Goal: Task Accomplishment & Management: Manage account settings

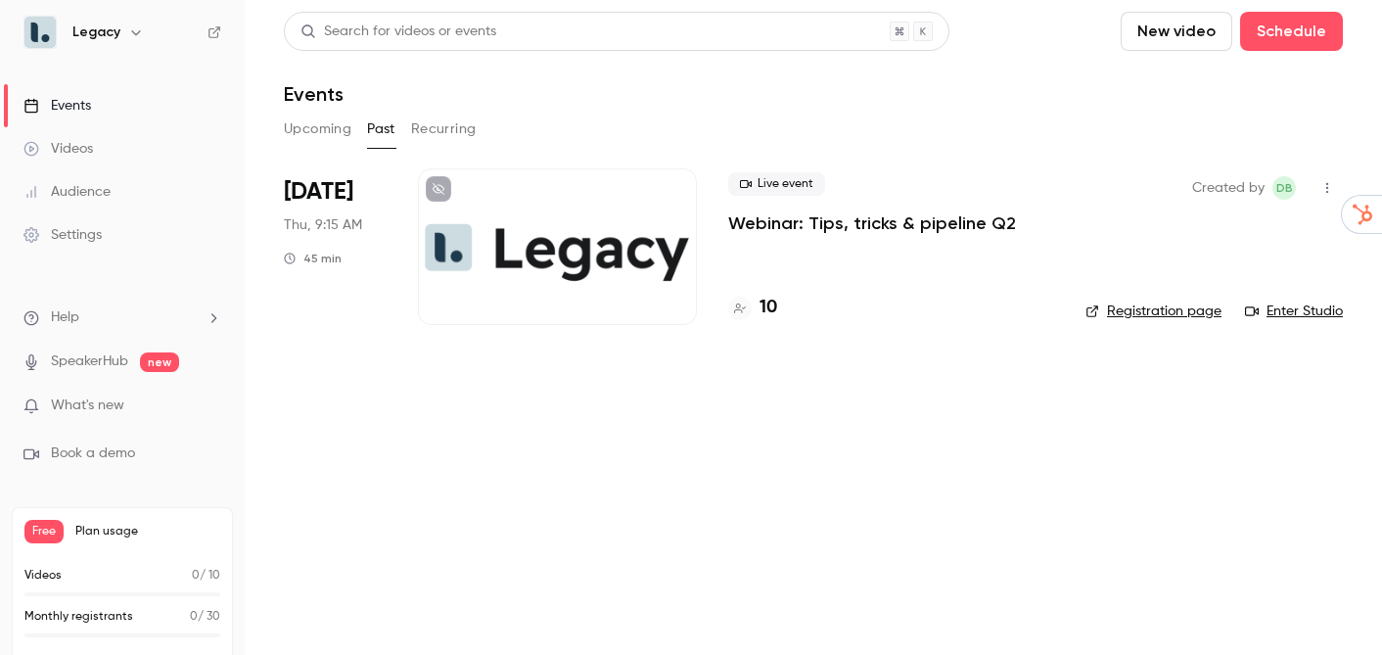
click at [526, 223] on div at bounding box center [557, 246] width 279 height 157
click at [814, 224] on p "Webinar: Tips, tricks & pipeline Q2" at bounding box center [872, 222] width 288 height 23
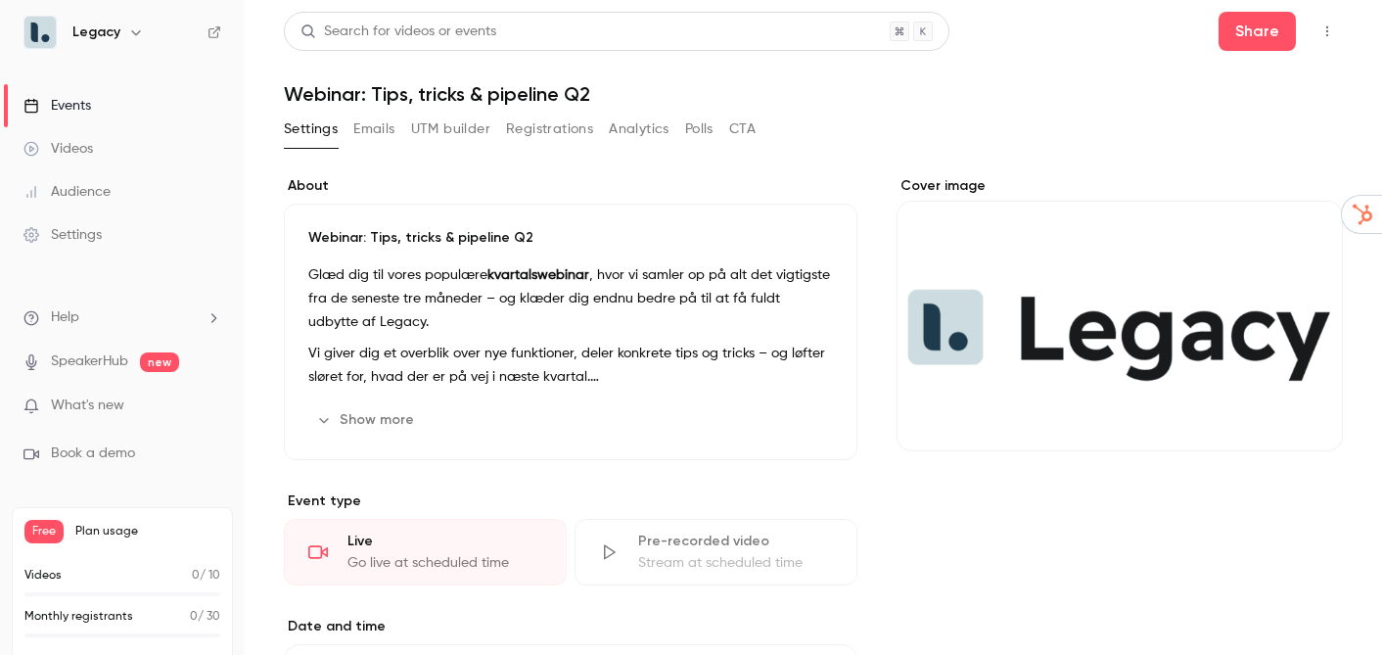
click at [475, 540] on div "Live" at bounding box center [445, 542] width 195 height 20
click at [130, 149] on link "Videos" at bounding box center [122, 148] width 245 height 43
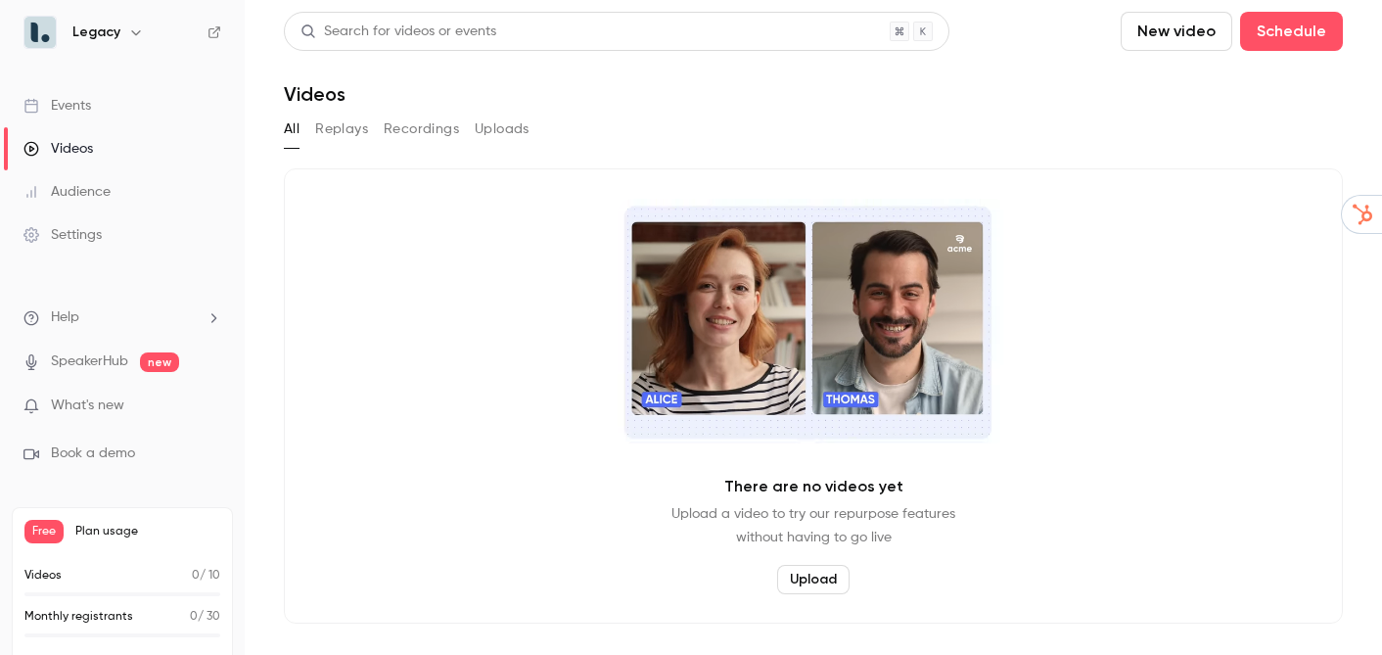
click at [346, 132] on button "Replays" at bounding box center [341, 129] width 53 height 31
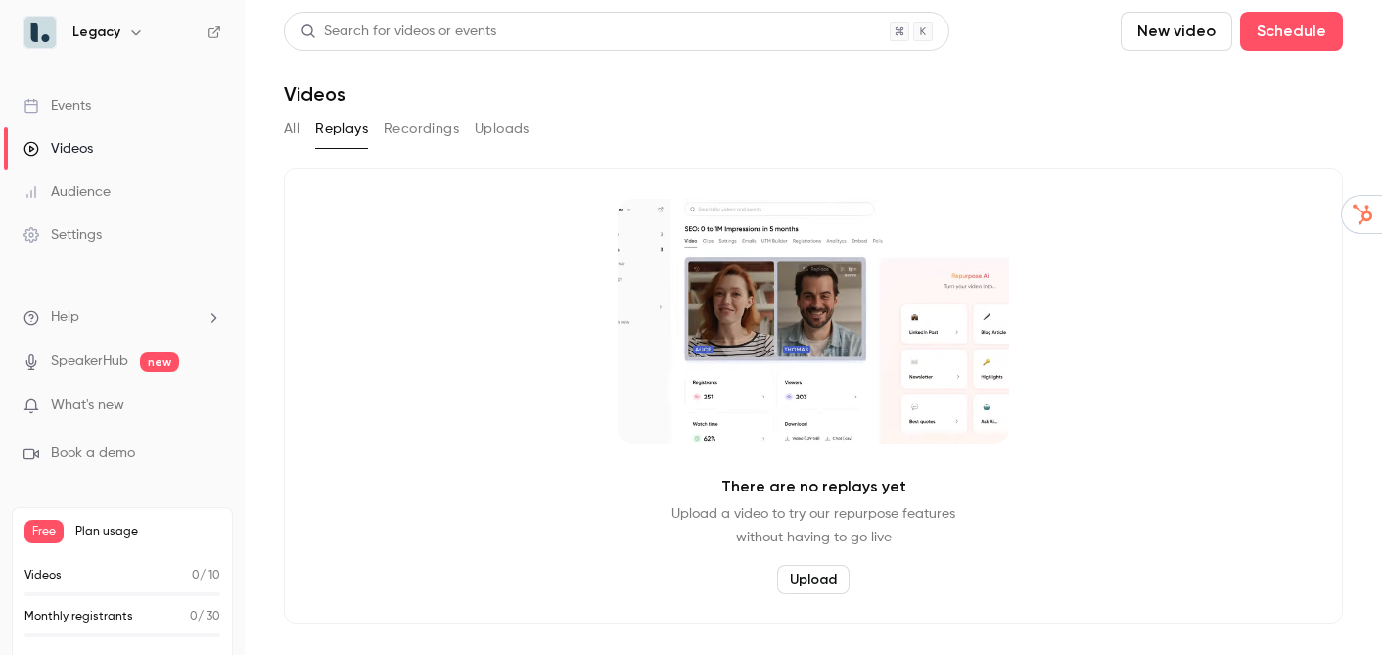
click at [395, 132] on button "Recordings" at bounding box center [421, 129] width 75 height 31
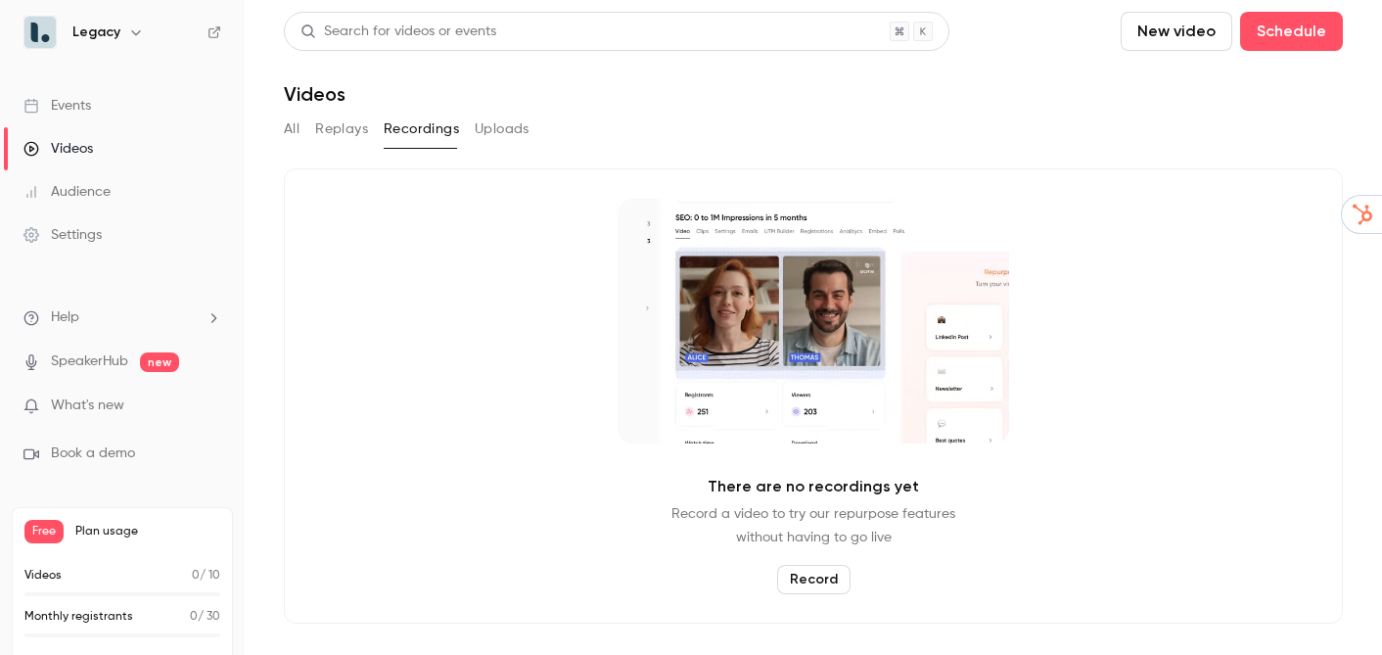
click at [477, 138] on button "Uploads" at bounding box center [502, 129] width 55 height 31
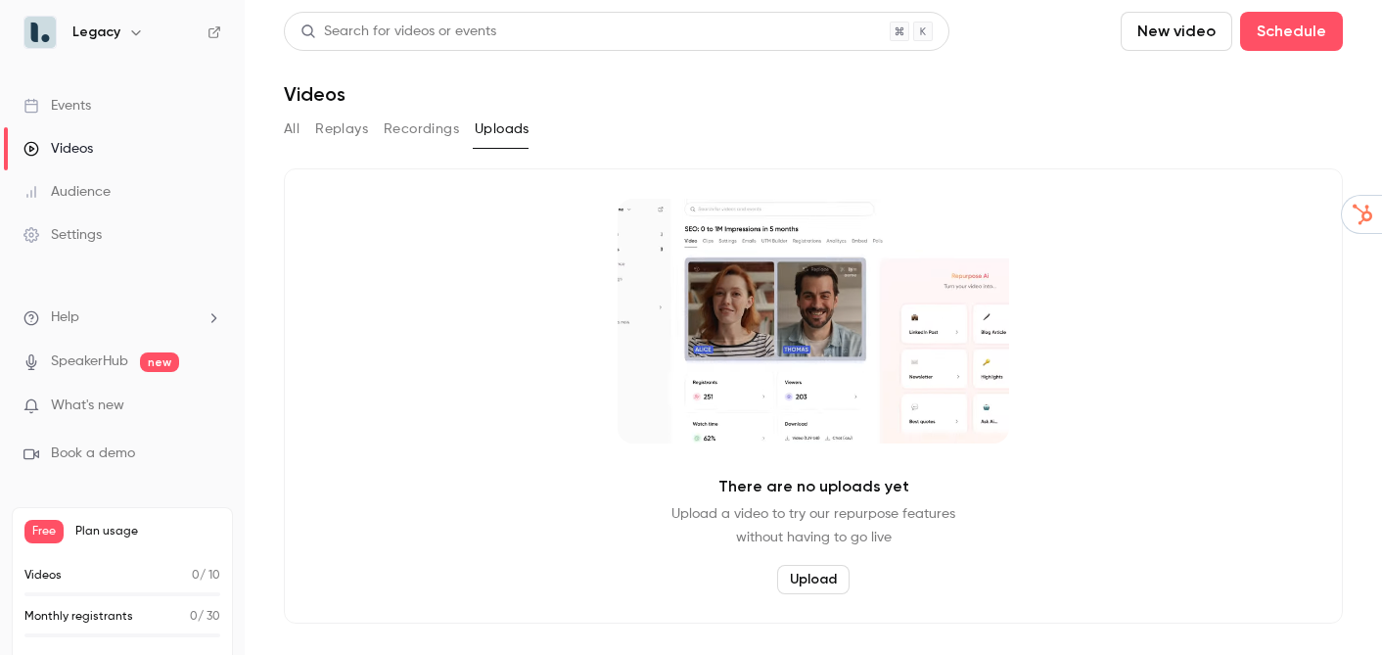
click at [70, 203] on link "Audience" at bounding box center [122, 191] width 245 height 43
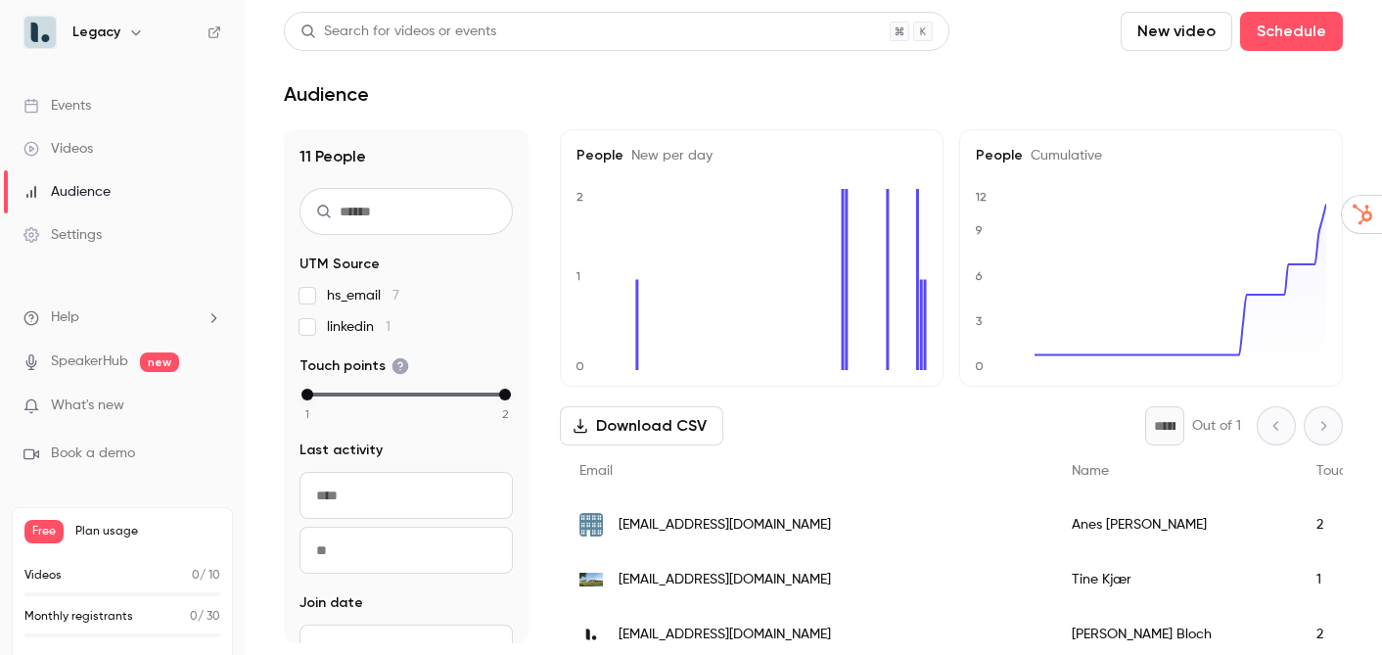
click at [85, 245] on link "Settings" at bounding box center [122, 234] width 245 height 43
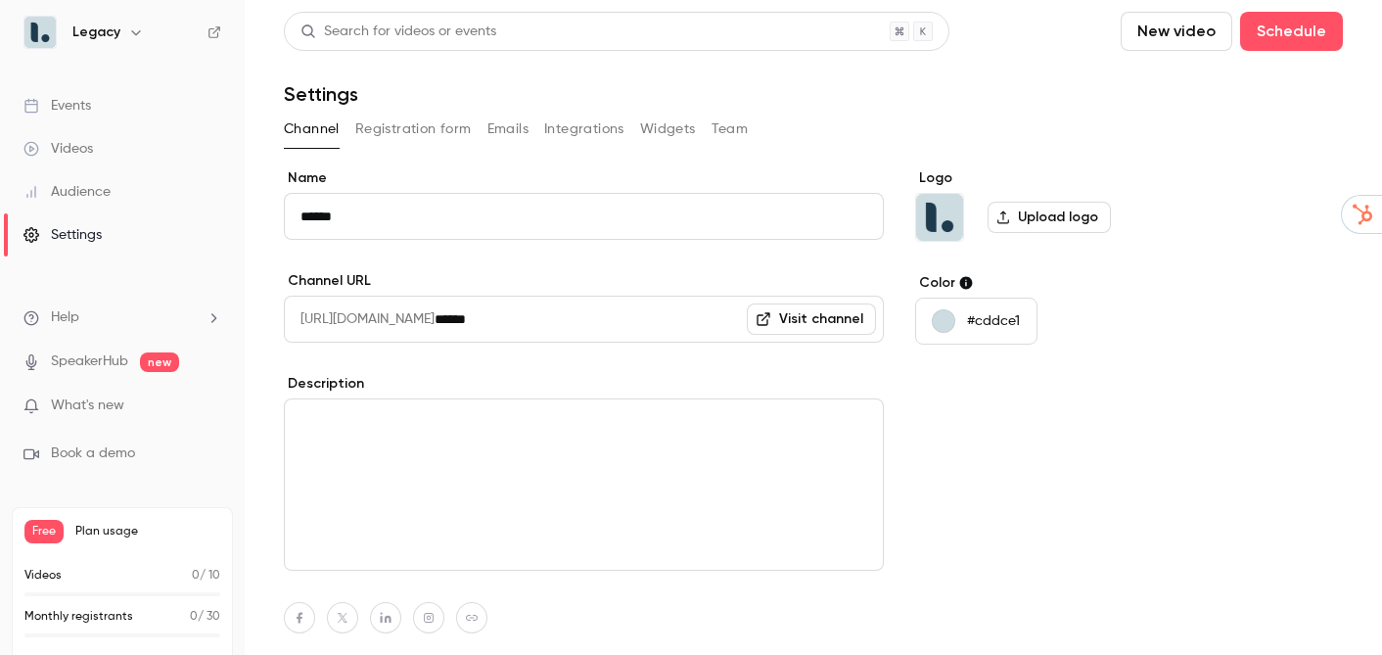
click at [88, 117] on link "Events" at bounding box center [122, 105] width 245 height 43
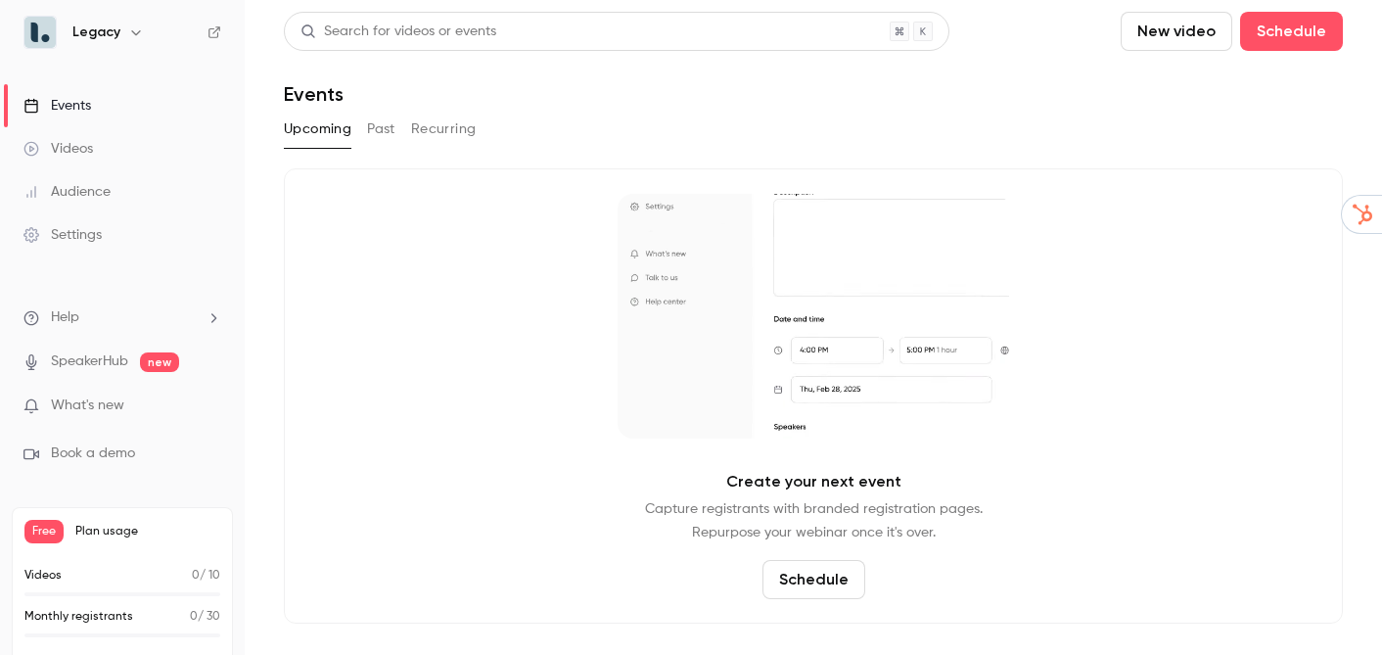
click at [380, 128] on button "Past" at bounding box center [381, 129] width 28 height 31
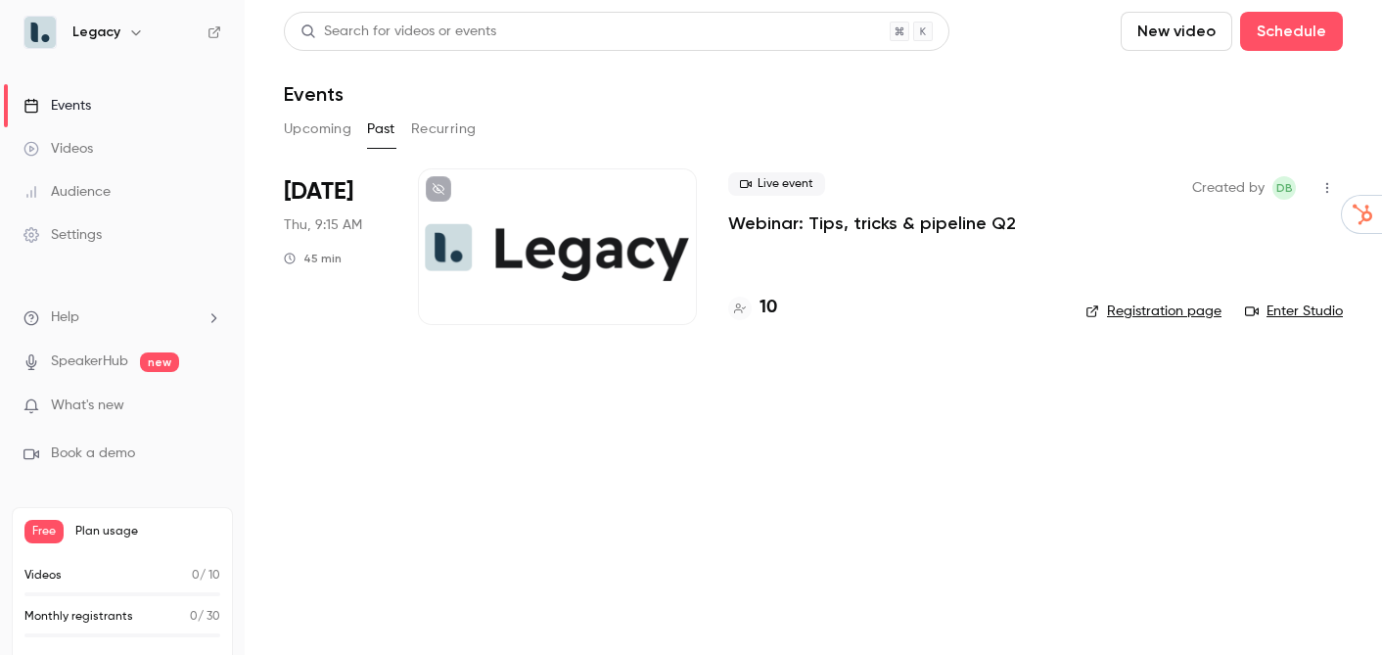
click at [633, 212] on div at bounding box center [557, 246] width 279 height 157
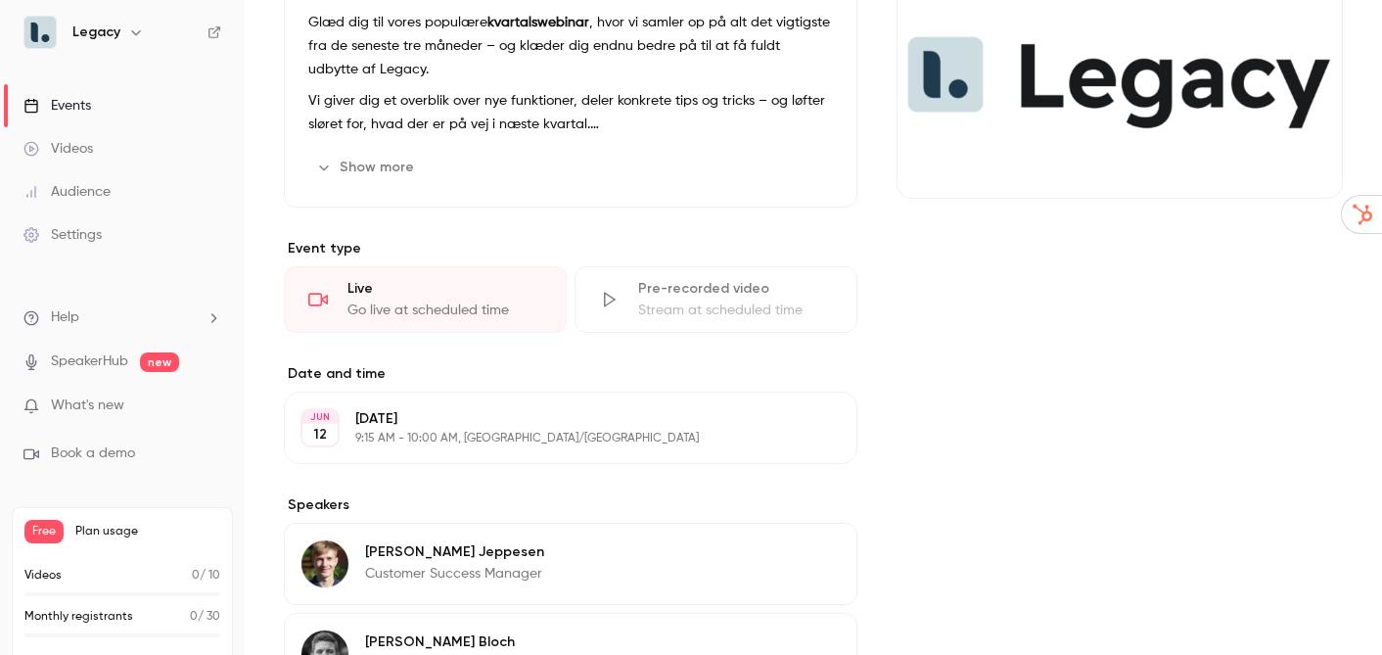
scroll to position [255, 0]
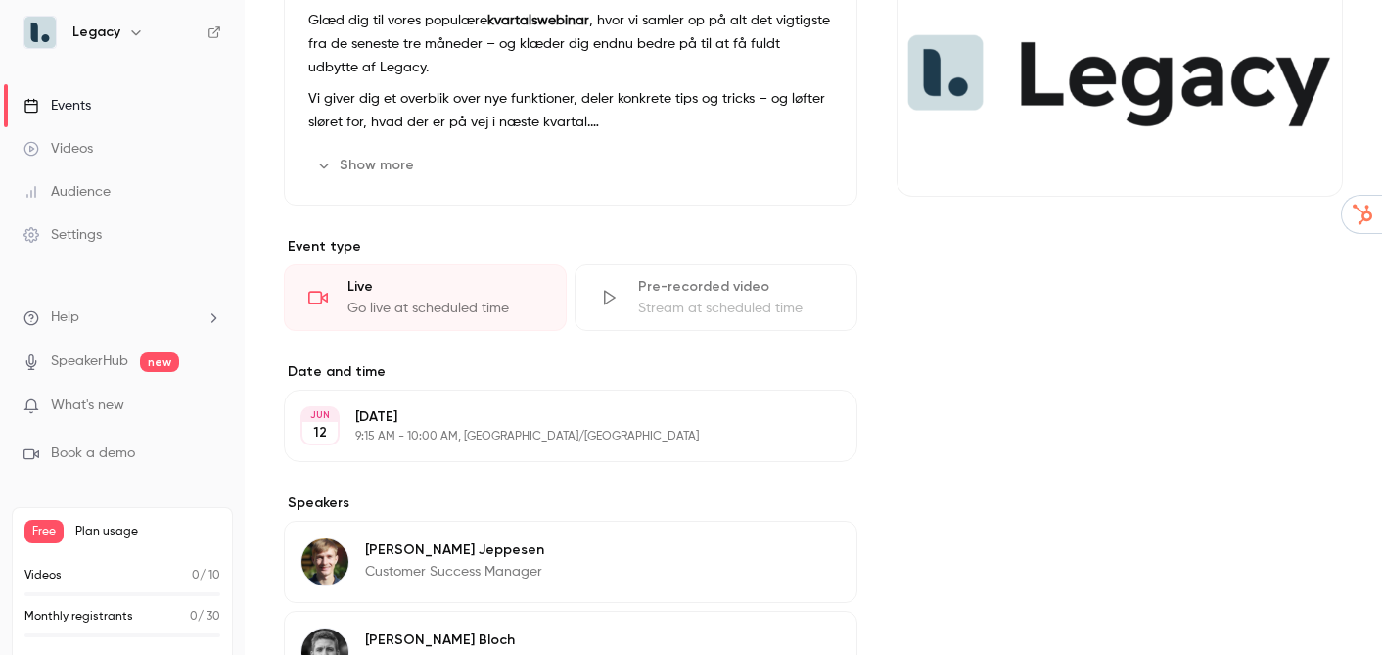
click at [502, 284] on div "Live" at bounding box center [445, 287] width 195 height 20
click at [443, 304] on div "Go live at scheduled time" at bounding box center [445, 309] width 195 height 20
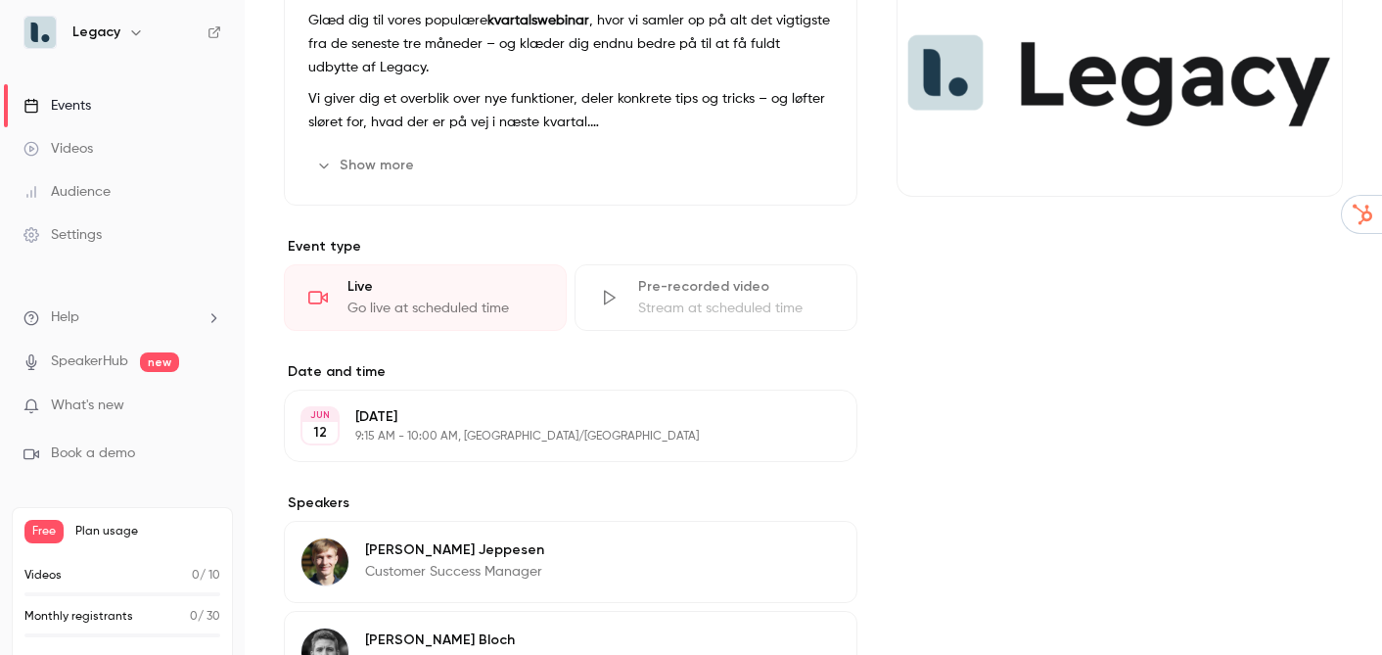
click at [443, 304] on div "Go live at scheduled time" at bounding box center [445, 309] width 195 height 20
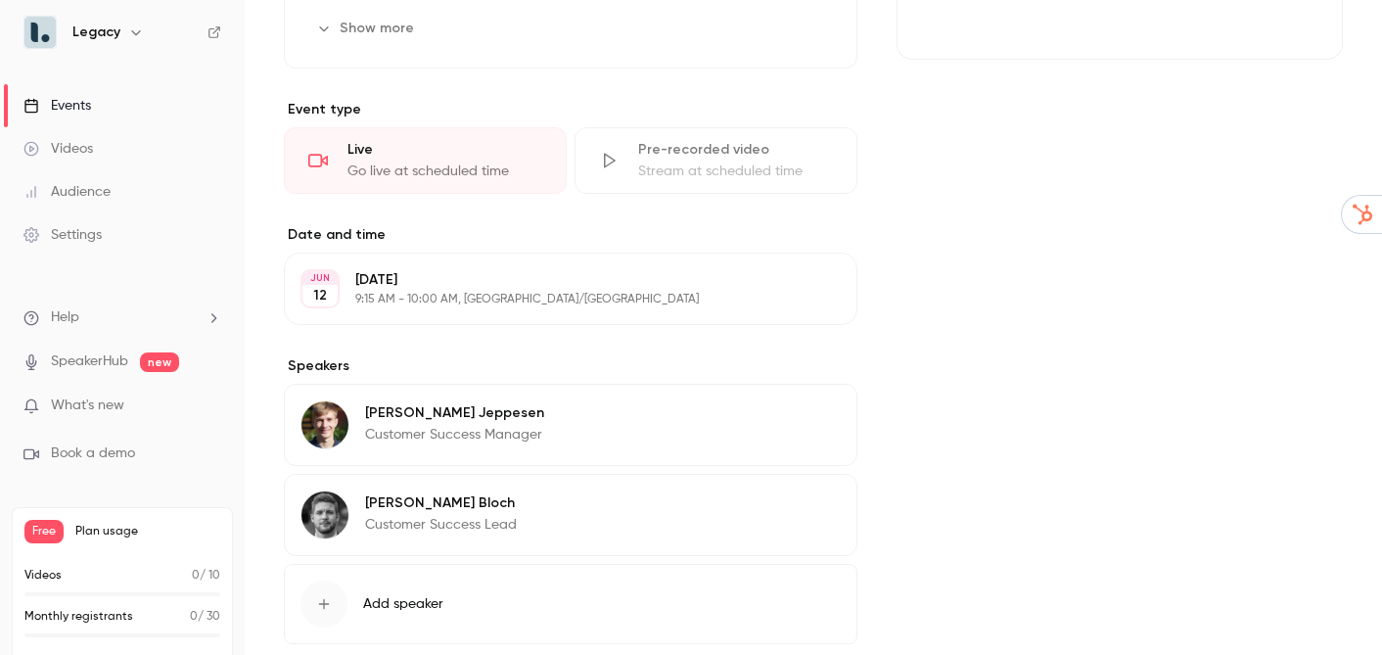
scroll to position [502, 0]
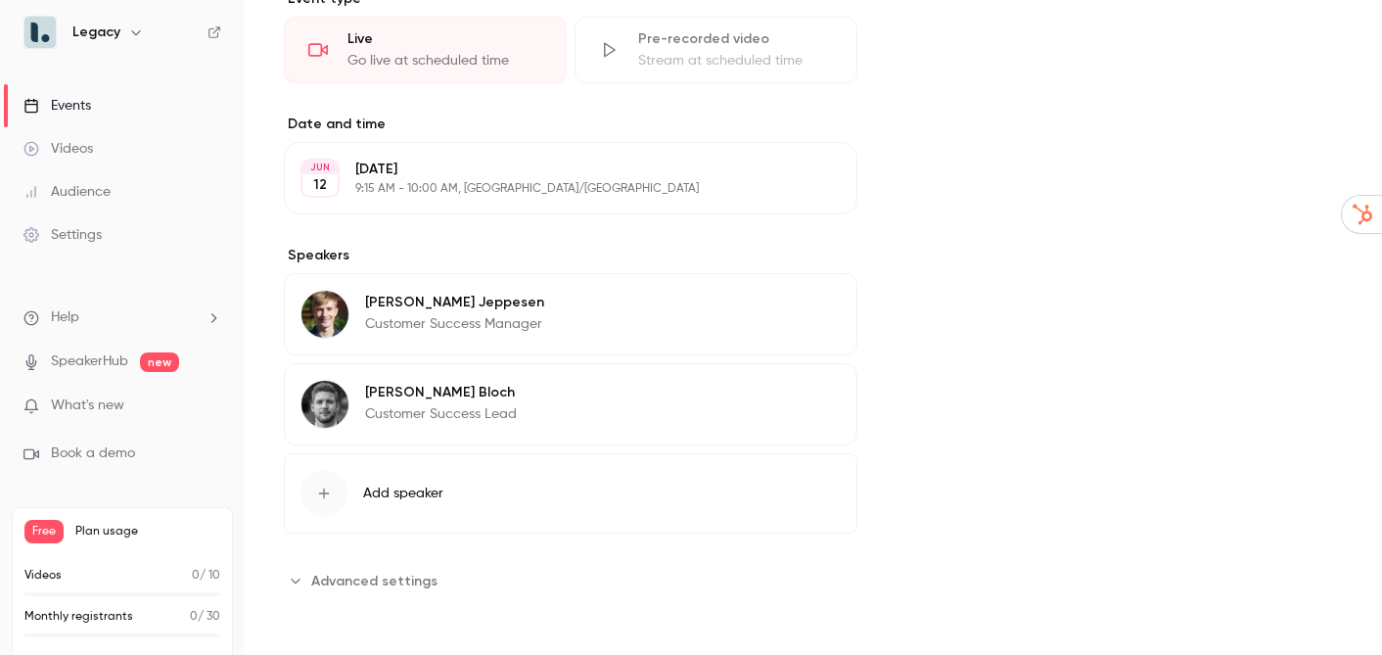
click at [403, 584] on span "Advanced settings" at bounding box center [374, 581] width 126 height 21
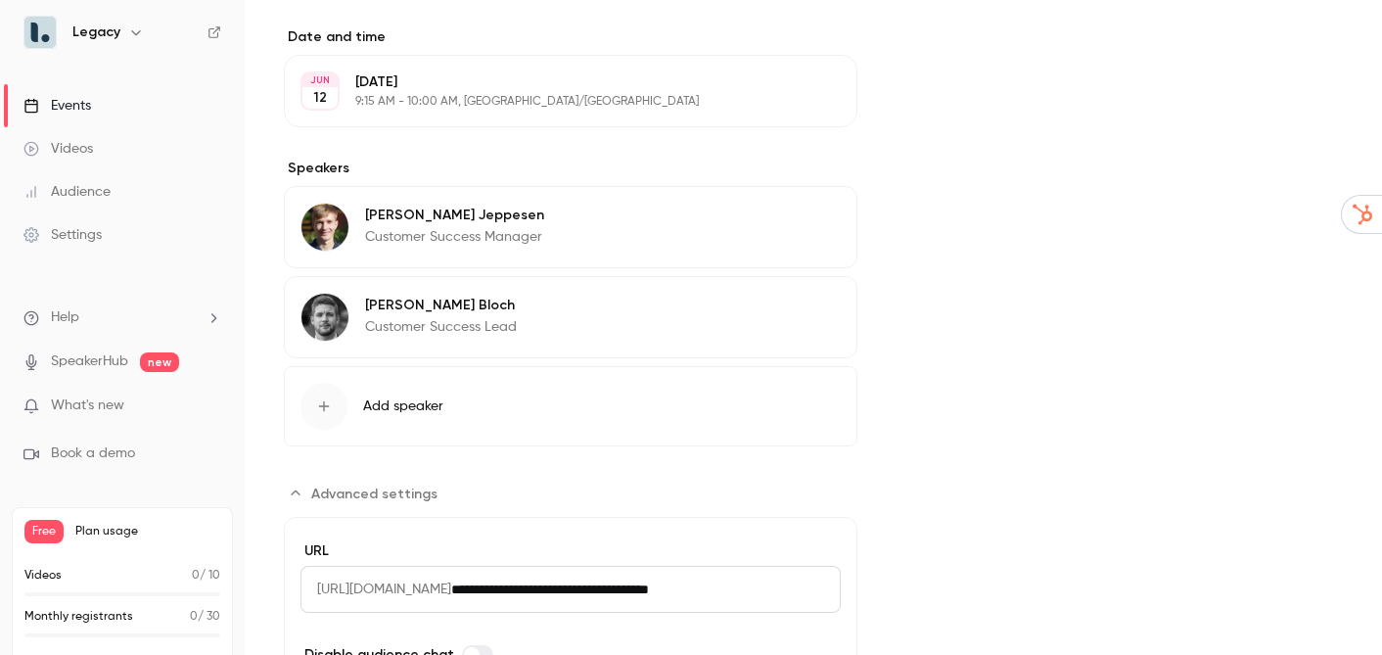
scroll to position [722, 0]
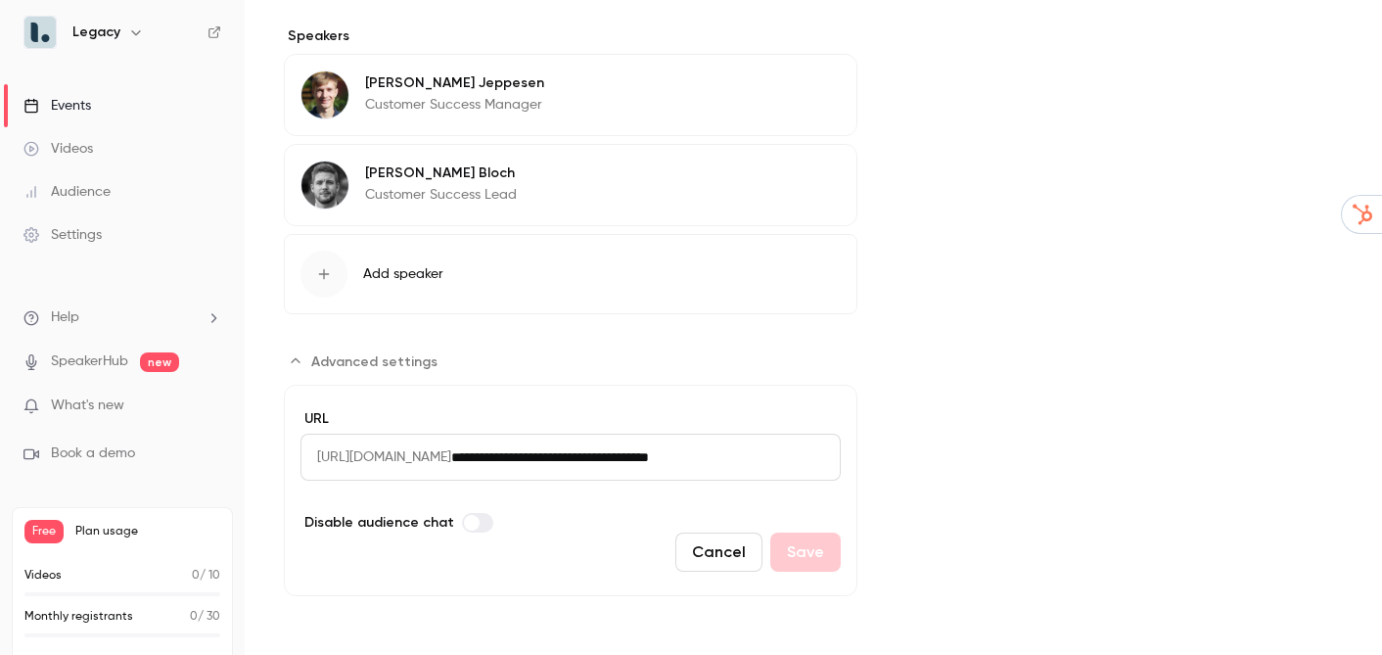
click at [451, 453] on span "[URL][DOMAIN_NAME]" at bounding box center [376, 457] width 151 height 47
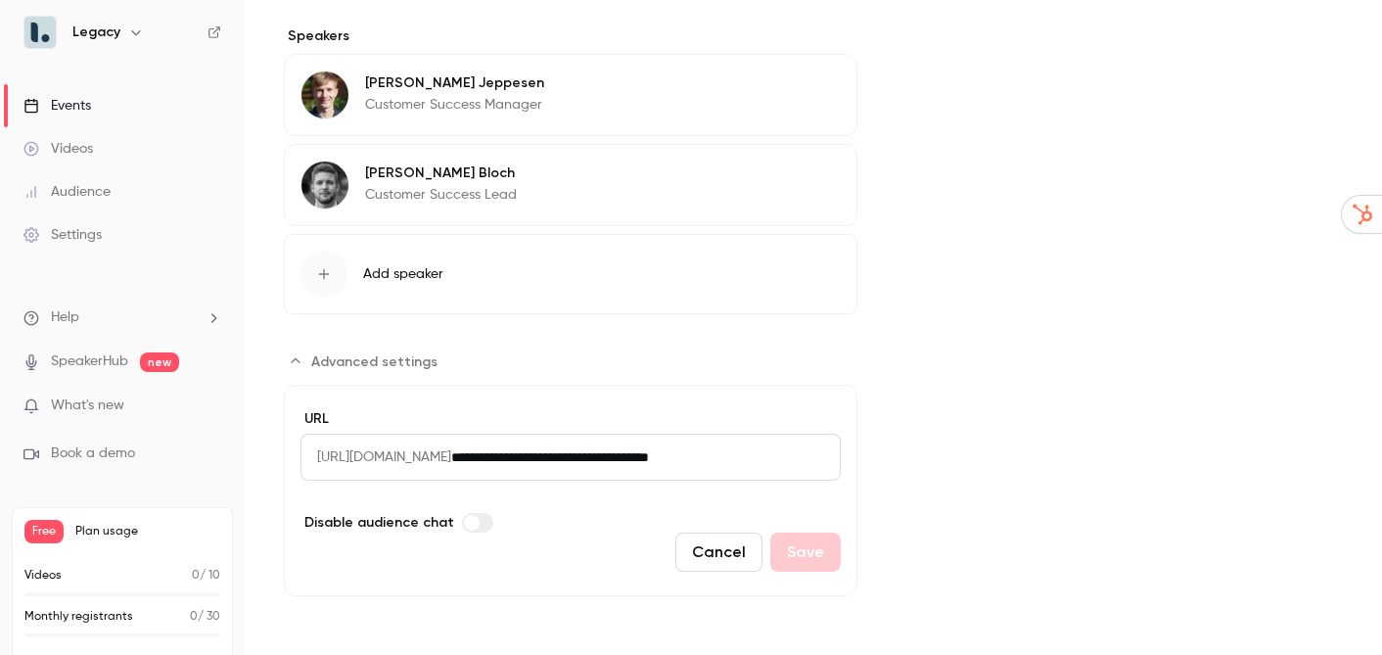
click at [451, 453] on span "[URL][DOMAIN_NAME]" at bounding box center [376, 457] width 151 height 47
click at [632, 465] on input "**********" at bounding box center [646, 457] width 390 height 47
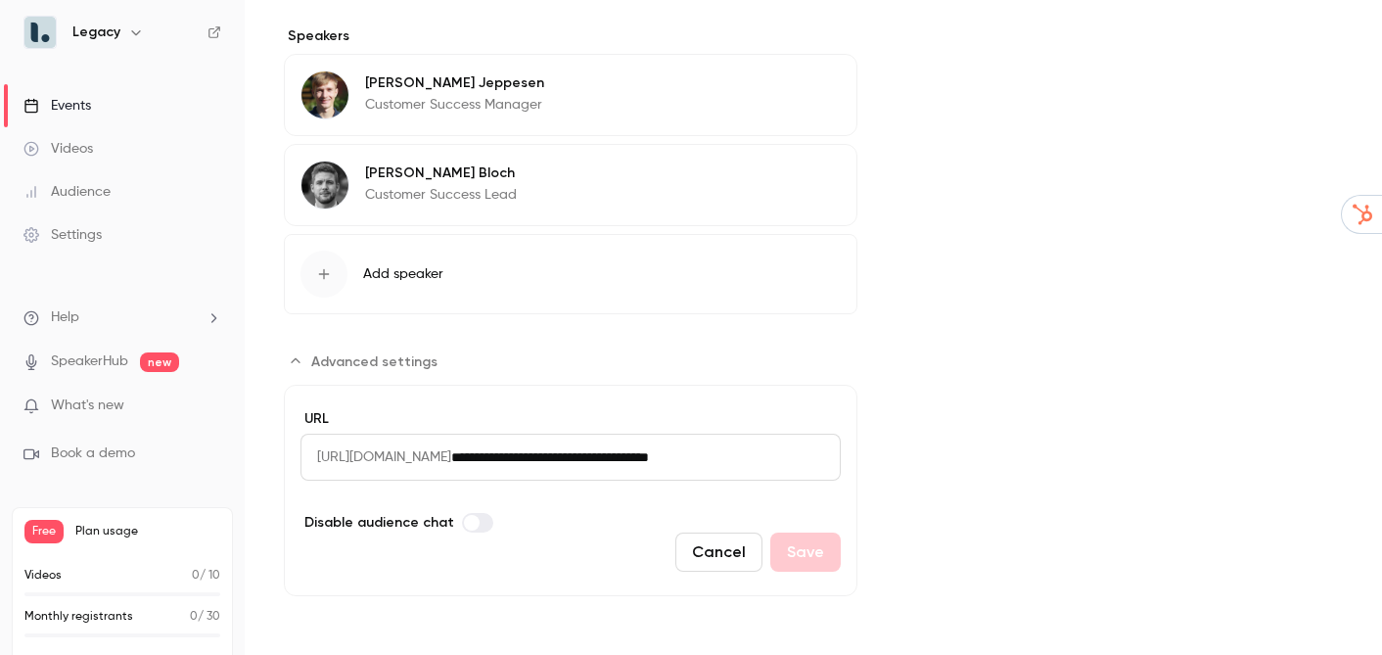
click at [632, 465] on input "**********" at bounding box center [646, 457] width 390 height 47
click at [563, 448] on input "**********" at bounding box center [646, 457] width 390 height 47
drag, startPoint x: 559, startPoint y: 450, endPoint x: 309, endPoint y: 443, distance: 249.8
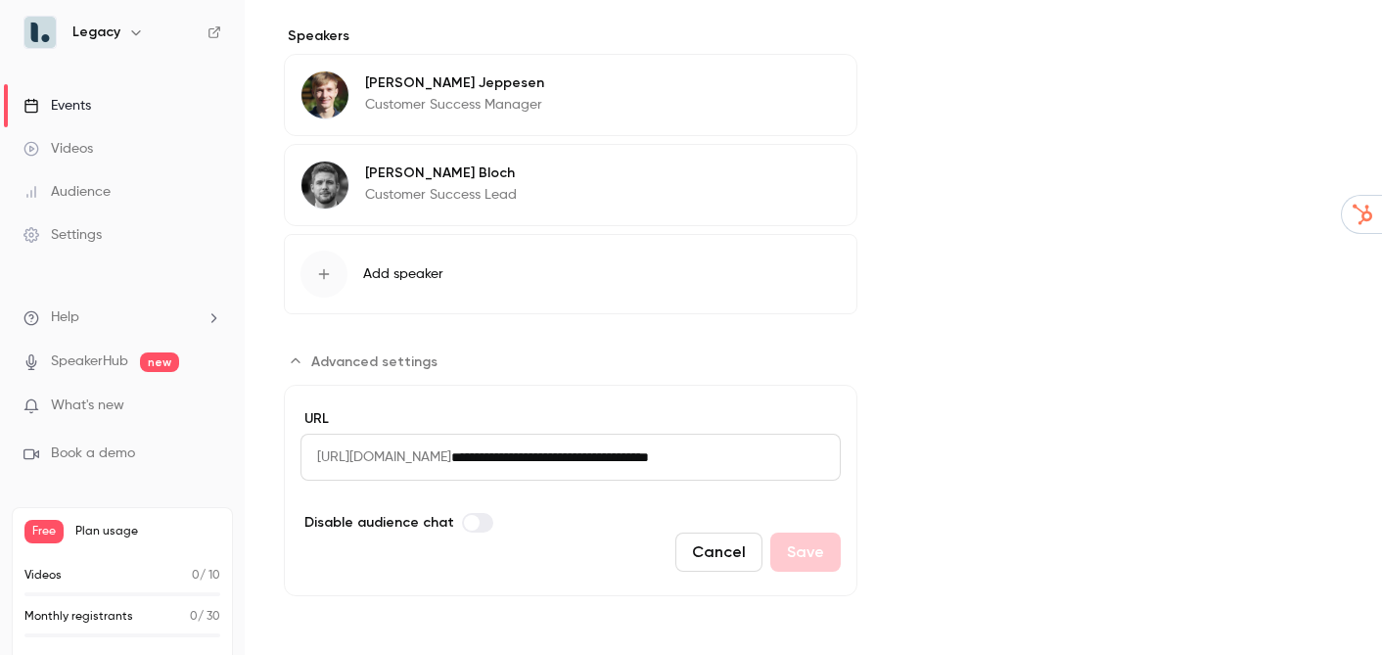
click at [309, 443] on div "**********" at bounding box center [571, 457] width 540 height 47
drag, startPoint x: 558, startPoint y: 452, endPoint x: 288, endPoint y: 439, distance: 270.6
click at [288, 439] on form "**********" at bounding box center [571, 490] width 574 height 211
copy span "[URL][DOMAIN_NAME]"
click at [592, 445] on input "**********" at bounding box center [646, 457] width 390 height 47
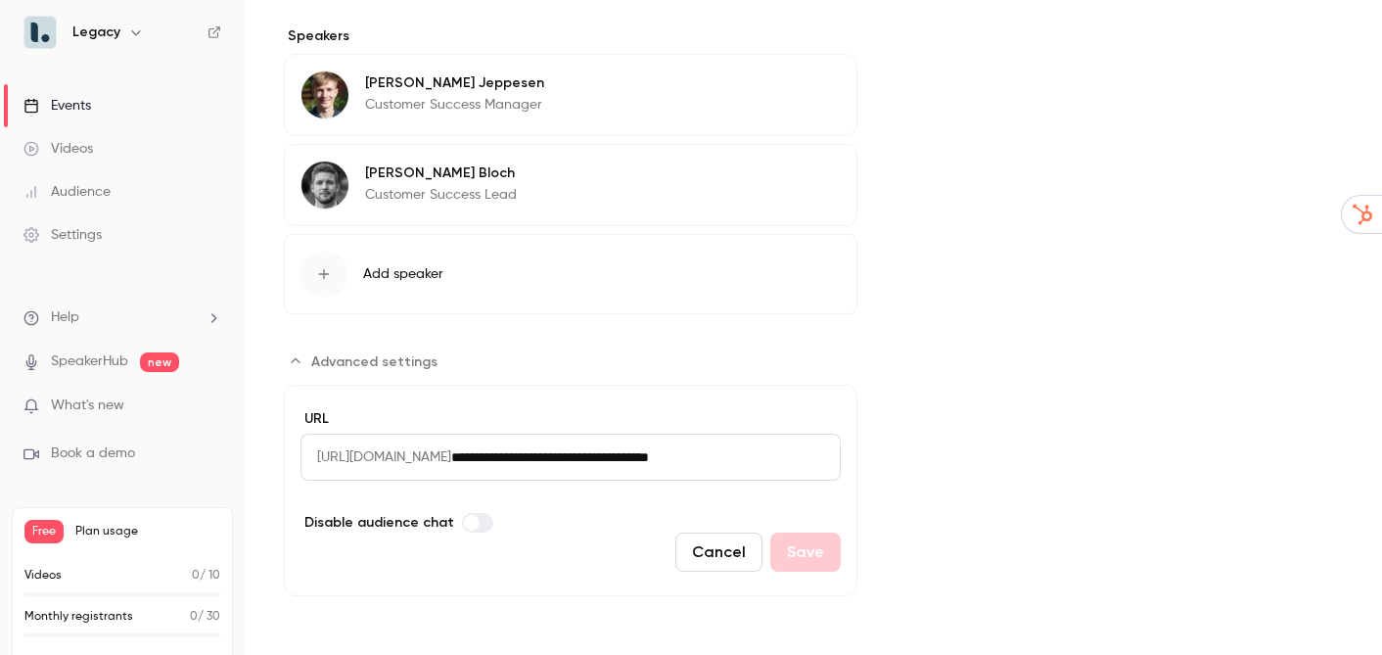
click at [592, 445] on input "**********" at bounding box center [646, 457] width 390 height 47
click at [1117, 300] on div "Cover image" at bounding box center [1120, 26] width 446 height 1142
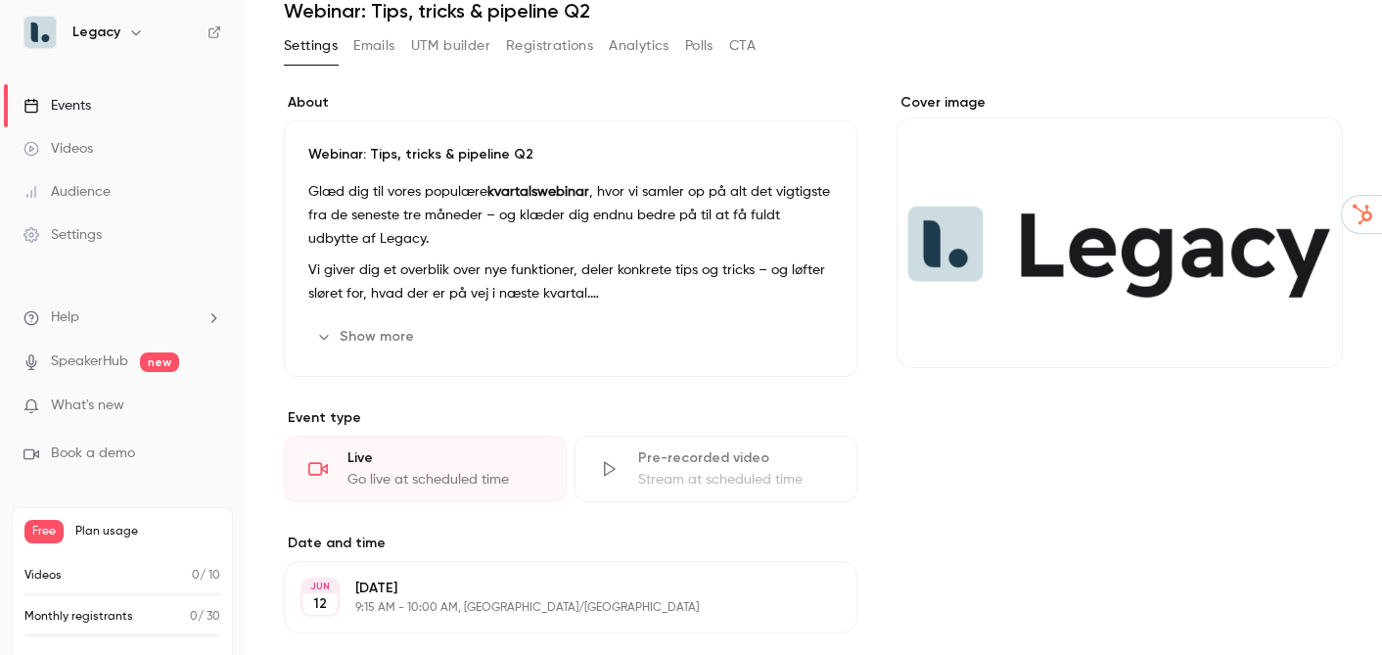
scroll to position [0, 0]
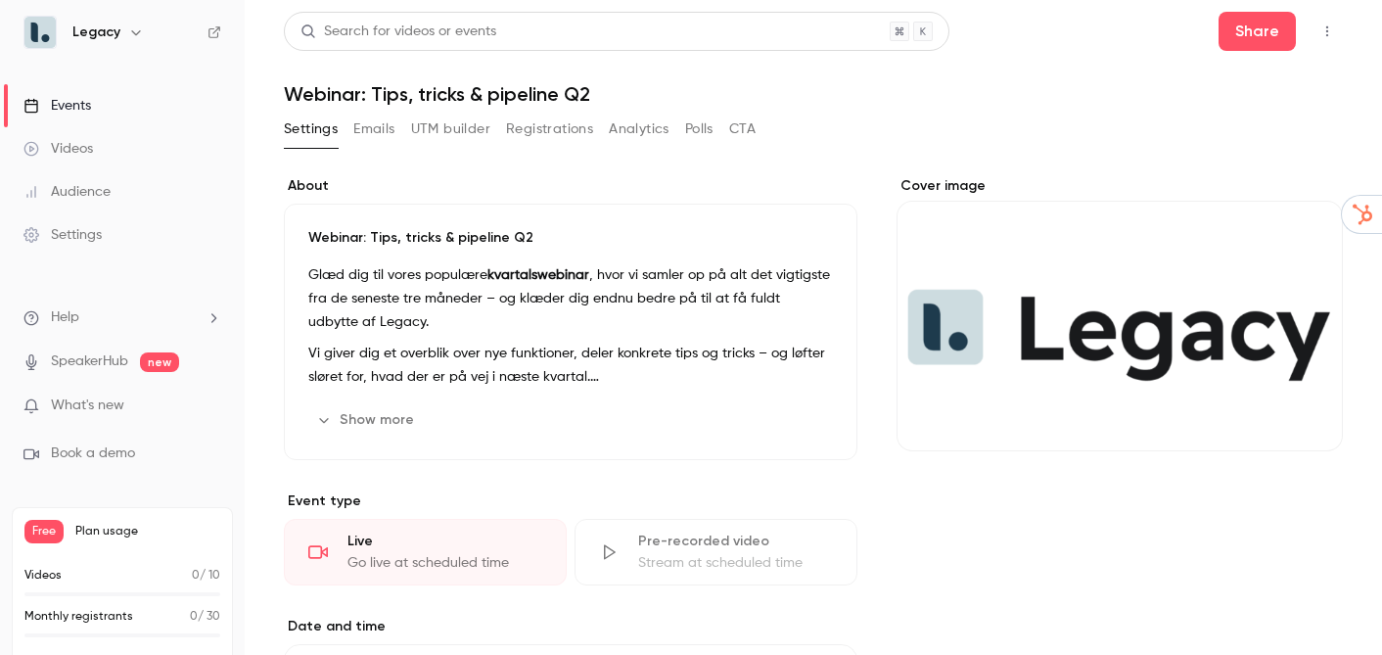
click at [741, 119] on button "CTA" at bounding box center [742, 129] width 26 height 31
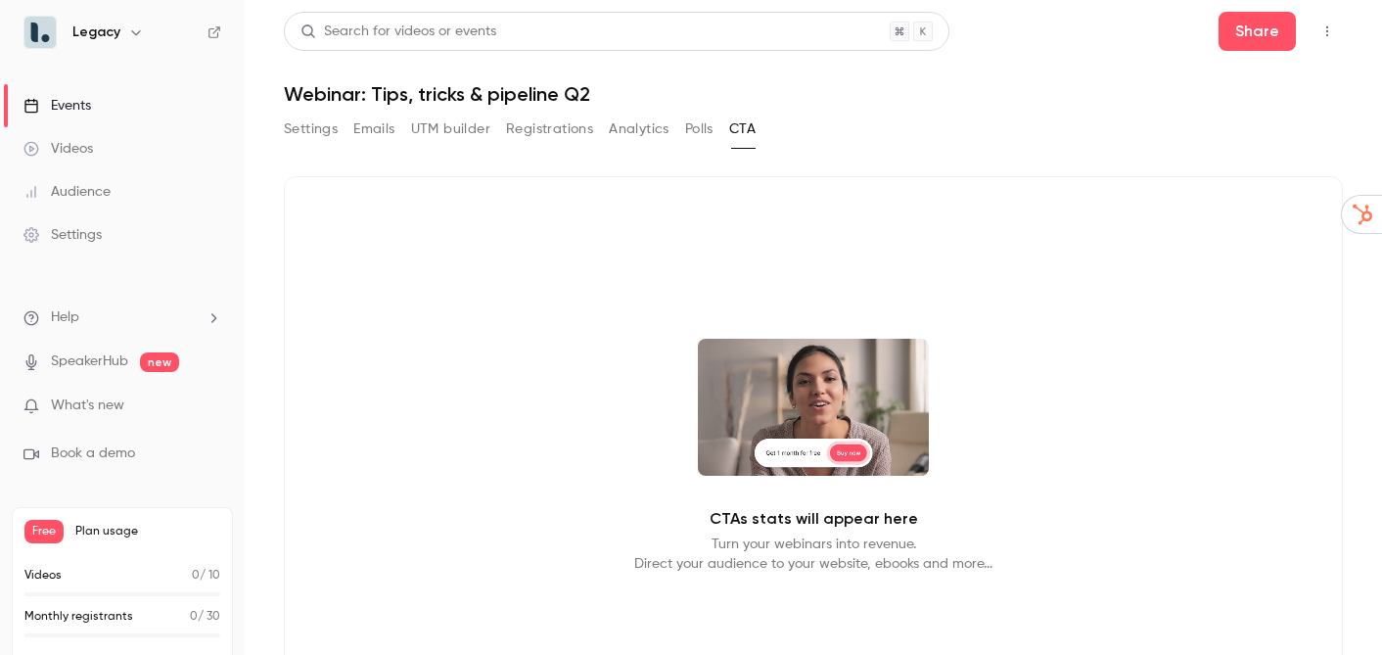
click at [701, 123] on button "Polls" at bounding box center [699, 129] width 28 height 31
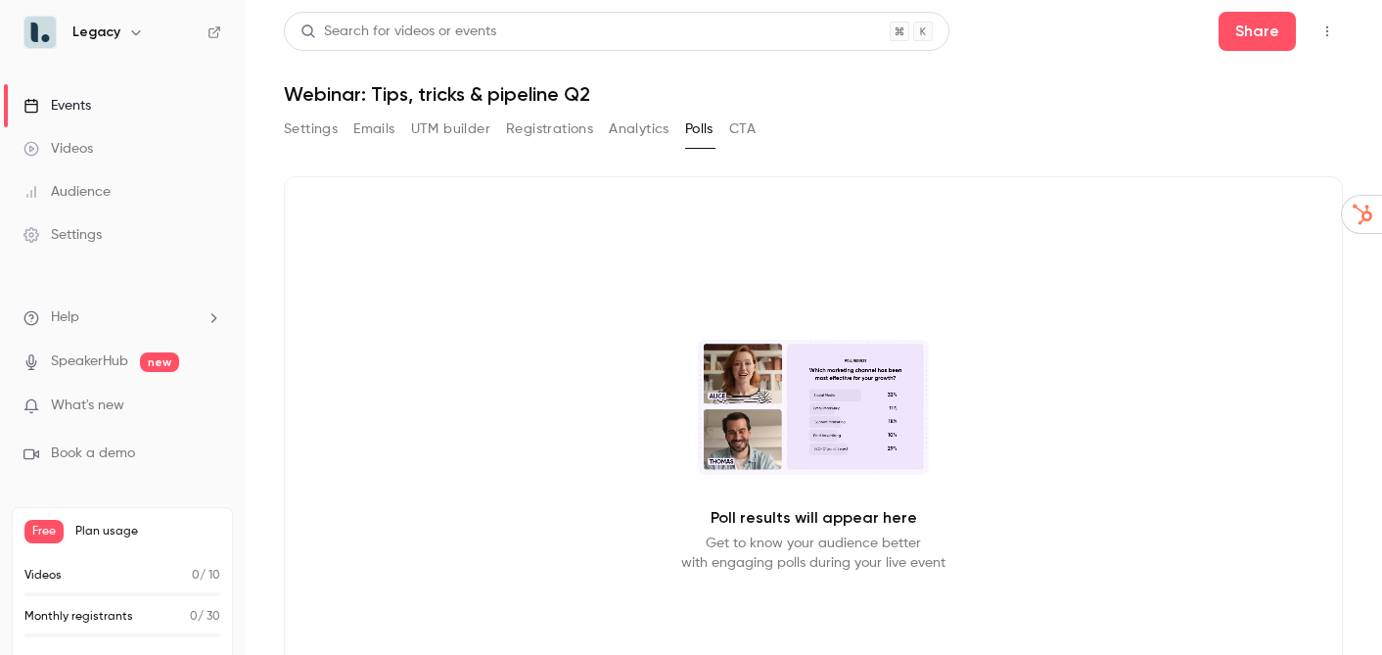
click at [641, 128] on button "Analytics" at bounding box center [639, 129] width 61 height 31
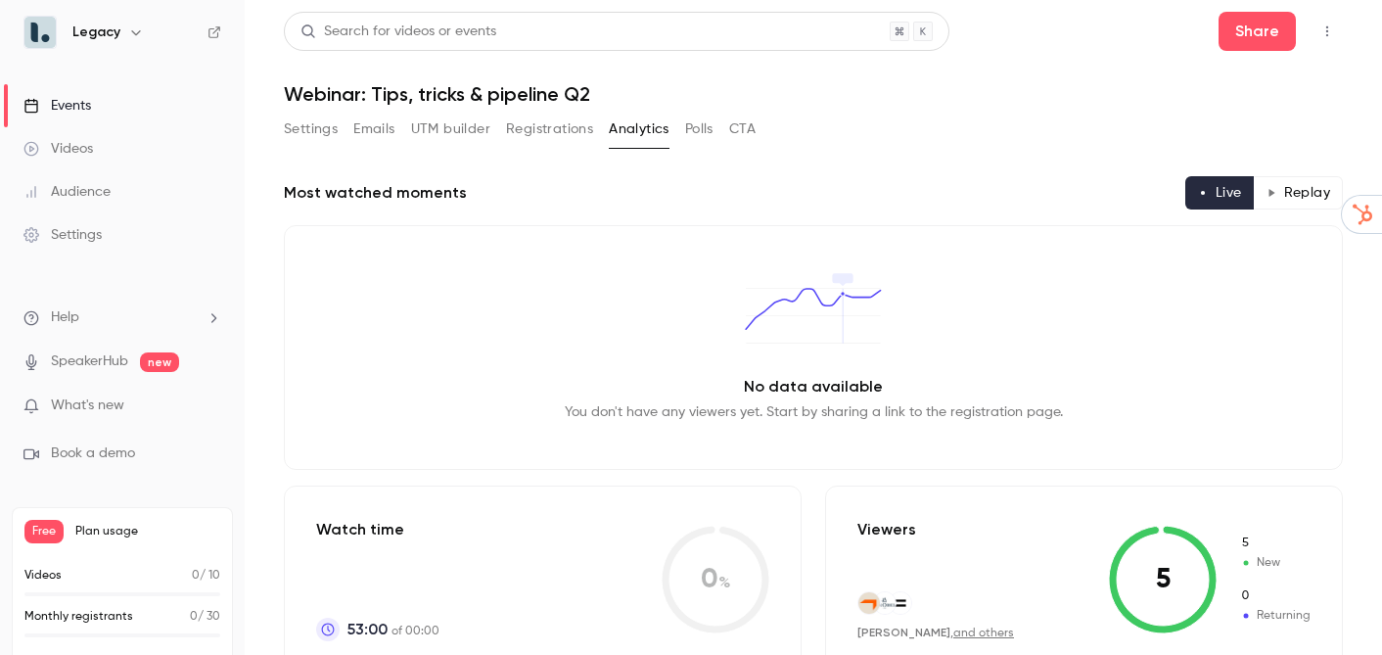
click at [526, 139] on button "Registrations" at bounding box center [549, 129] width 87 height 31
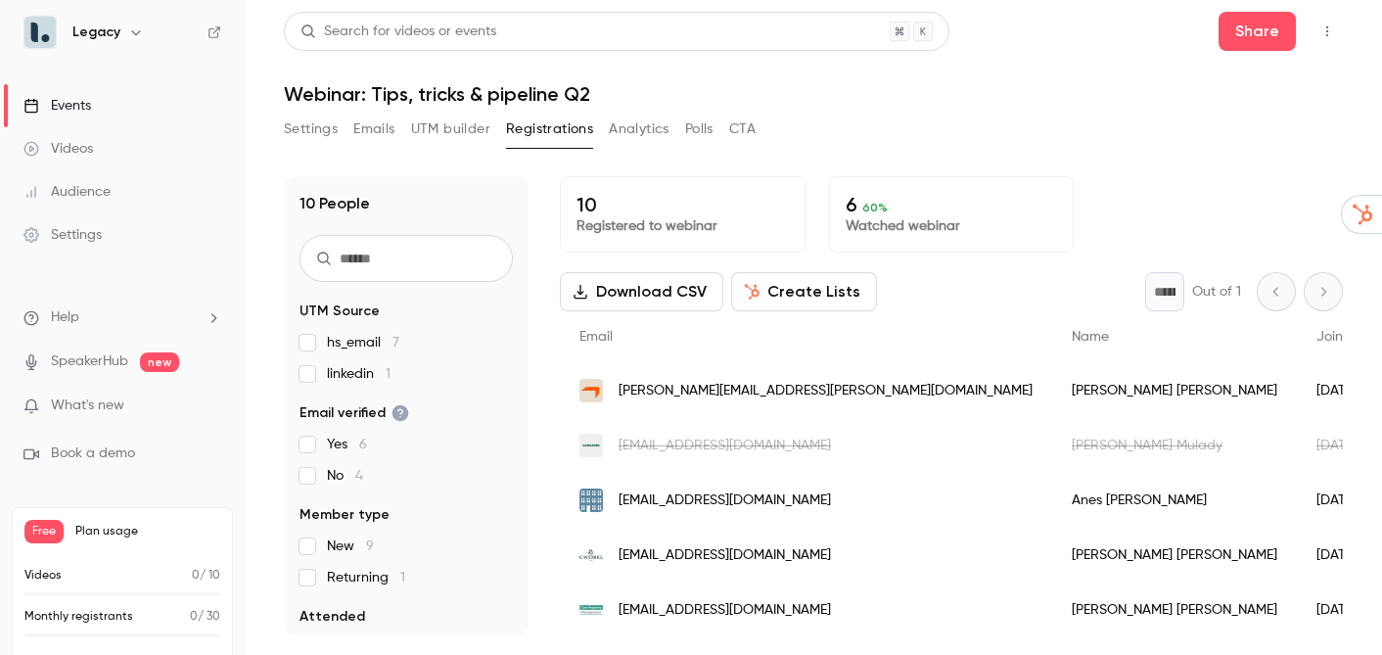
click at [456, 139] on button "UTM builder" at bounding box center [450, 129] width 79 height 31
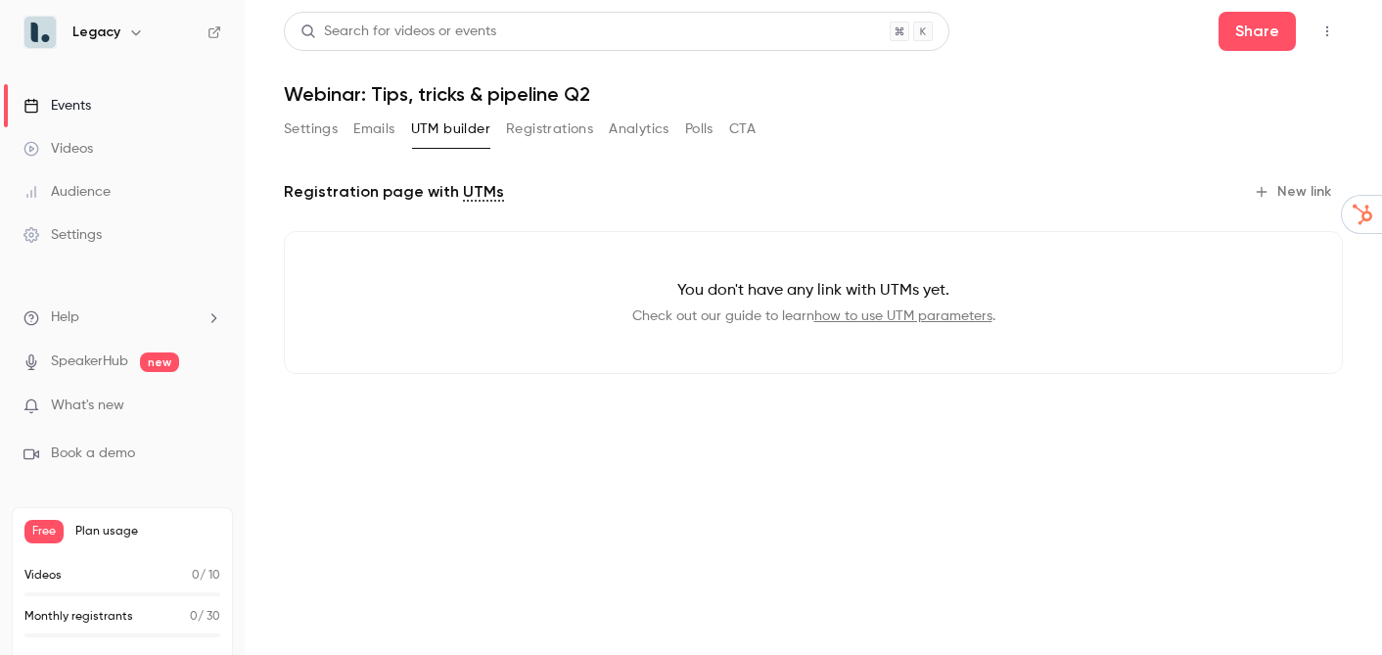
click at [390, 135] on button "Emails" at bounding box center [373, 129] width 41 height 31
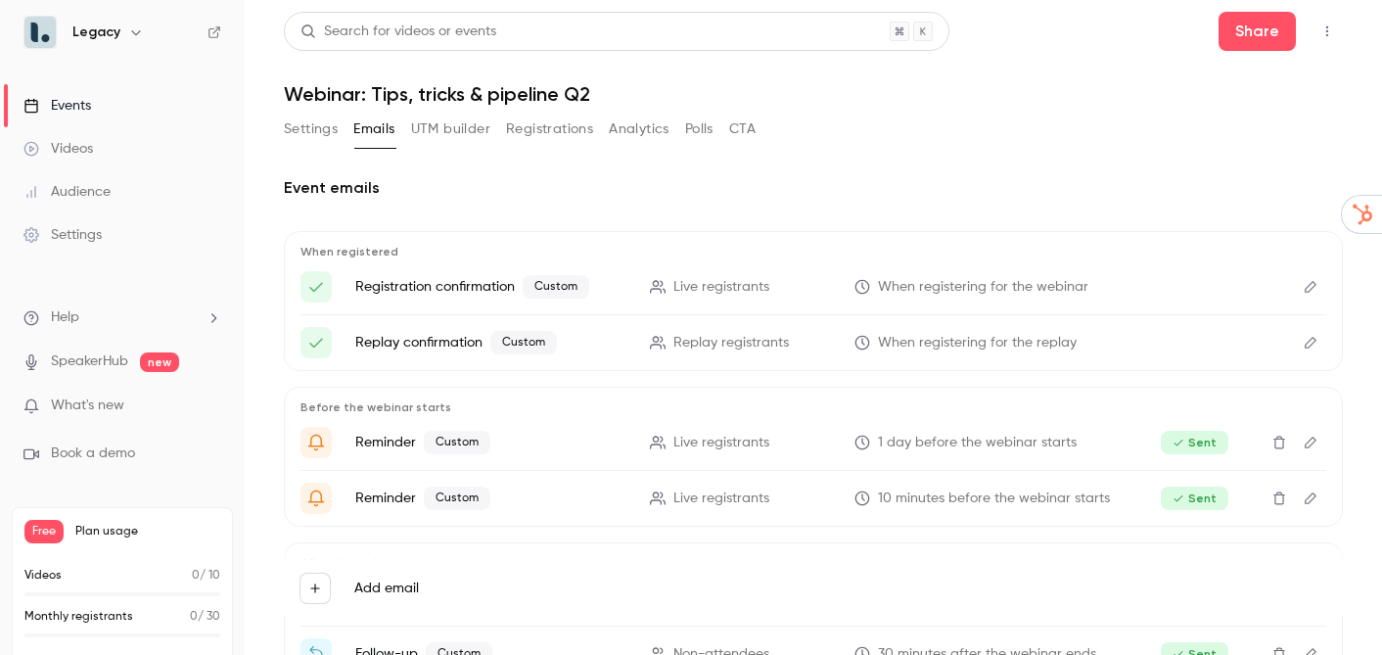
click at [338, 124] on button "Settings" at bounding box center [311, 129] width 54 height 31
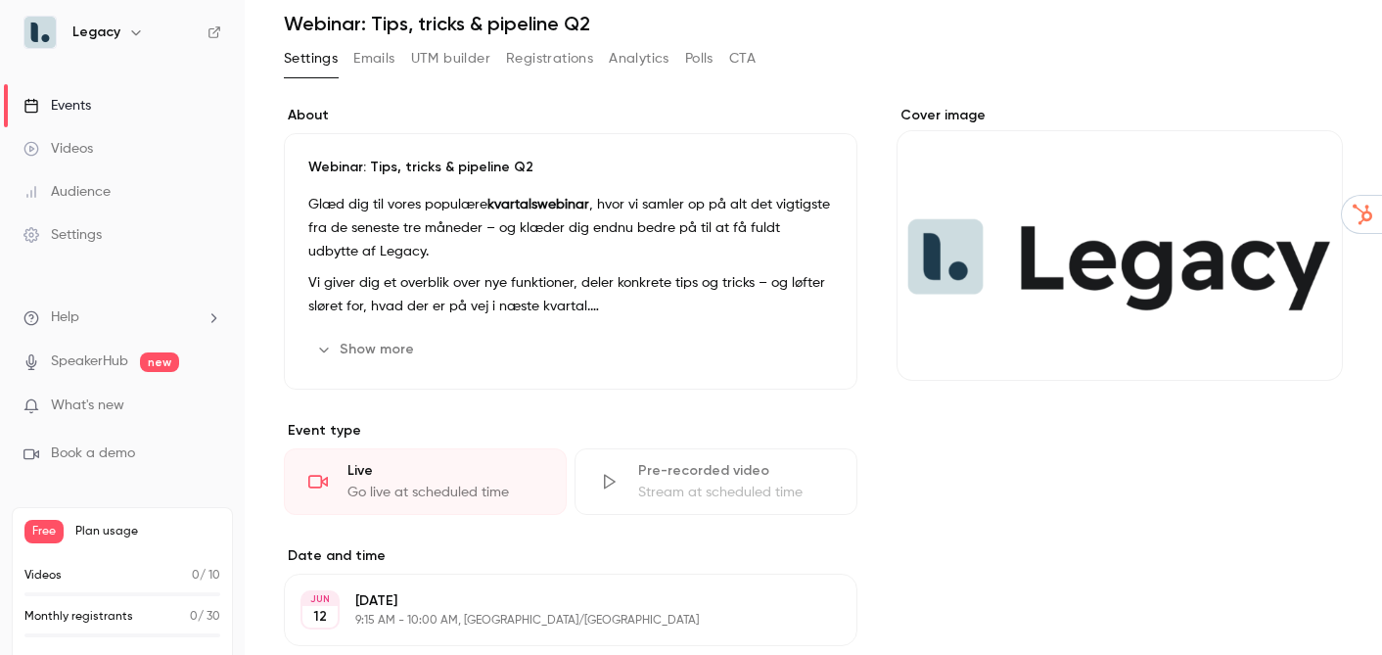
scroll to position [82, 0]
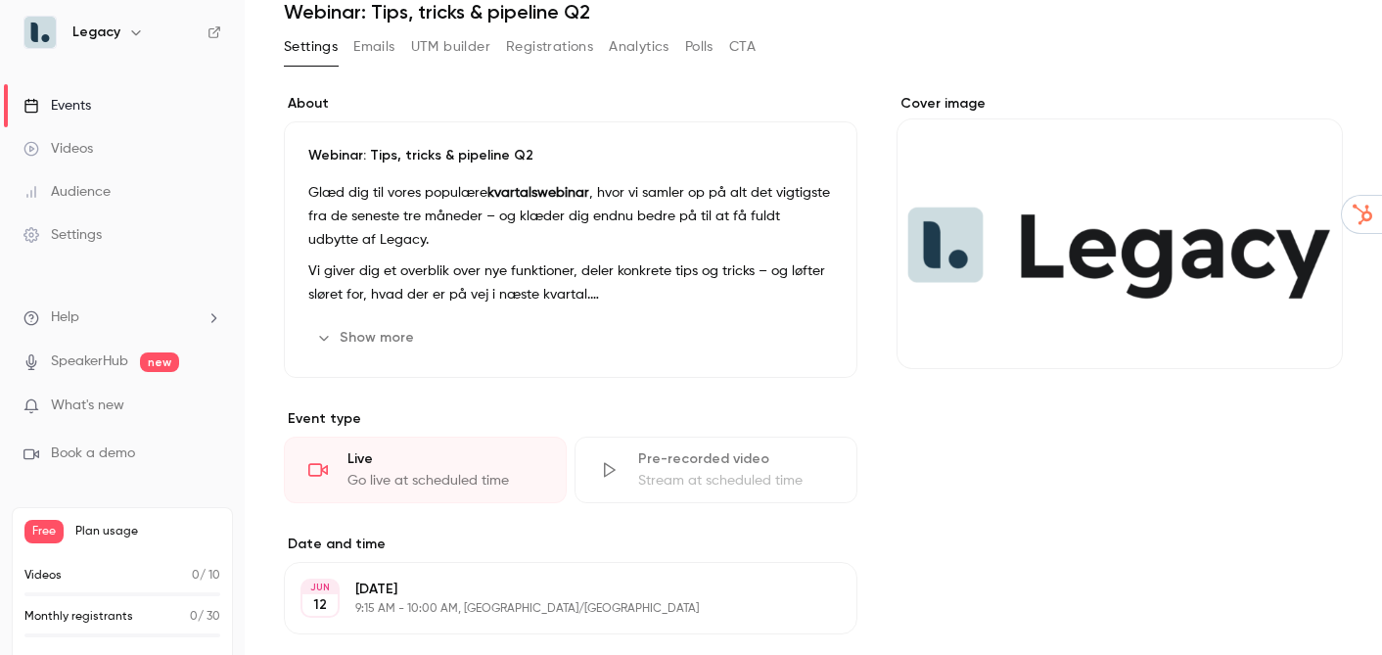
click at [395, 338] on button "Show more" at bounding box center [366, 337] width 117 height 31
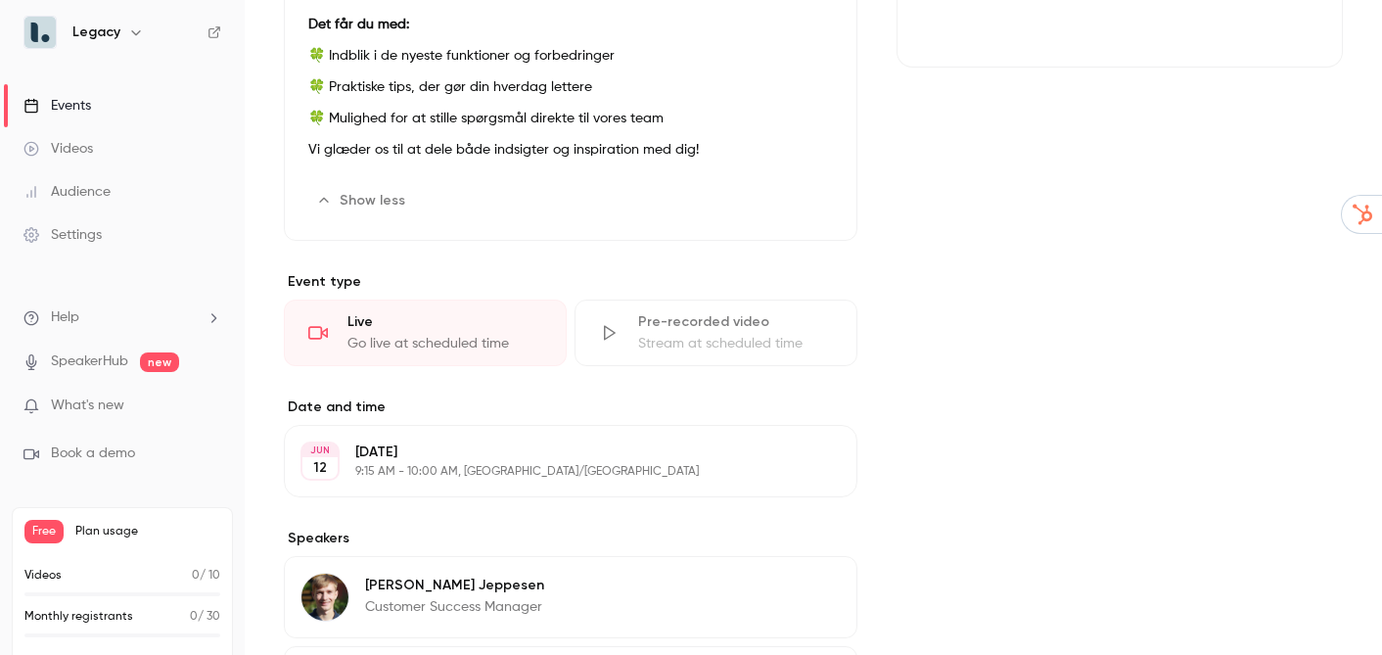
scroll to position [427, 0]
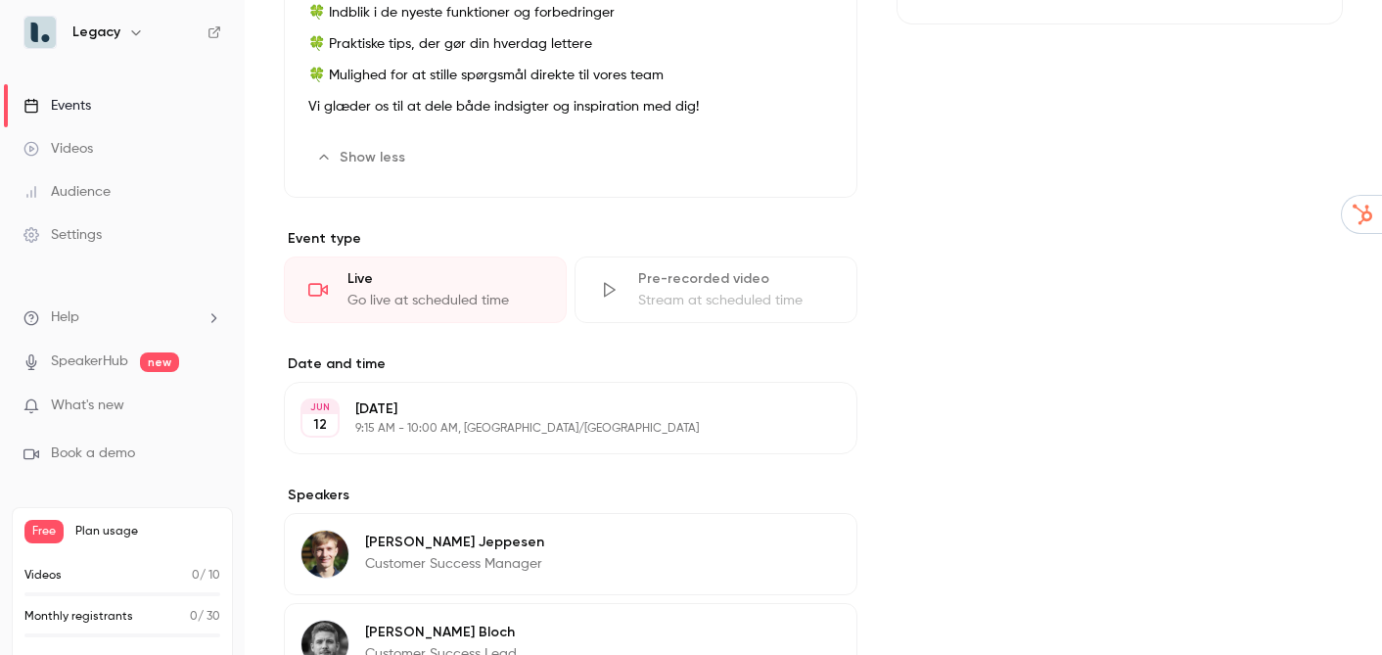
click at [530, 263] on div "Live Go live at scheduled time" at bounding box center [425, 290] width 283 height 67
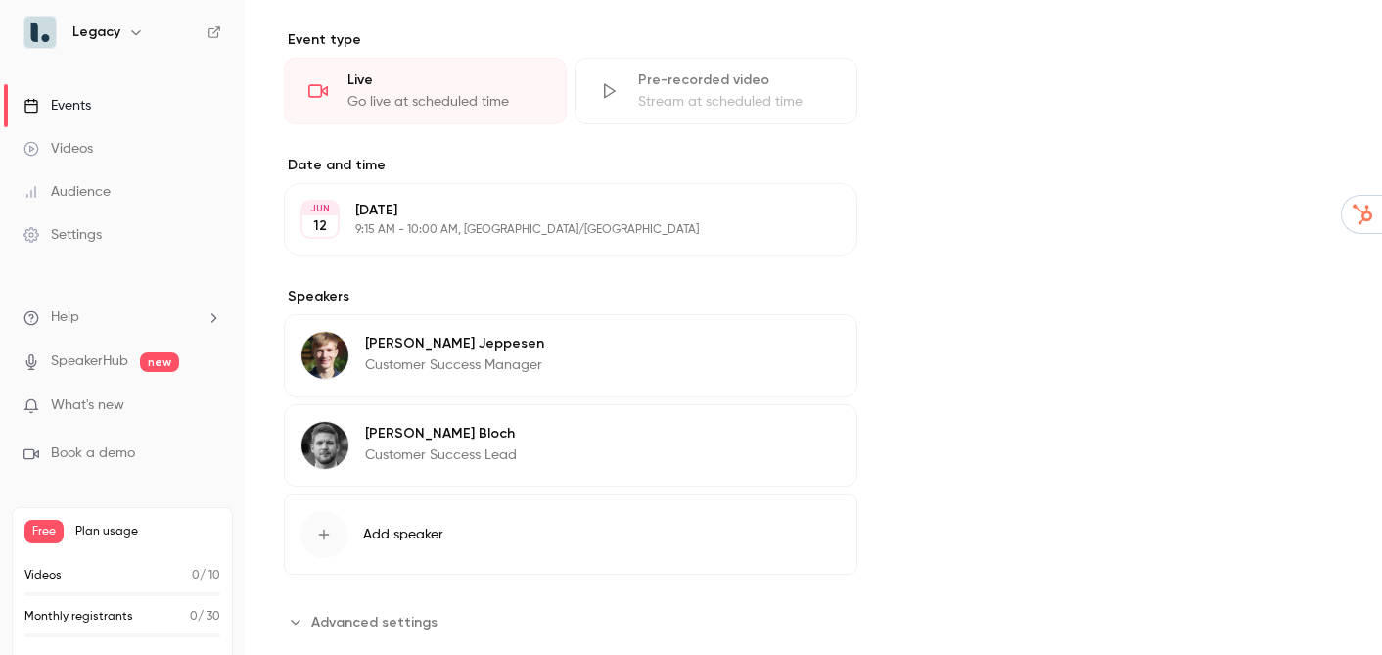
scroll to position [667, 0]
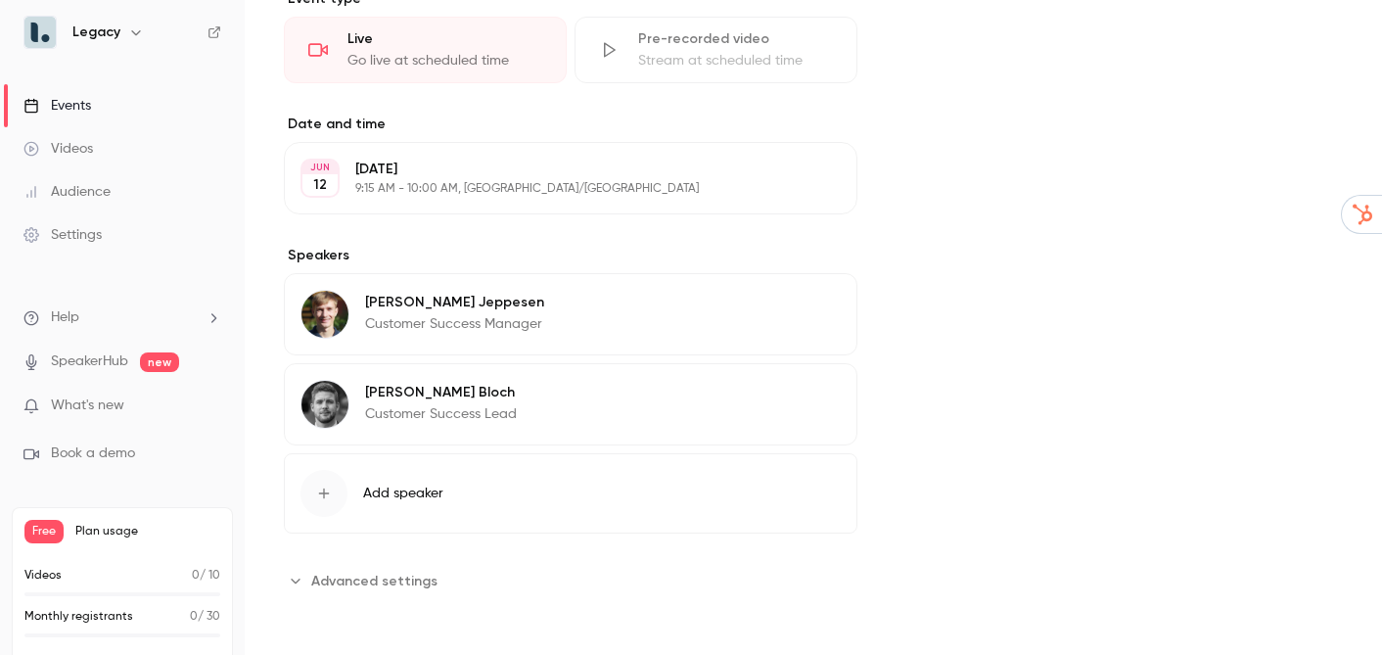
click at [363, 577] on span "Advanced settings" at bounding box center [374, 581] width 126 height 21
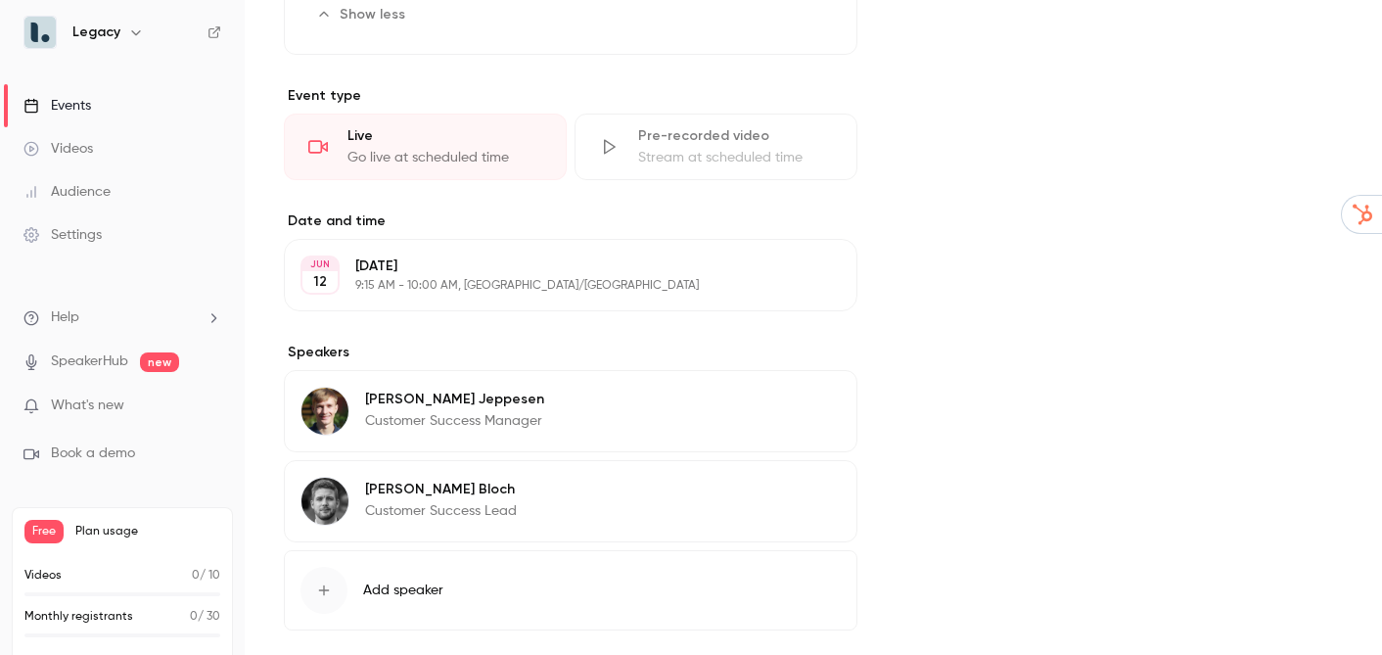
scroll to position [583, 0]
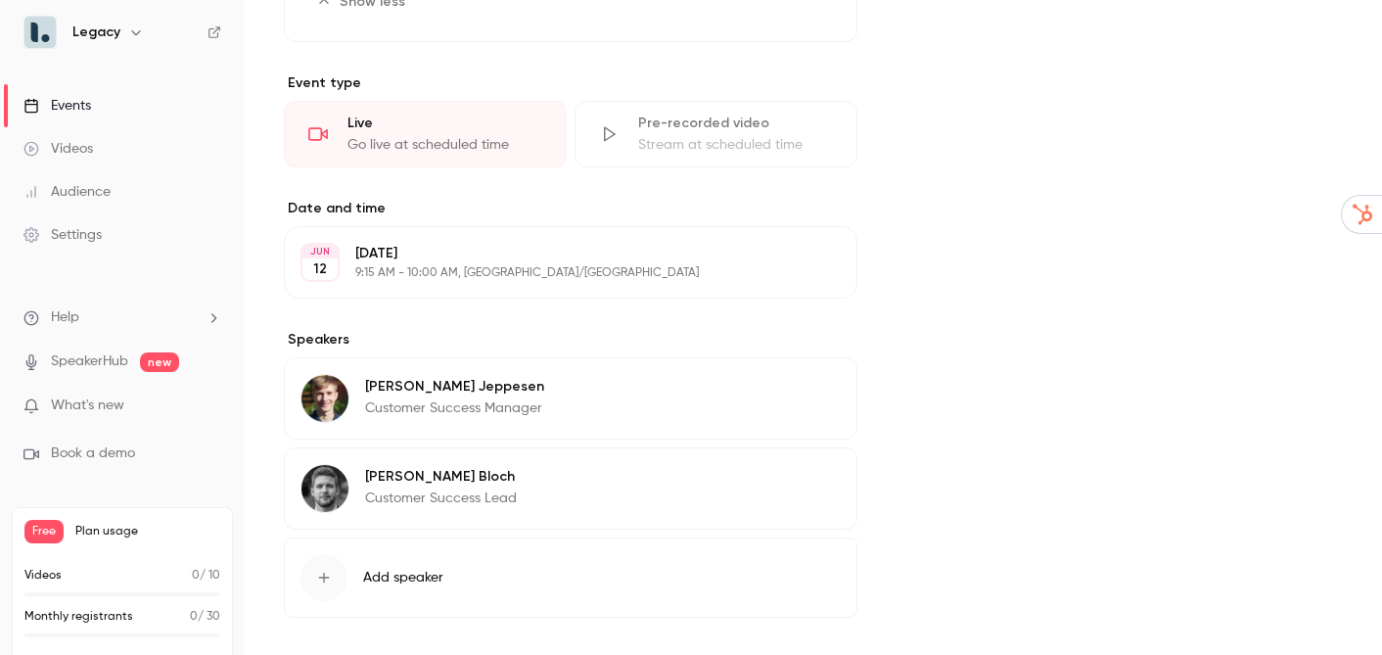
click at [409, 150] on div "Go live at scheduled time" at bounding box center [445, 145] width 195 height 20
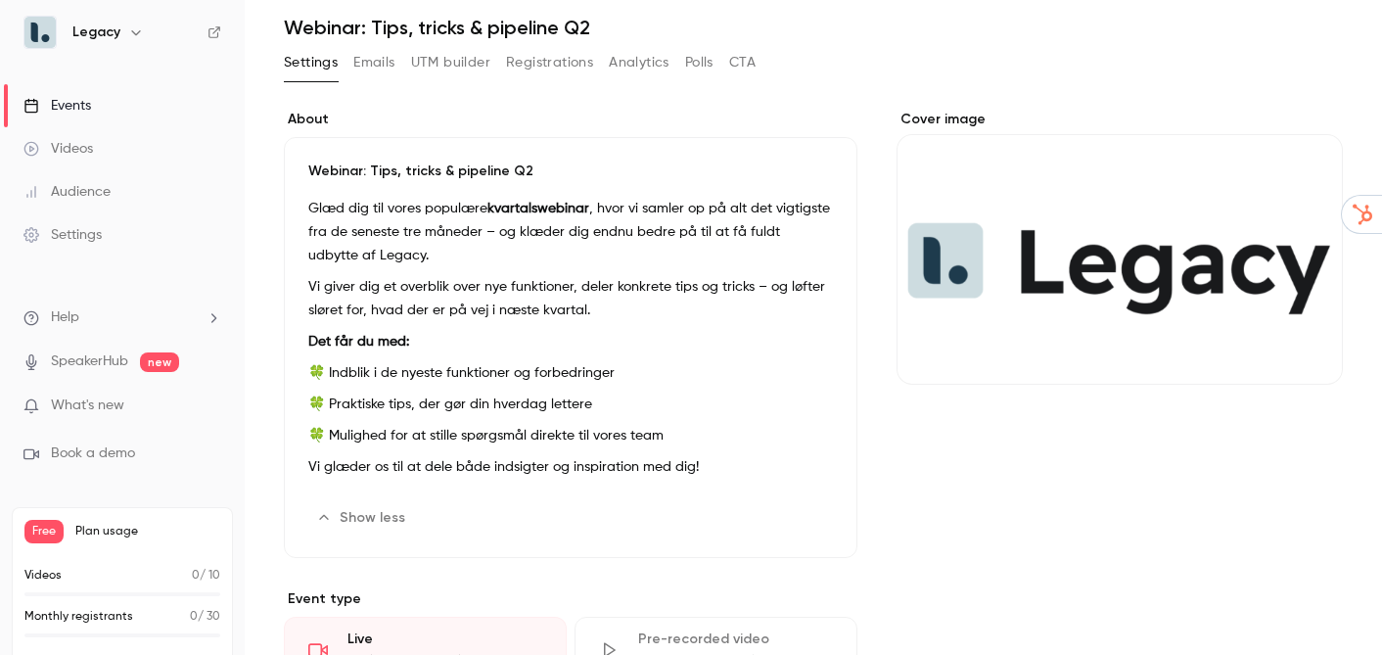
scroll to position [0, 0]
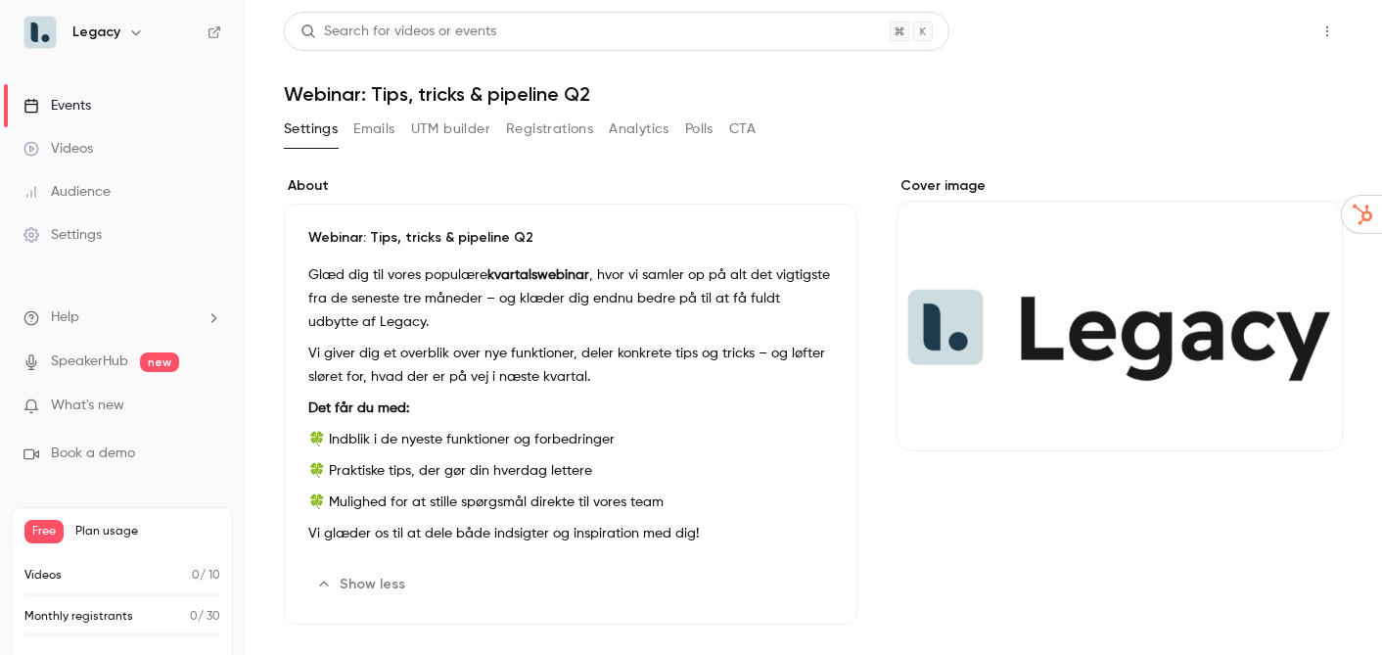
click at [1264, 38] on button "Share" at bounding box center [1257, 31] width 77 height 39
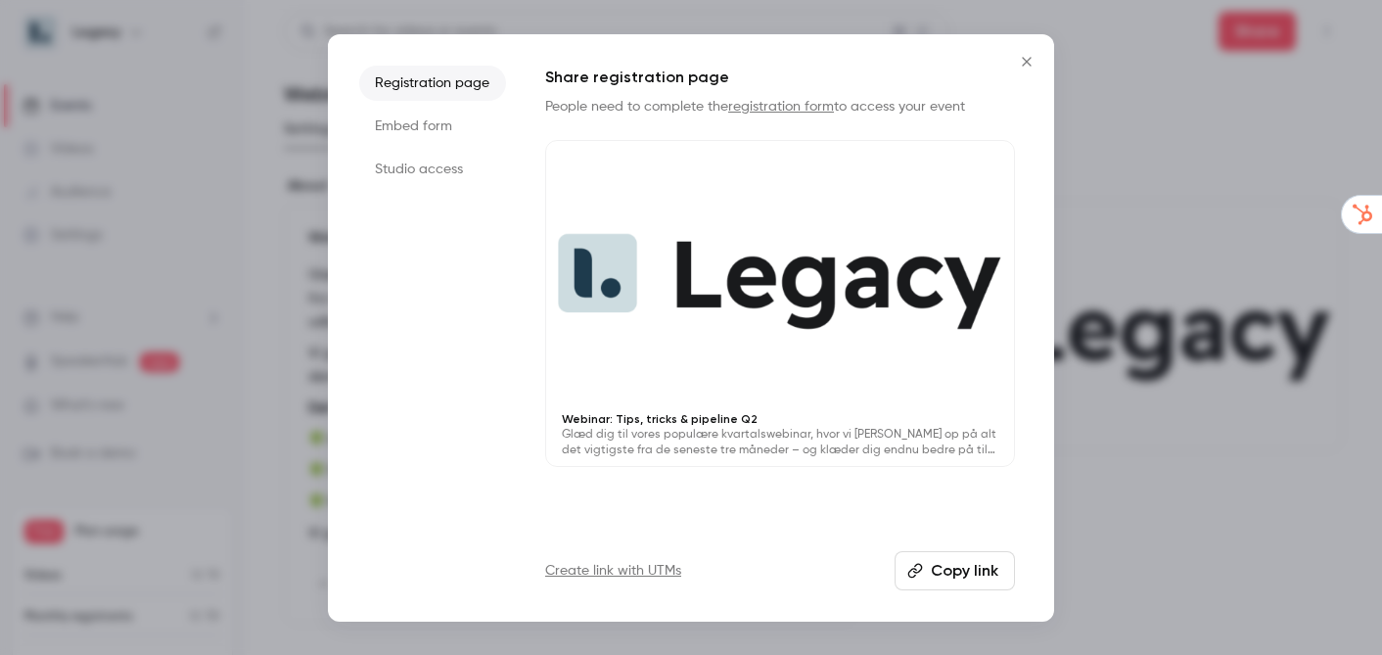
click at [448, 163] on li "Studio access" at bounding box center [432, 169] width 147 height 35
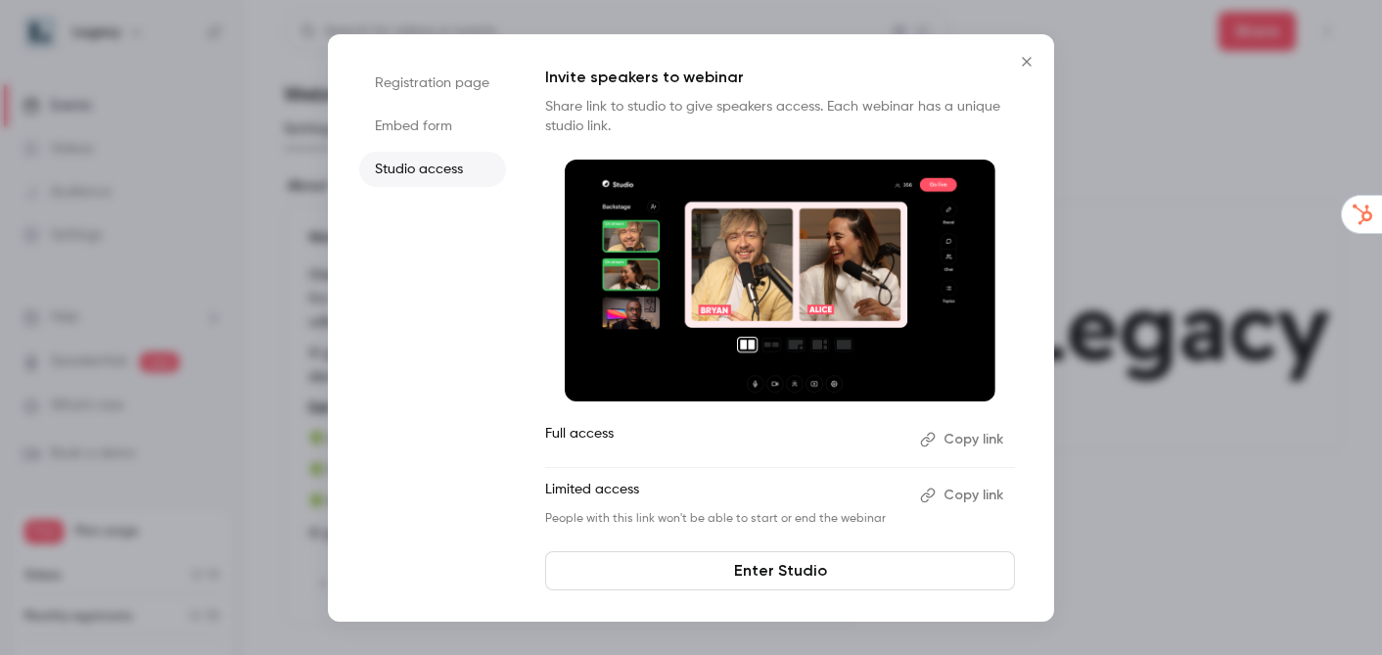
click at [438, 143] on li "Embed form" at bounding box center [432, 126] width 147 height 35
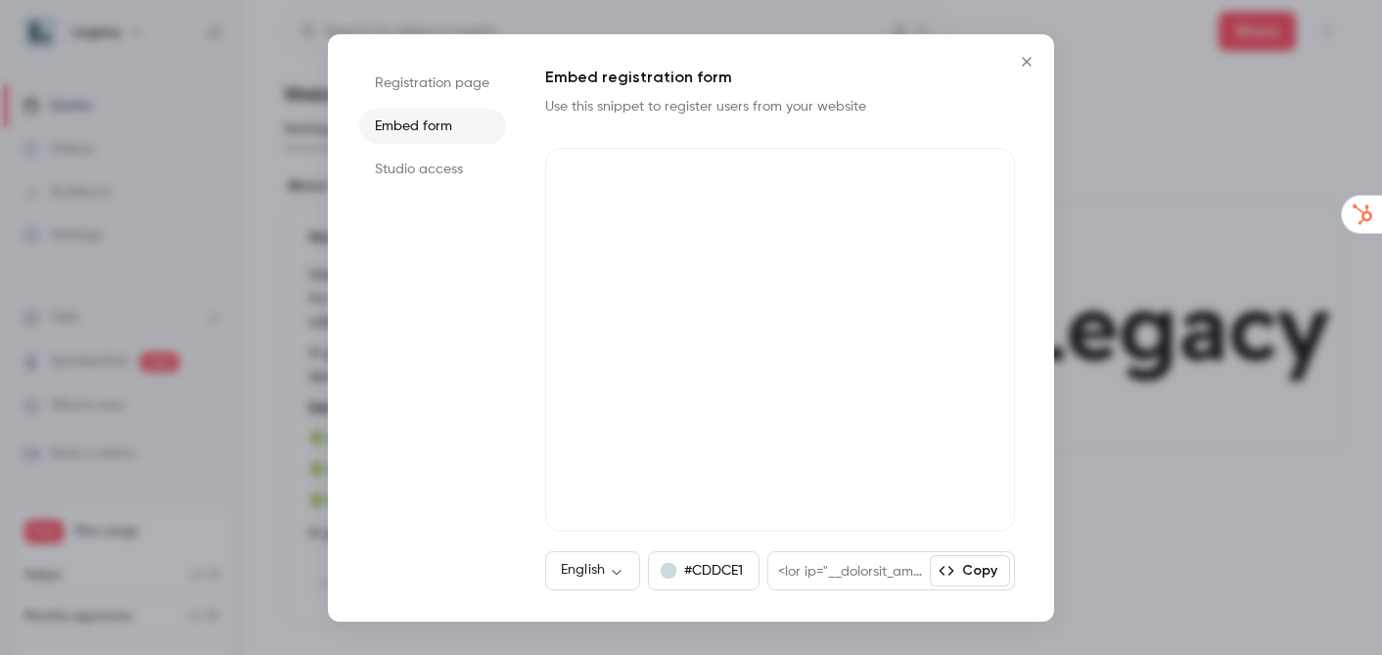
click at [423, 163] on li "Studio access" at bounding box center [432, 169] width 147 height 35
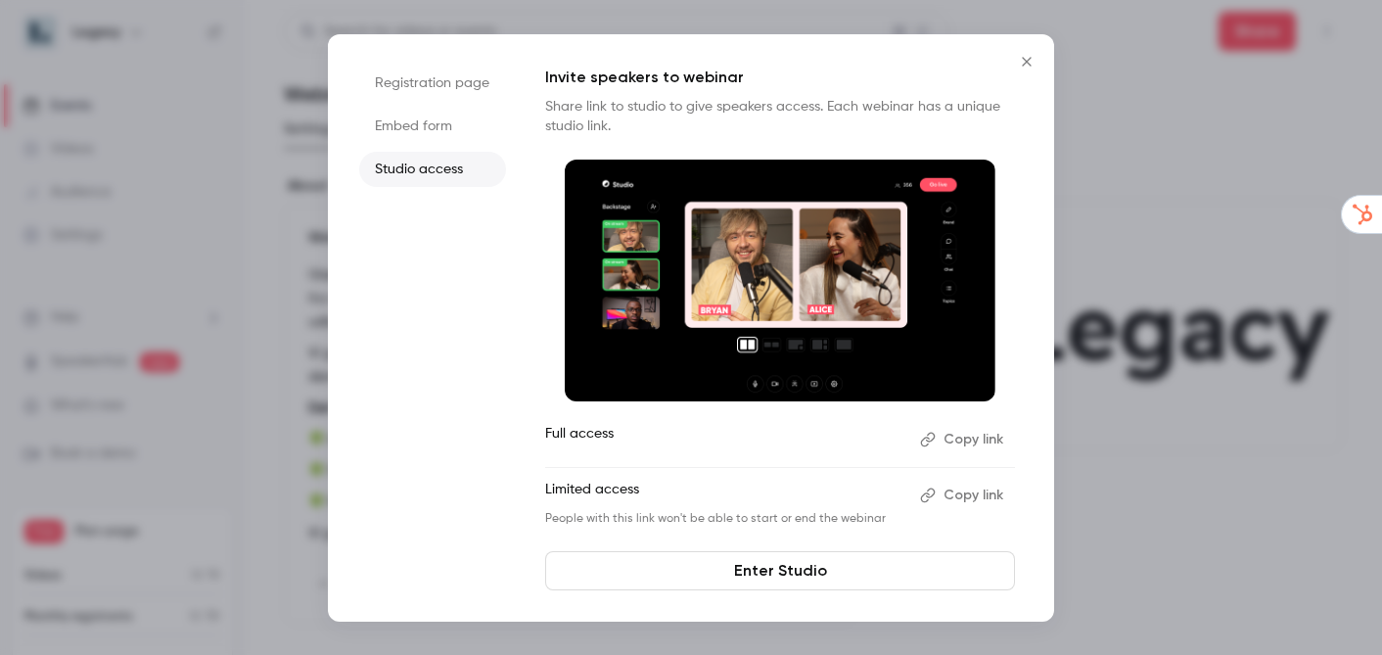
click at [1036, 65] on icon "Close" at bounding box center [1026, 62] width 23 height 16
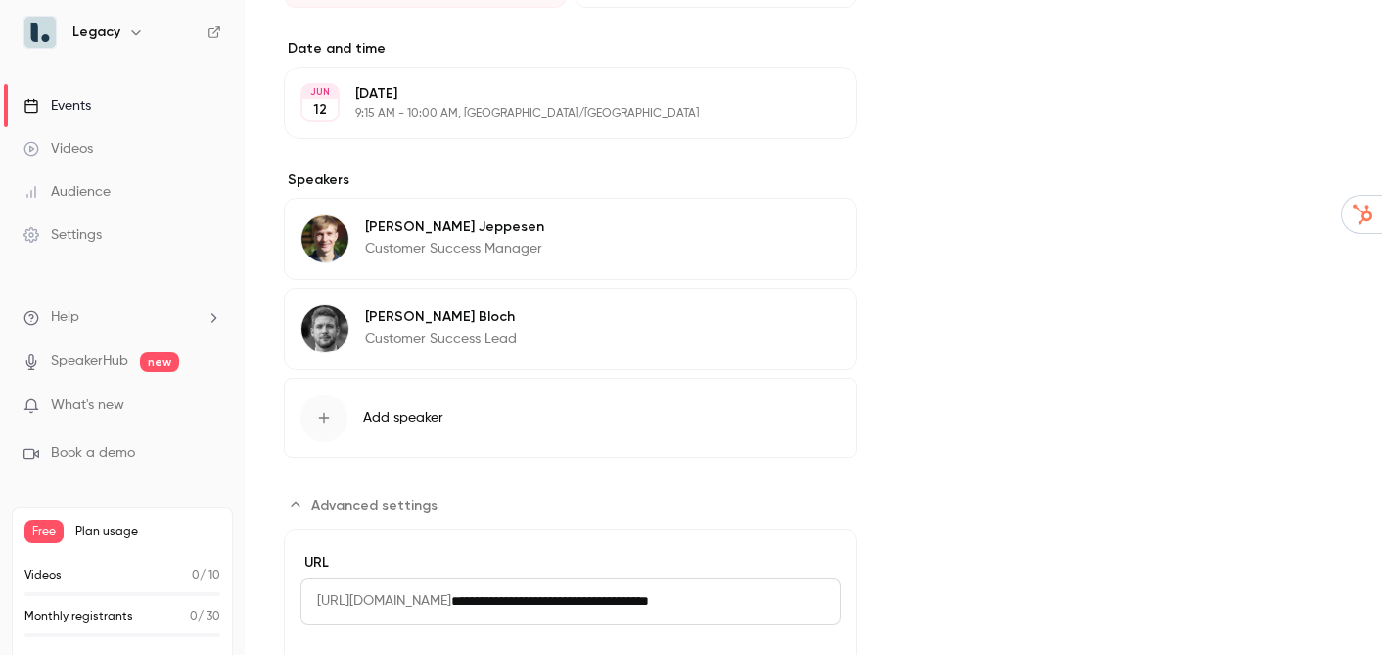
scroll to position [886, 0]
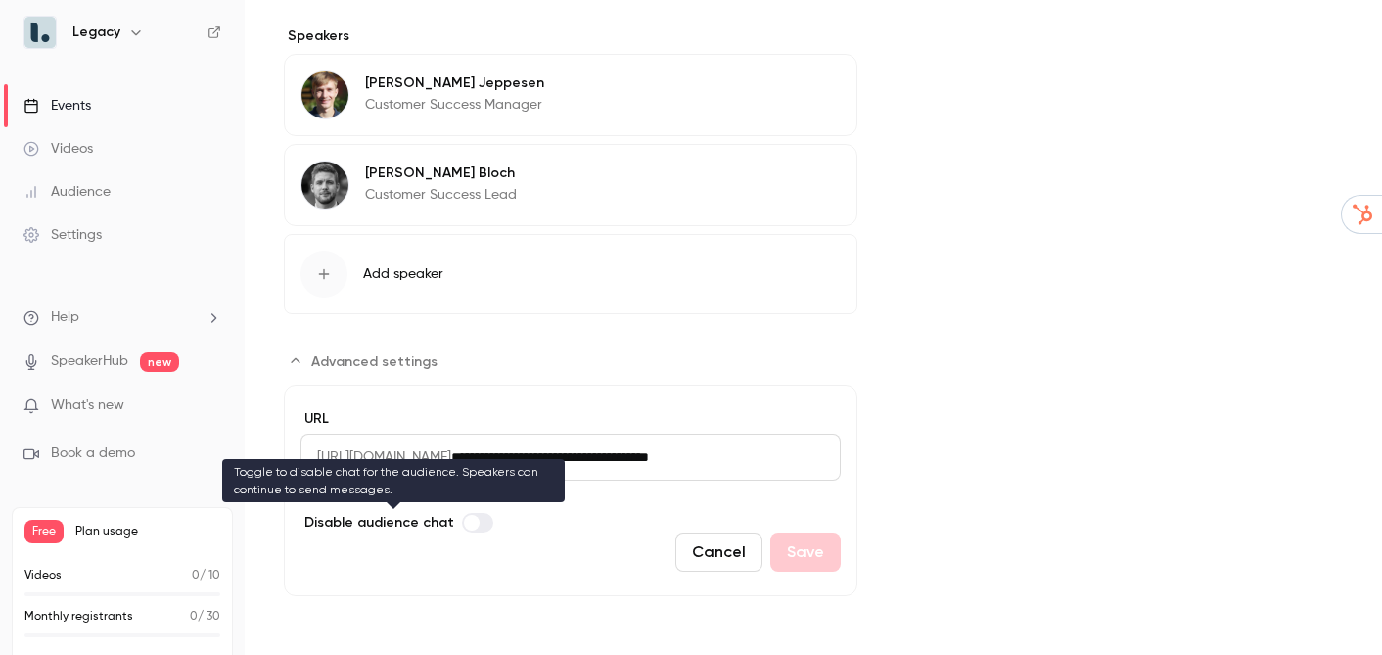
click at [480, 525] on label "Advanced settings" at bounding box center [477, 523] width 31 height 20
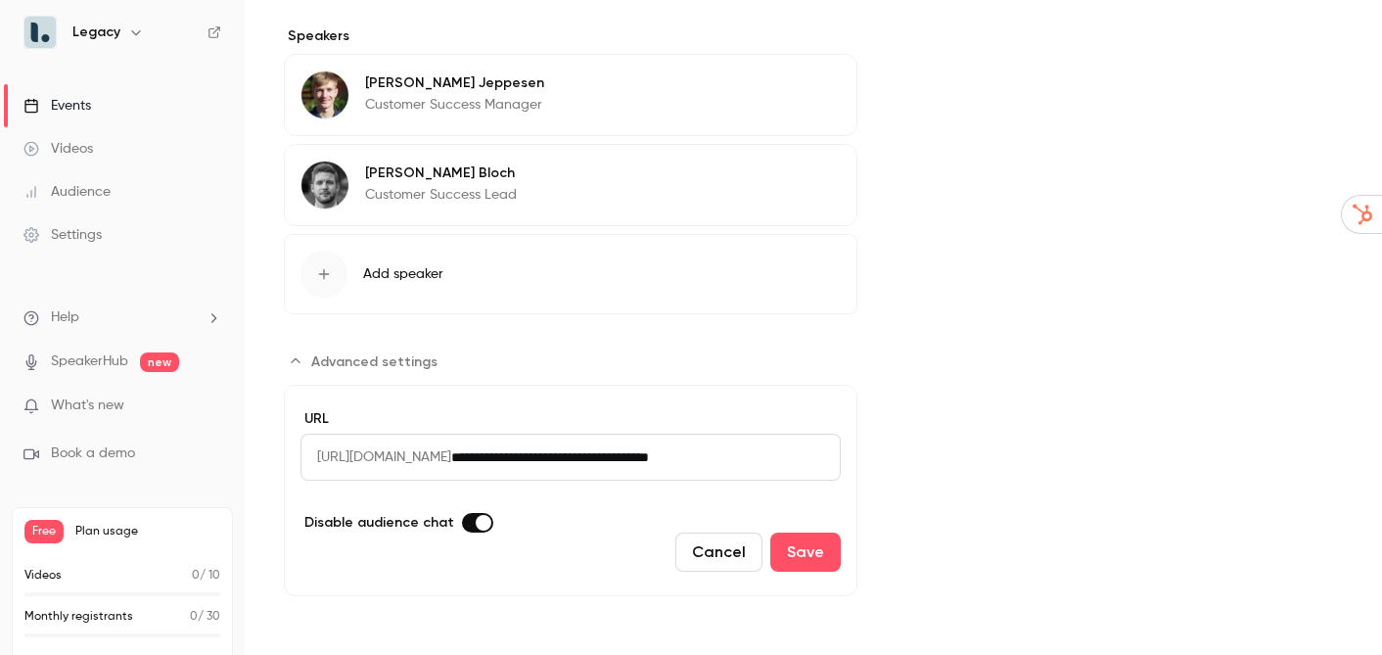
click at [480, 525] on span "Advanced settings" at bounding box center [484, 523] width 16 height 16
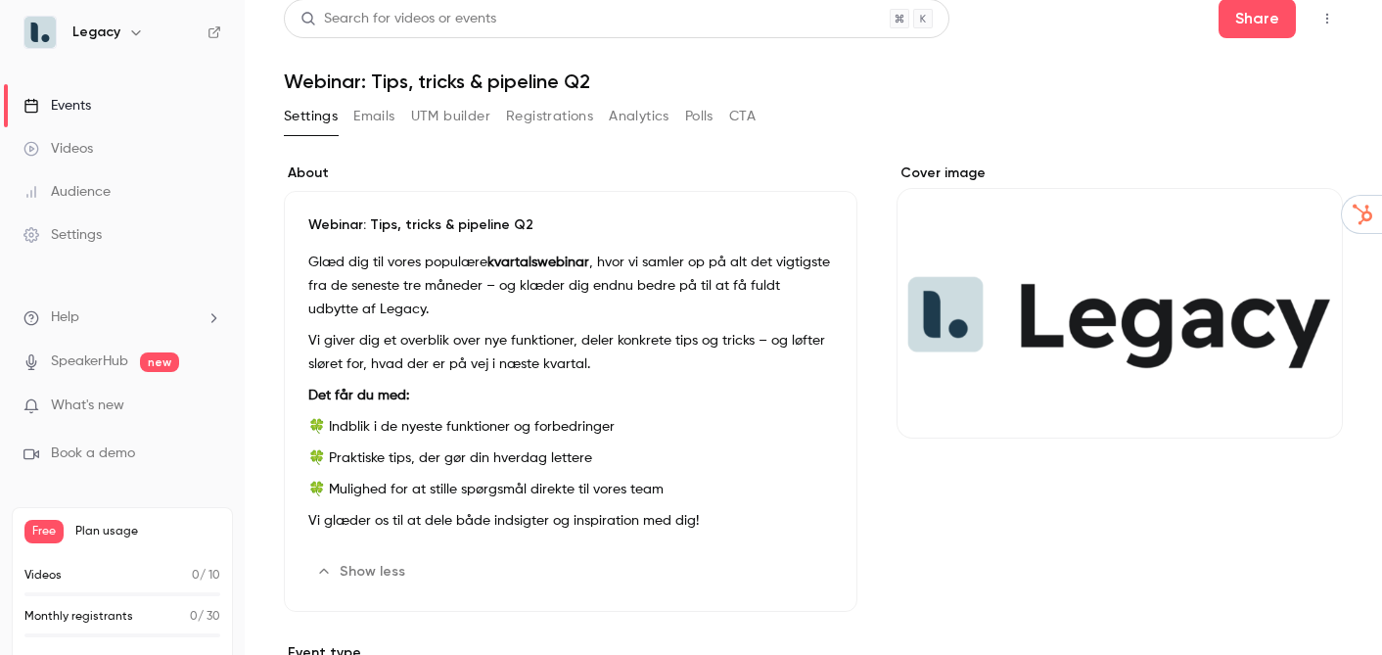
scroll to position [0, 0]
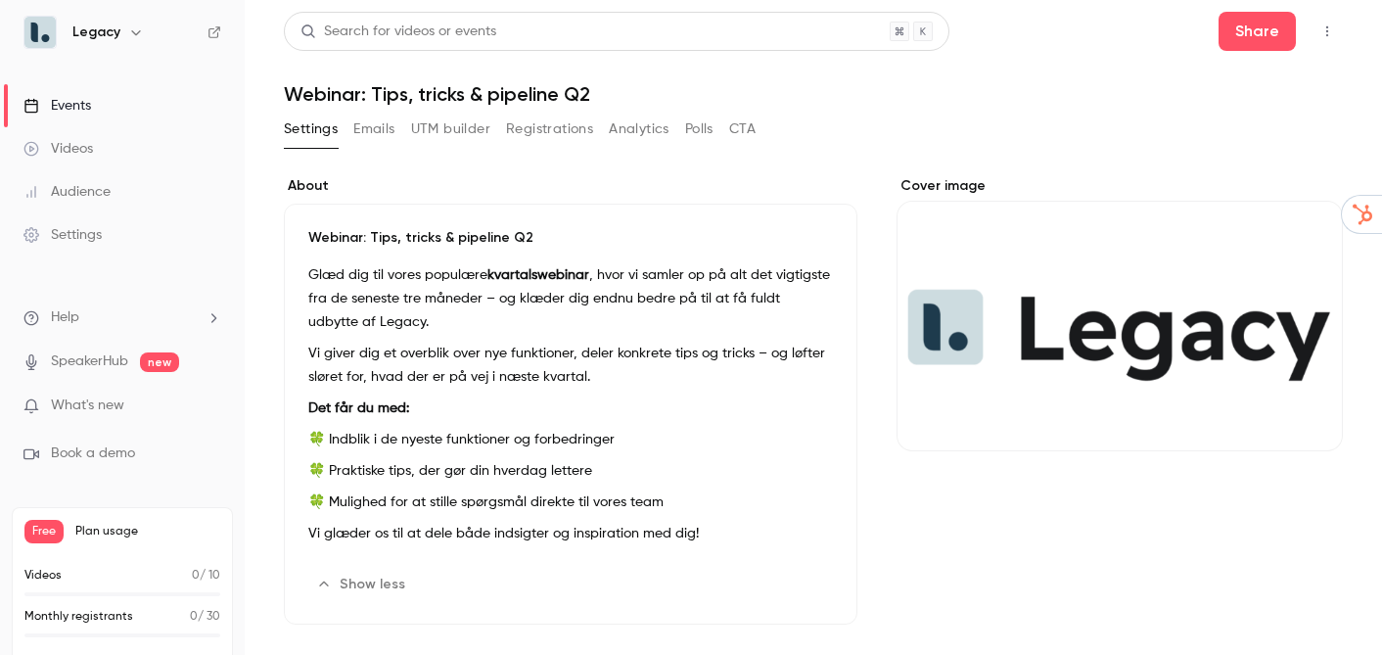
click at [374, 133] on button "Emails" at bounding box center [373, 129] width 41 height 31
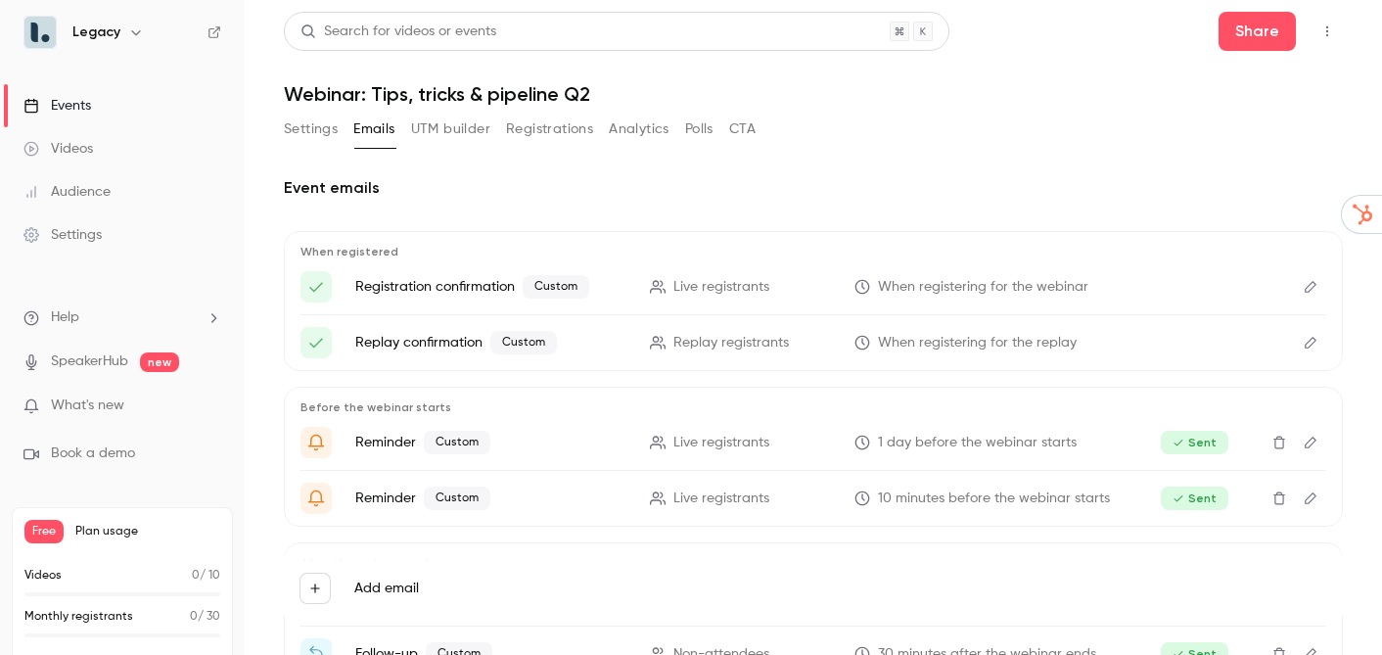
click at [442, 123] on button "UTM builder" at bounding box center [450, 129] width 79 height 31
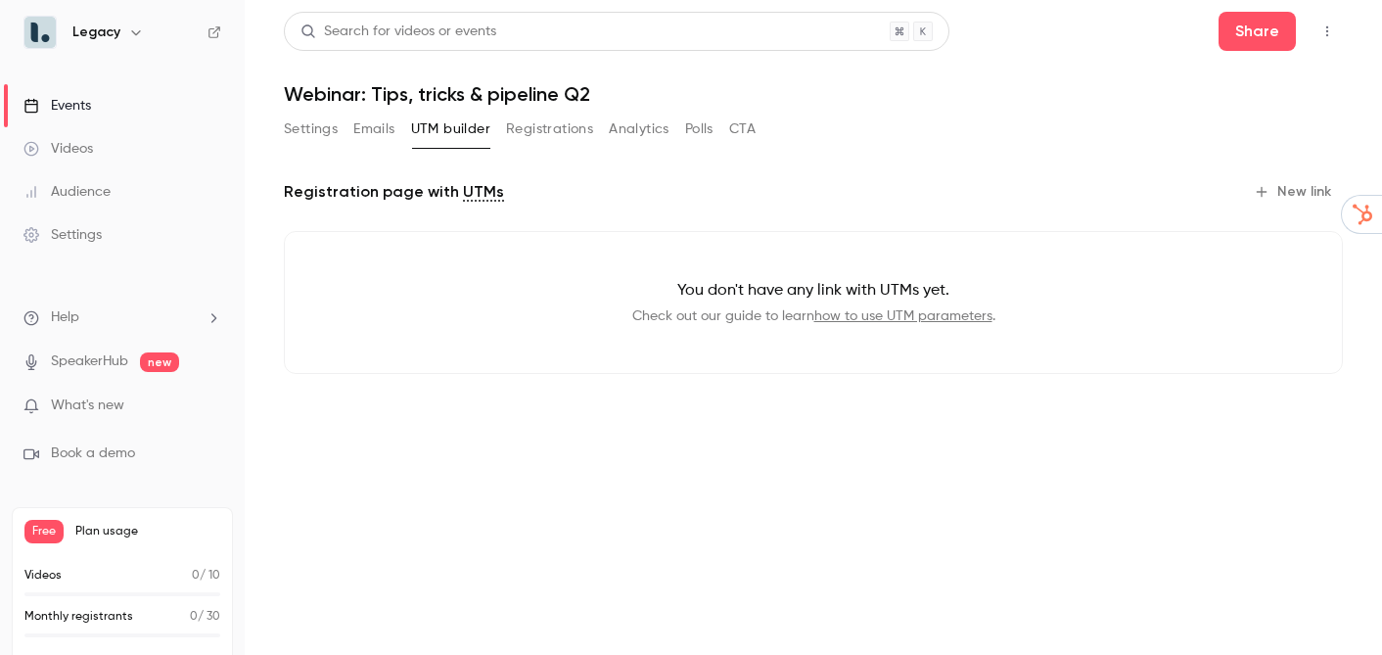
click at [507, 116] on button "Registrations" at bounding box center [549, 129] width 87 height 31
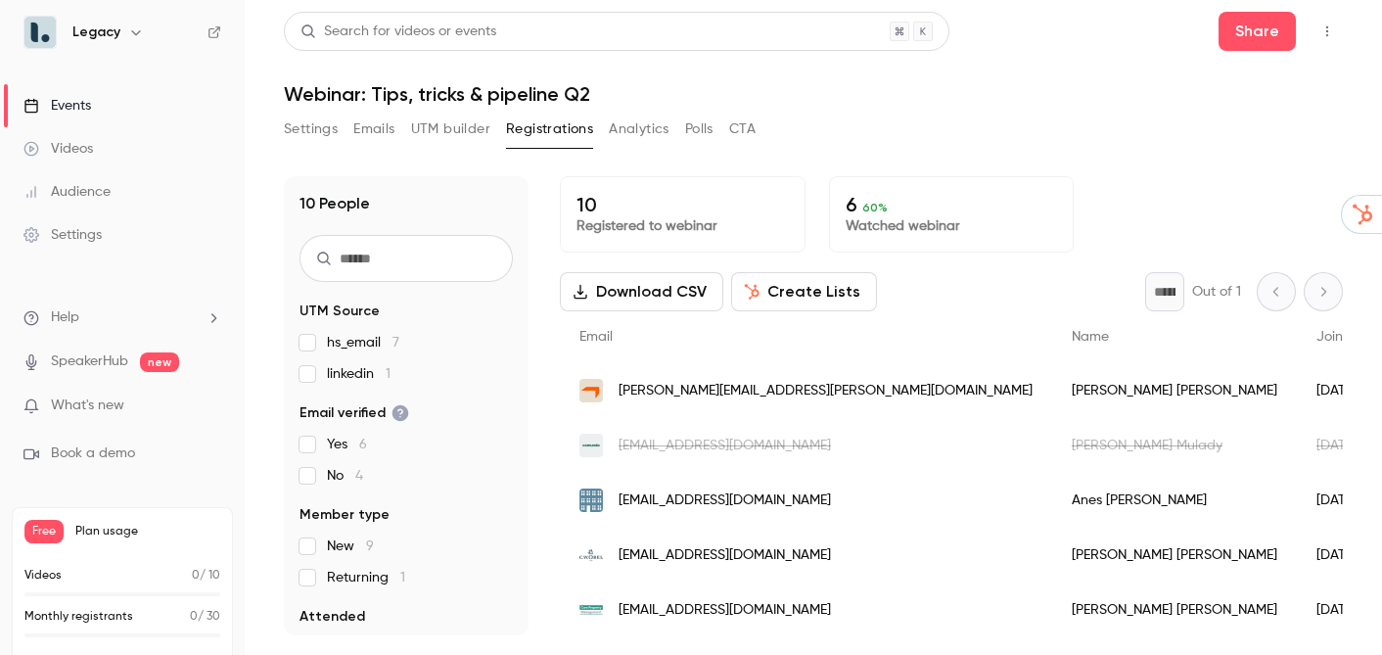
click at [626, 124] on button "Analytics" at bounding box center [639, 129] width 61 height 31
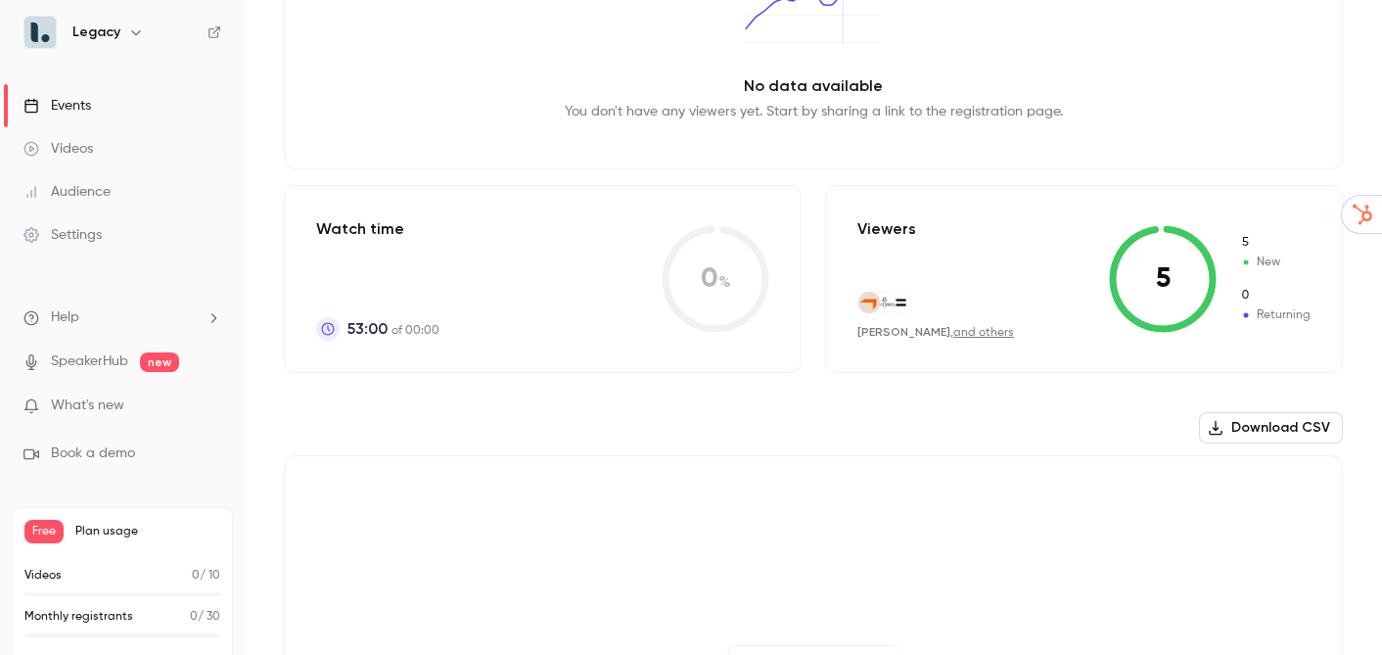
scroll to position [296, 0]
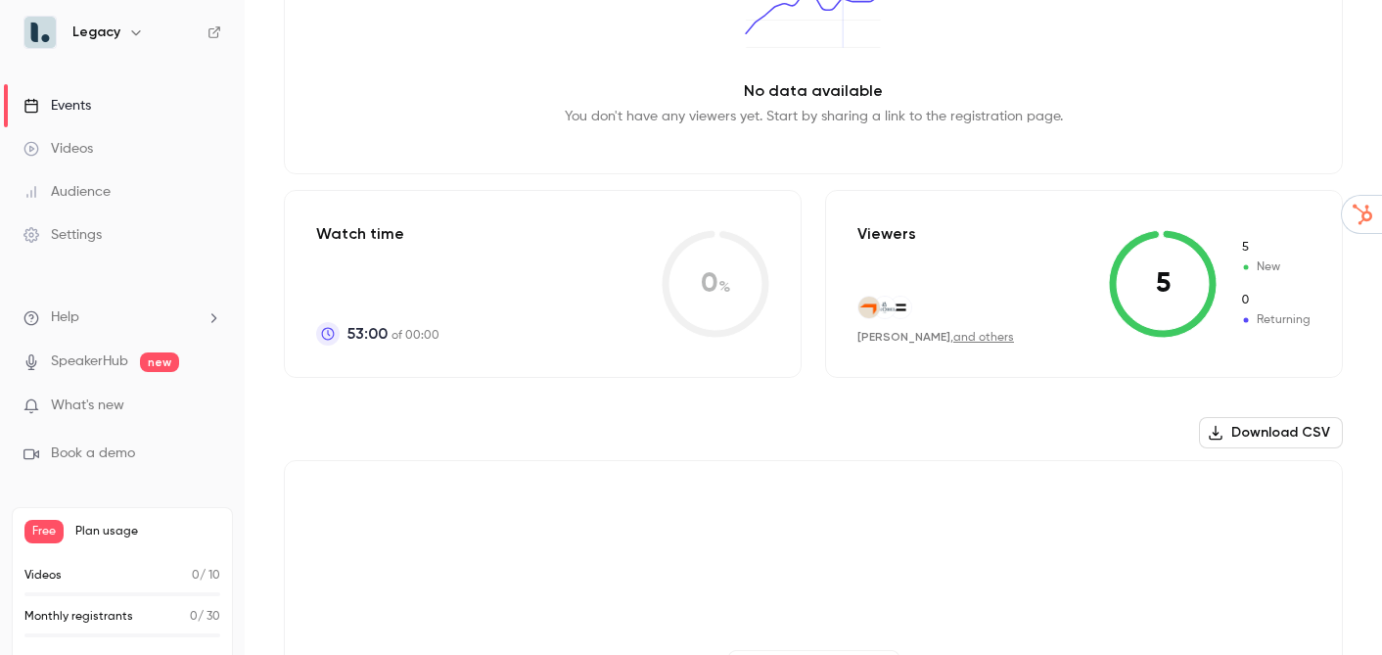
click at [555, 294] on div "Watch time 53:00 of 00:00 0 %" at bounding box center [543, 284] width 518 height 188
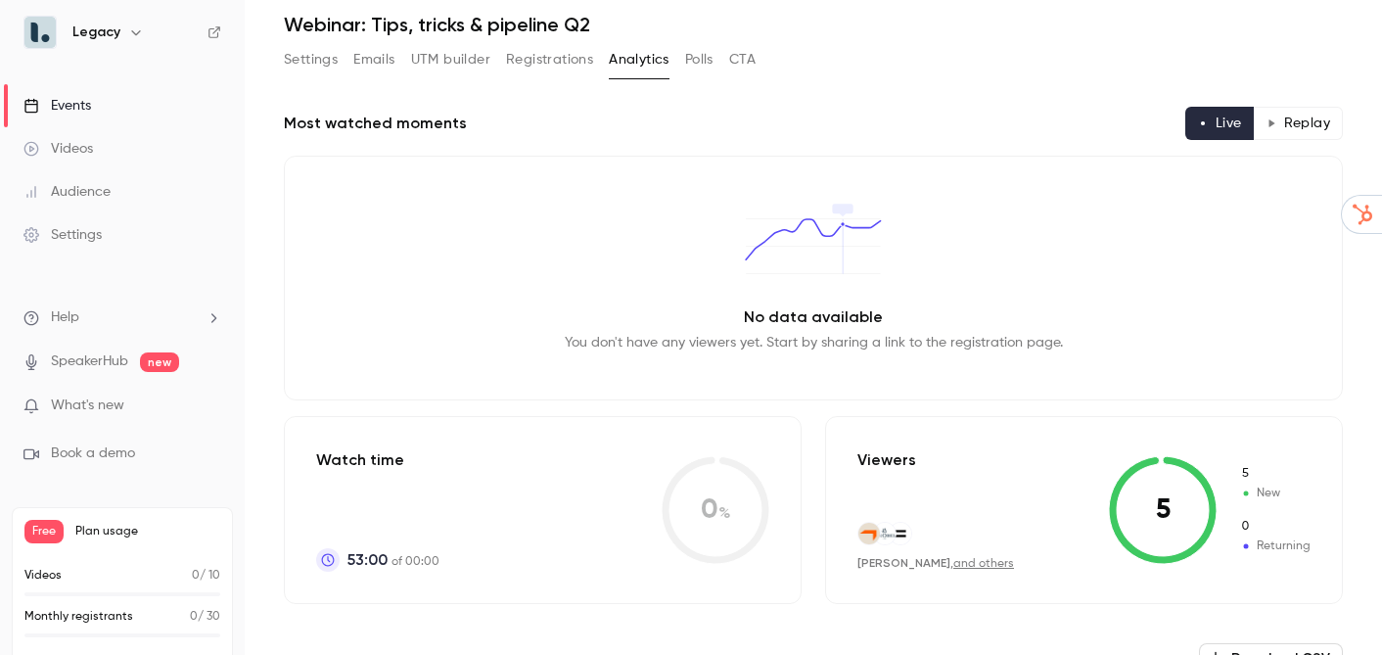
scroll to position [0, 0]
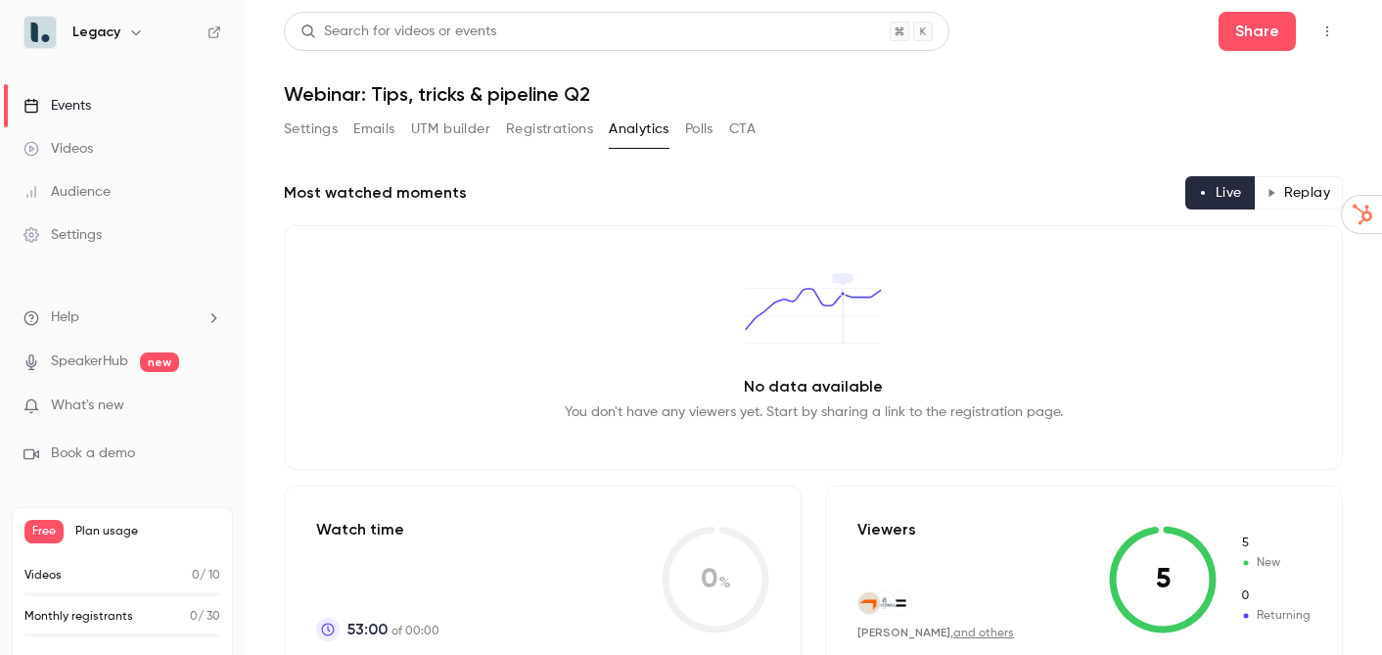
click at [1283, 190] on button "Replay" at bounding box center [1298, 192] width 89 height 33
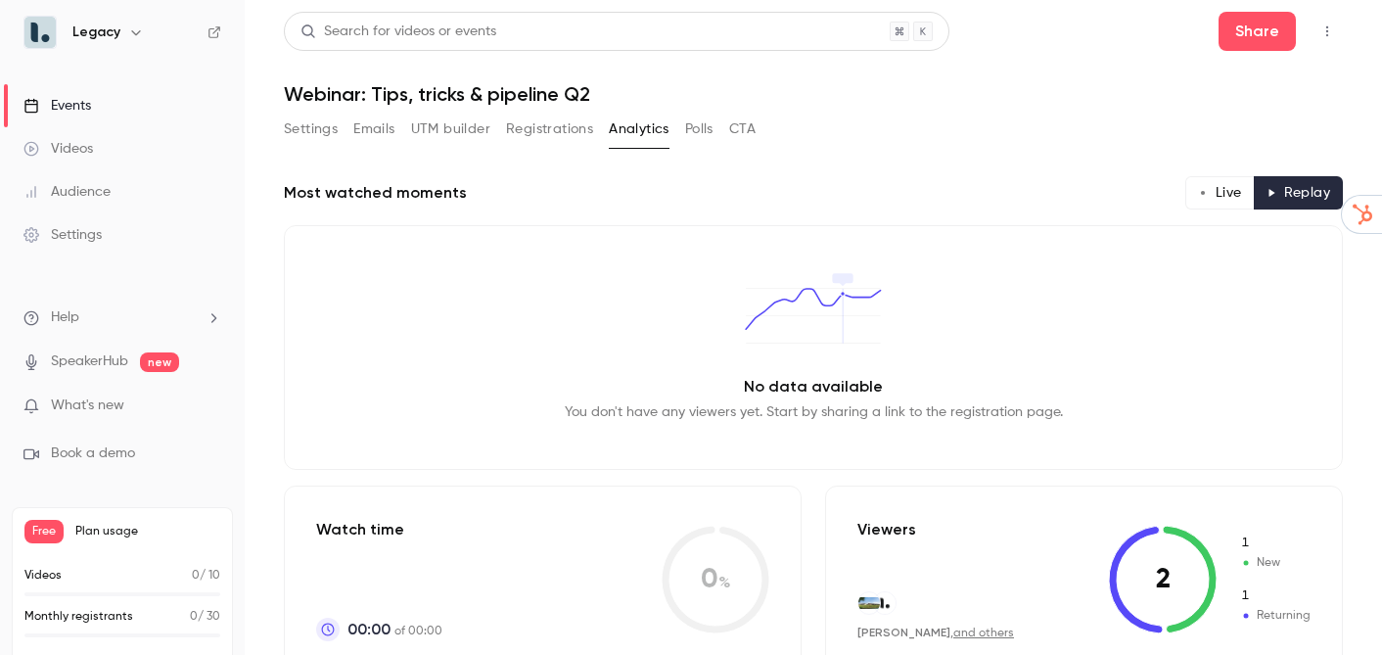
click at [719, 117] on div "Settings Emails UTM builder Registrations Analytics Polls CTA" at bounding box center [520, 129] width 472 height 31
click at [705, 123] on button "Polls" at bounding box center [699, 129] width 28 height 31
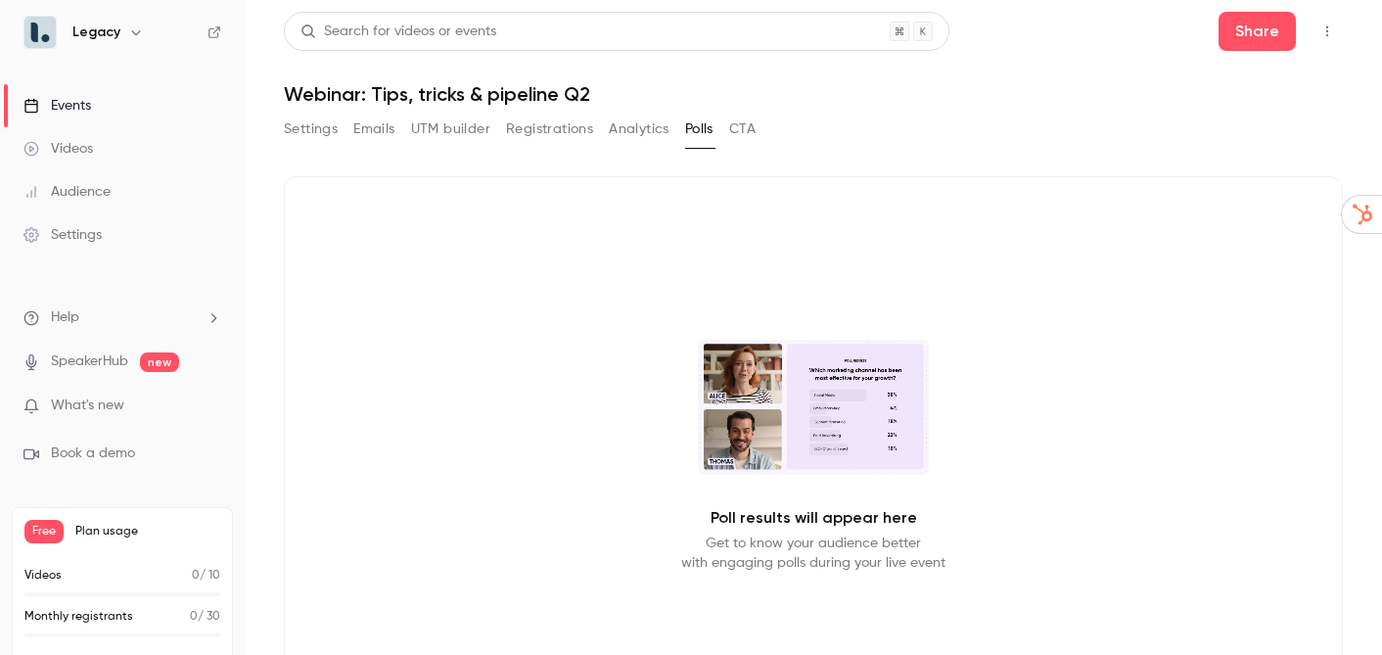
click at [745, 134] on button "CTA" at bounding box center [742, 129] width 26 height 31
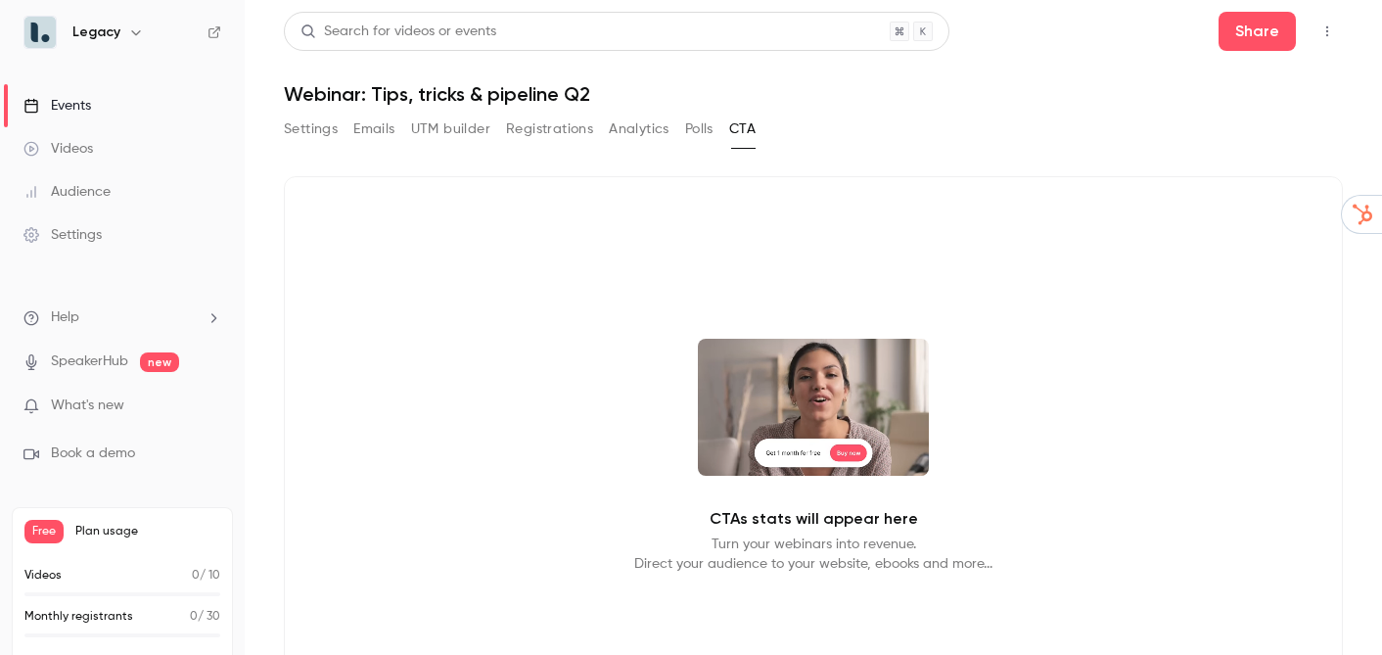
click at [1333, 18] on button "button" at bounding box center [1327, 31] width 31 height 31
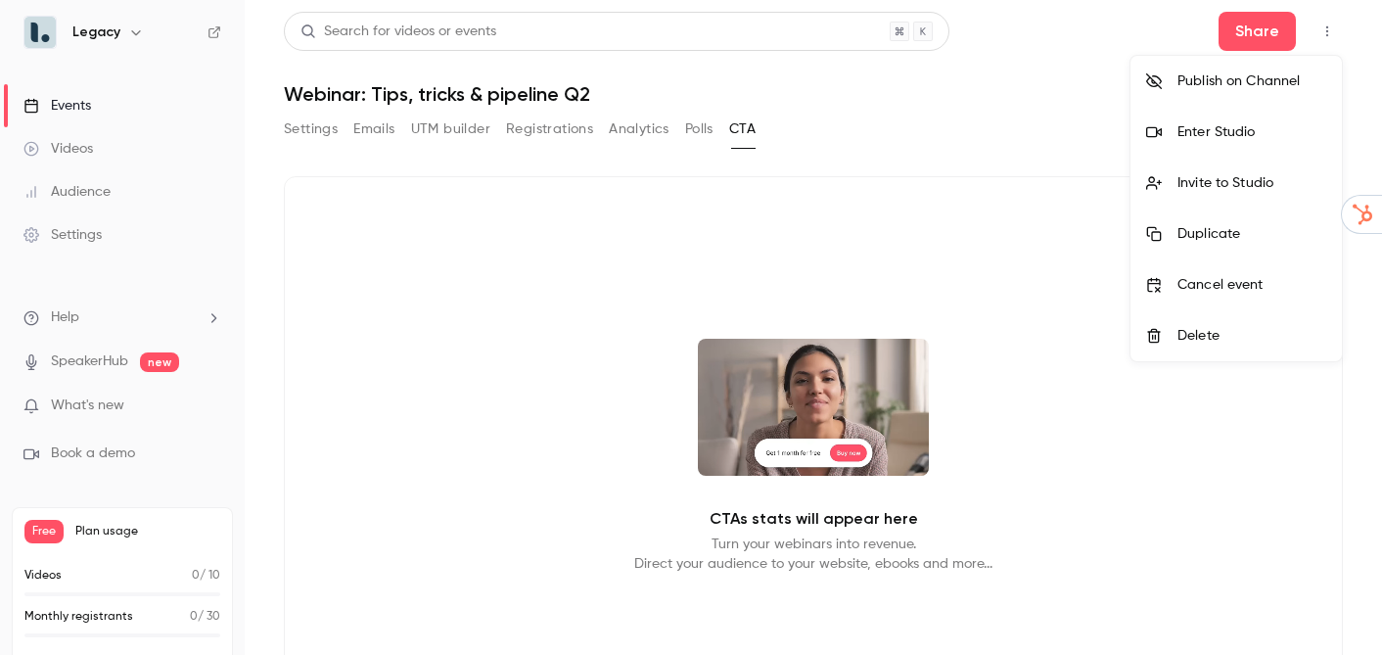
click at [1247, 120] on li "Enter Studio" at bounding box center [1236, 132] width 211 height 51
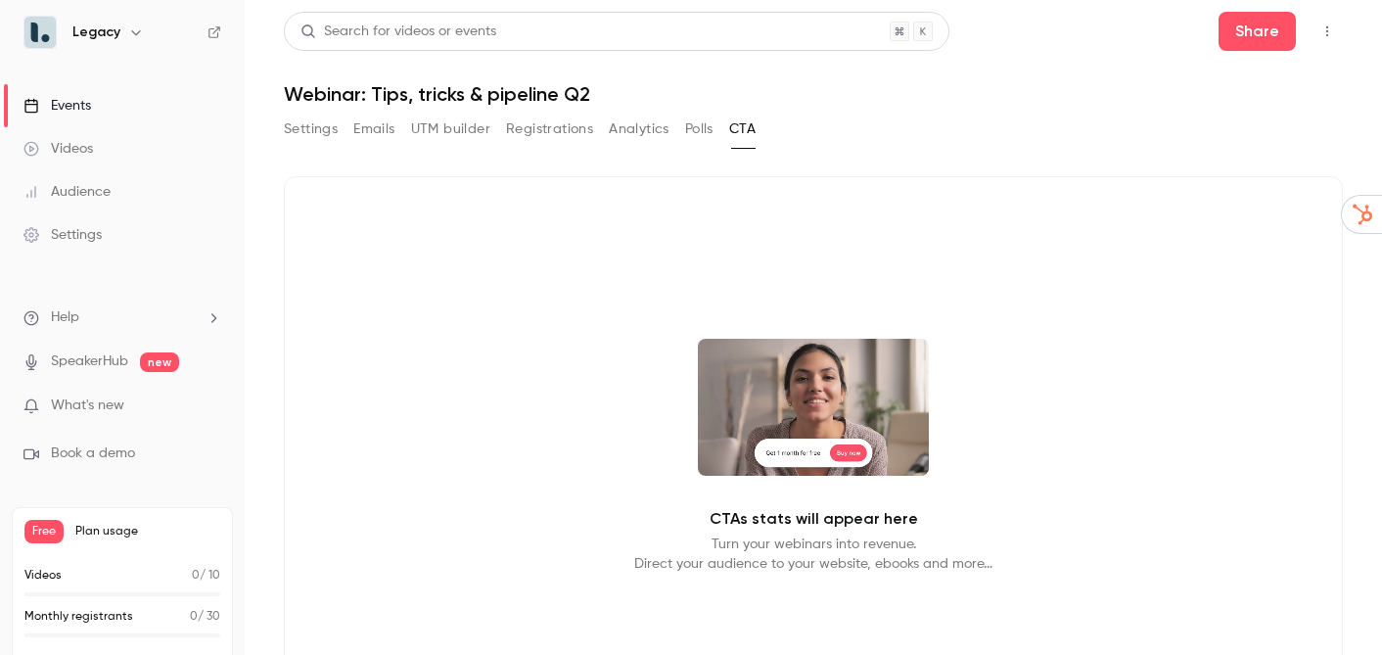
click at [301, 136] on button "Settings" at bounding box center [311, 129] width 54 height 31
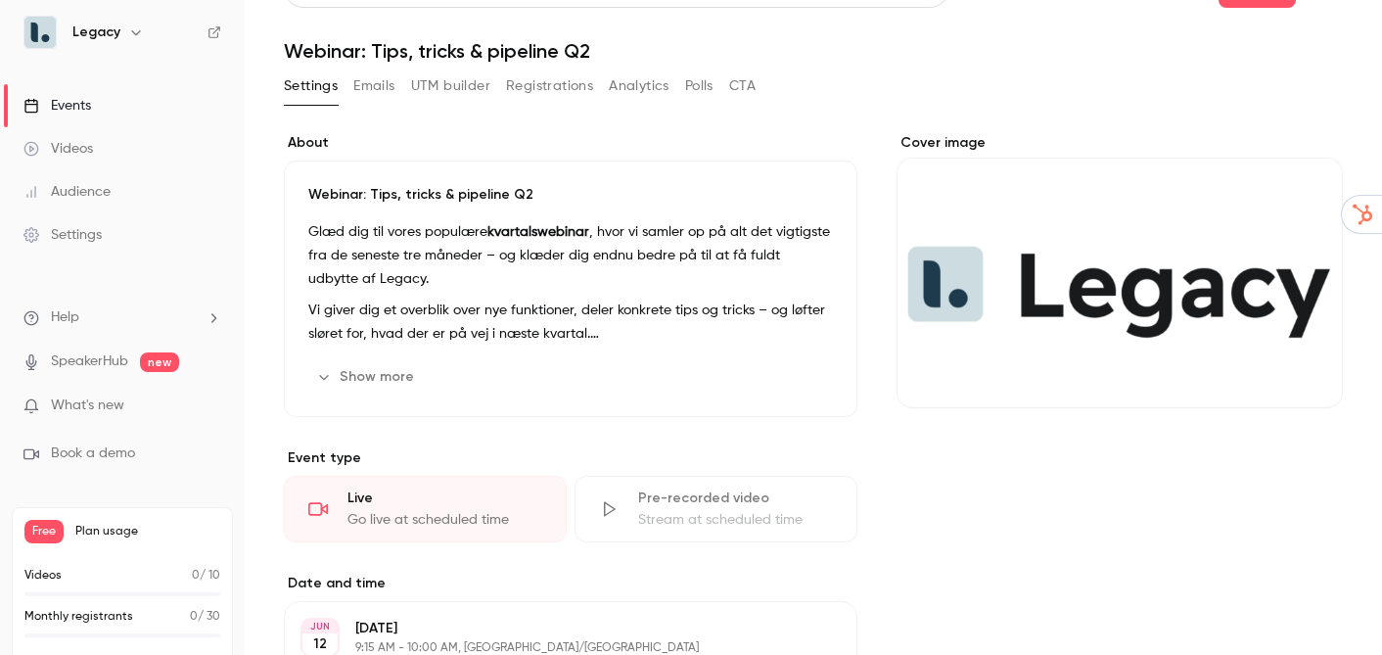
scroll to position [62, 0]
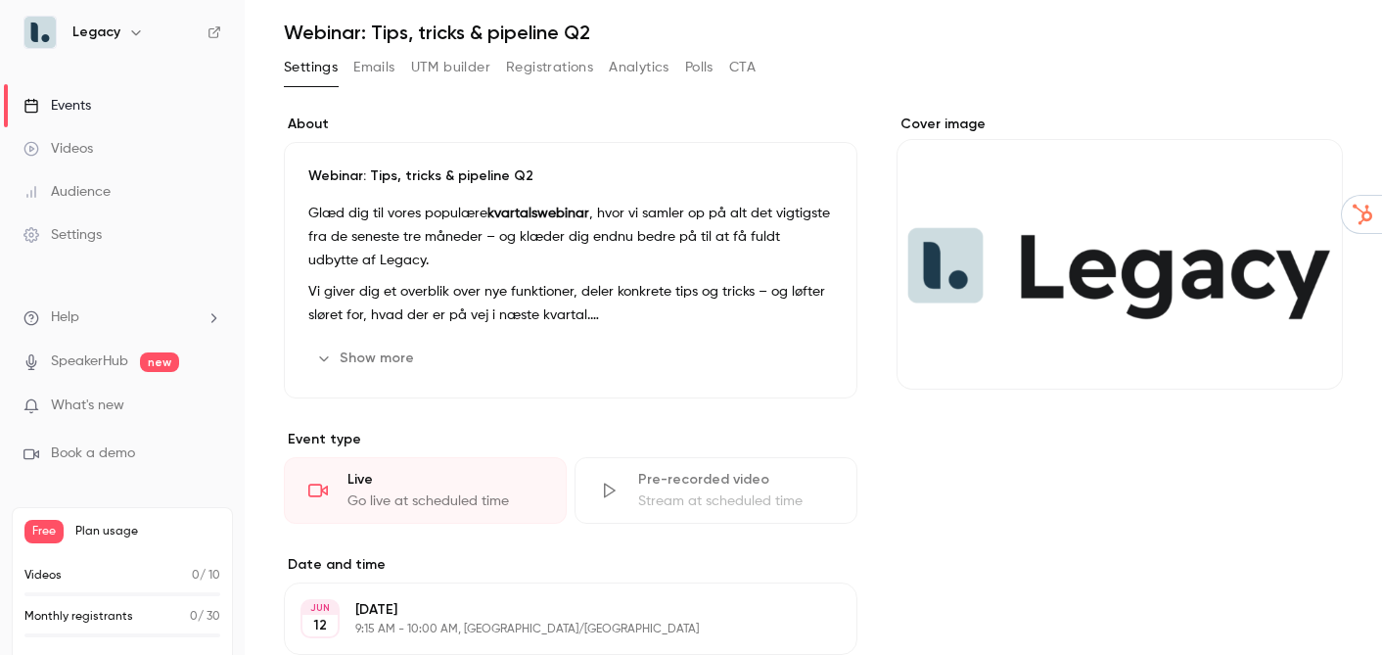
click at [104, 193] on div "Audience" at bounding box center [66, 192] width 87 height 20
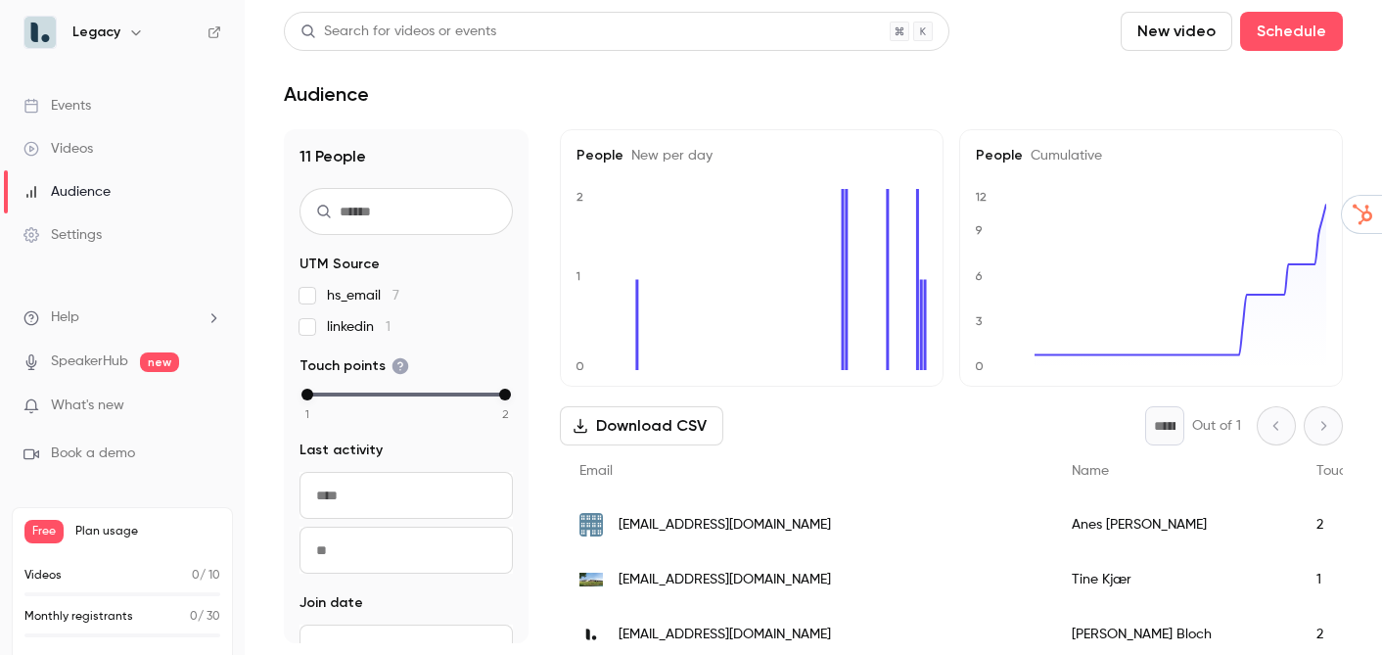
click at [91, 404] on span "What's new" at bounding box center [87, 406] width 73 height 21
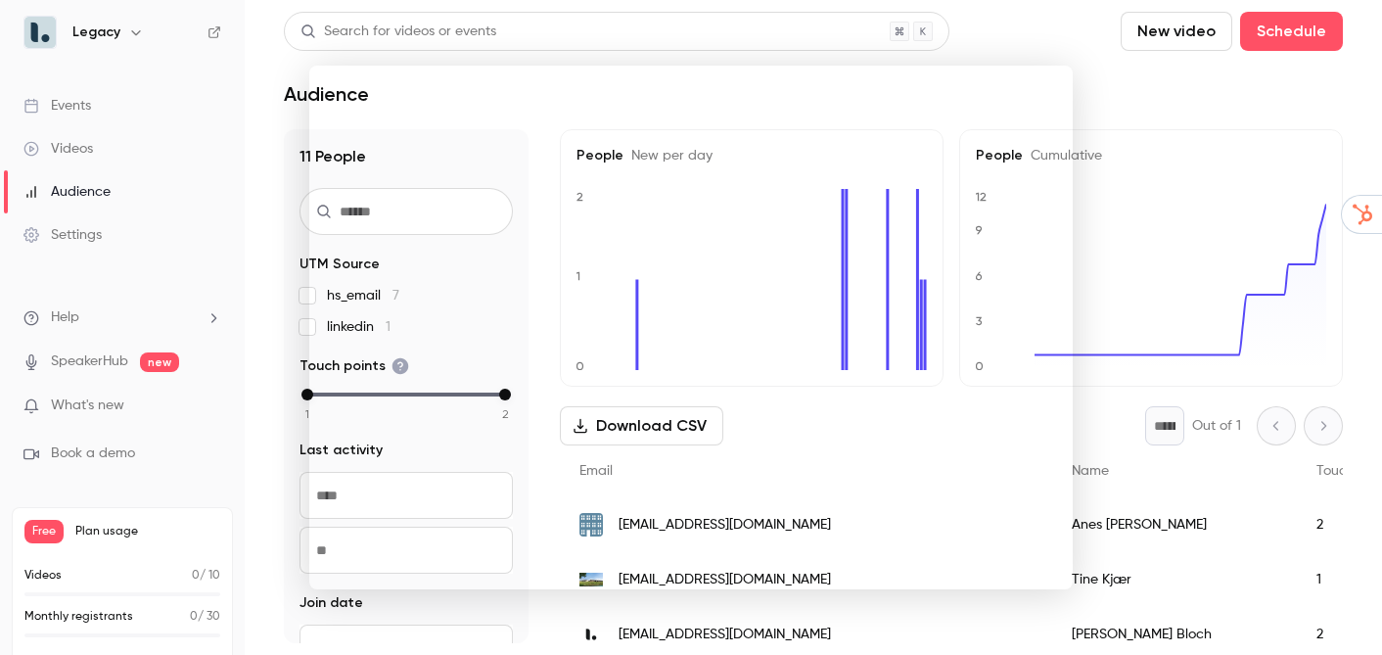
click at [124, 579] on div at bounding box center [691, 327] width 1382 height 655
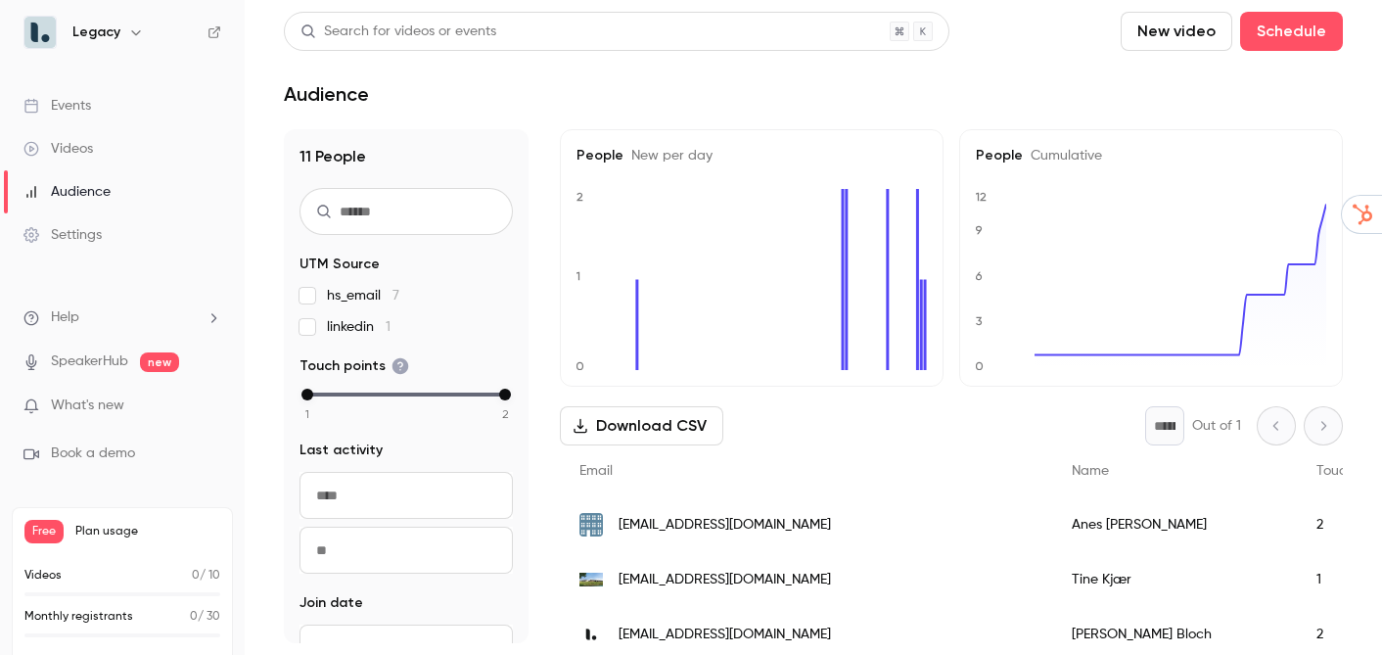
click at [84, 576] on div "Videos 0 / 10" at bounding box center [122, 576] width 196 height 18
click at [57, 576] on p "Videos" at bounding box center [42, 576] width 37 height 18
click at [92, 146] on div "Videos" at bounding box center [58, 149] width 70 height 20
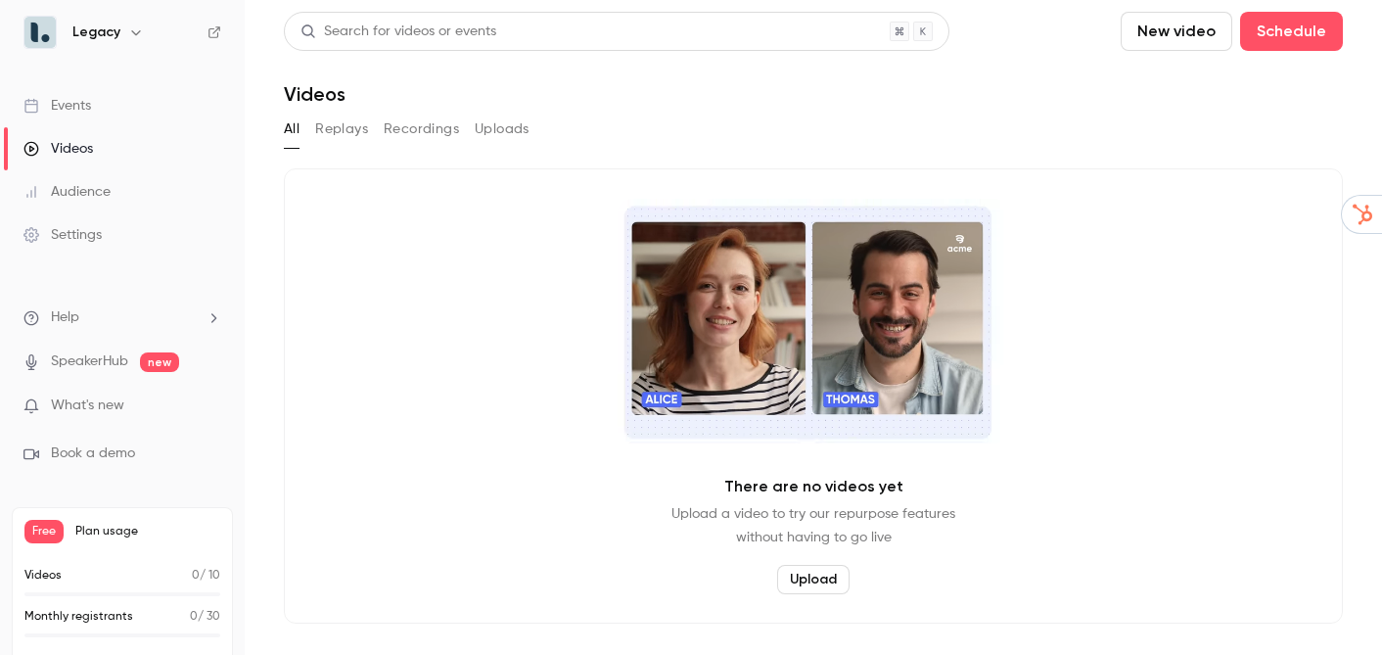
click at [112, 92] on link "Events" at bounding box center [122, 105] width 245 height 43
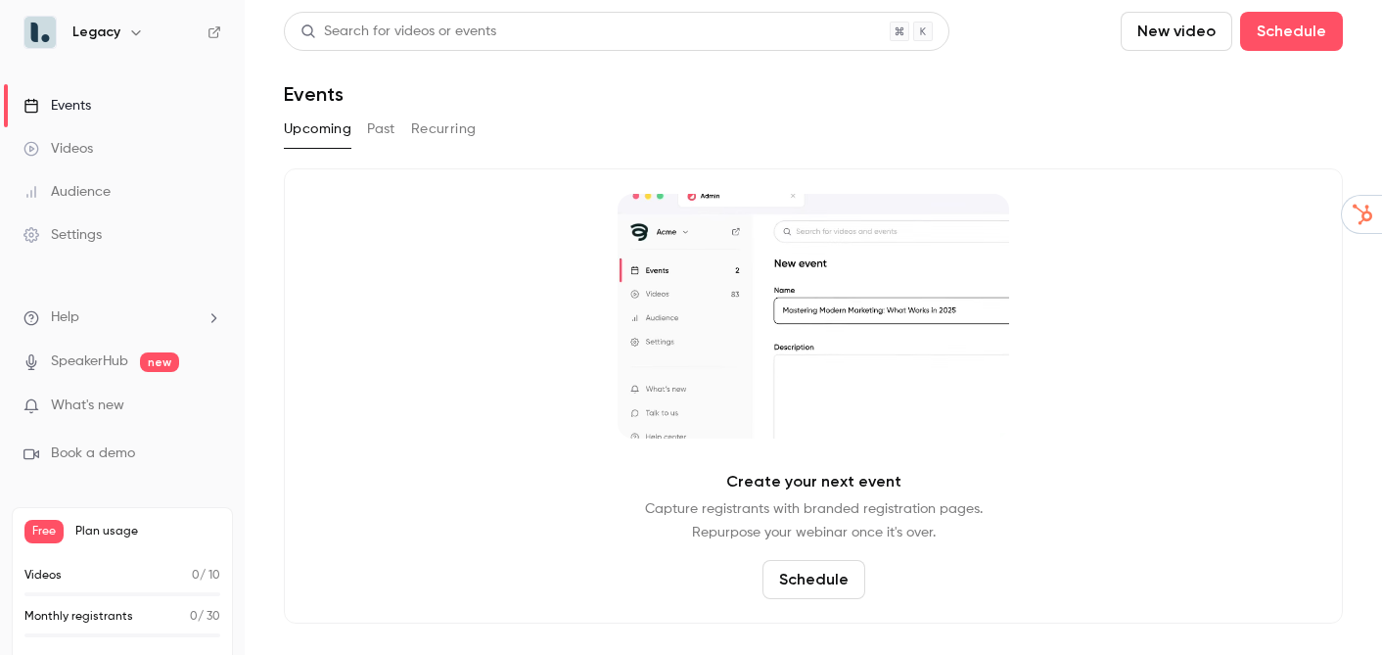
click at [368, 125] on button "Past" at bounding box center [381, 129] width 28 height 31
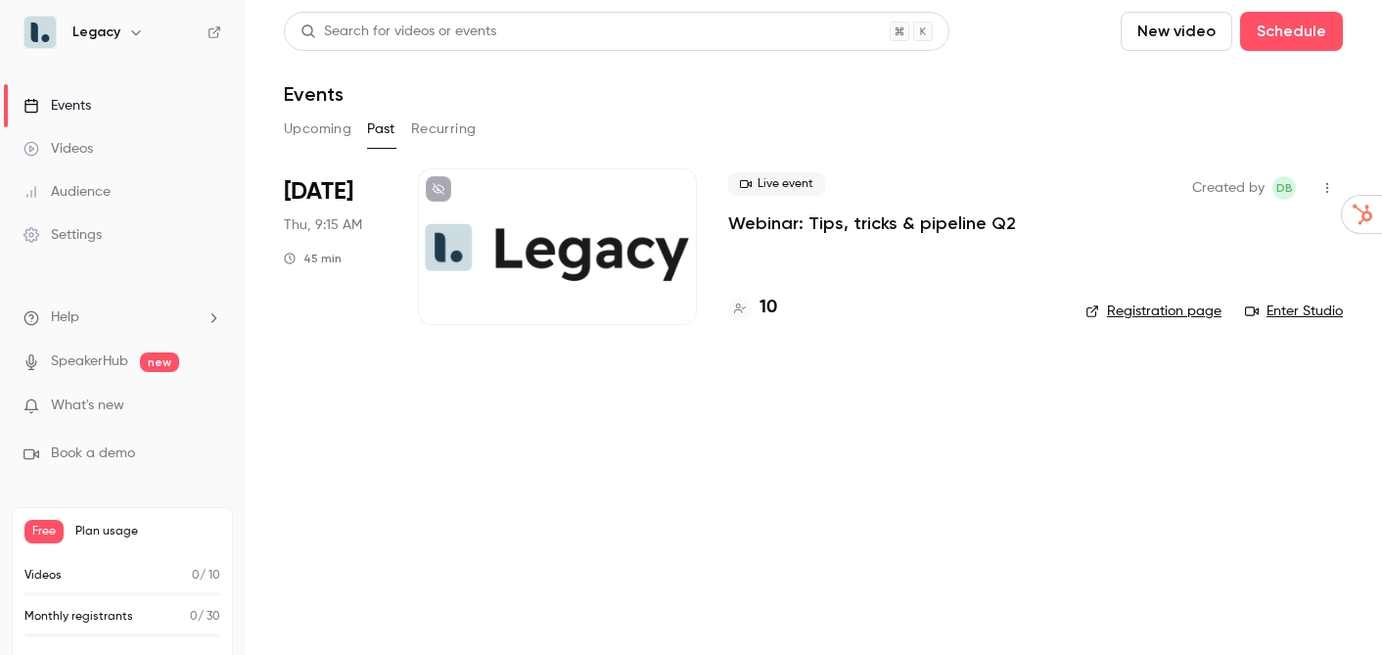
click at [584, 199] on div at bounding box center [557, 246] width 279 height 157
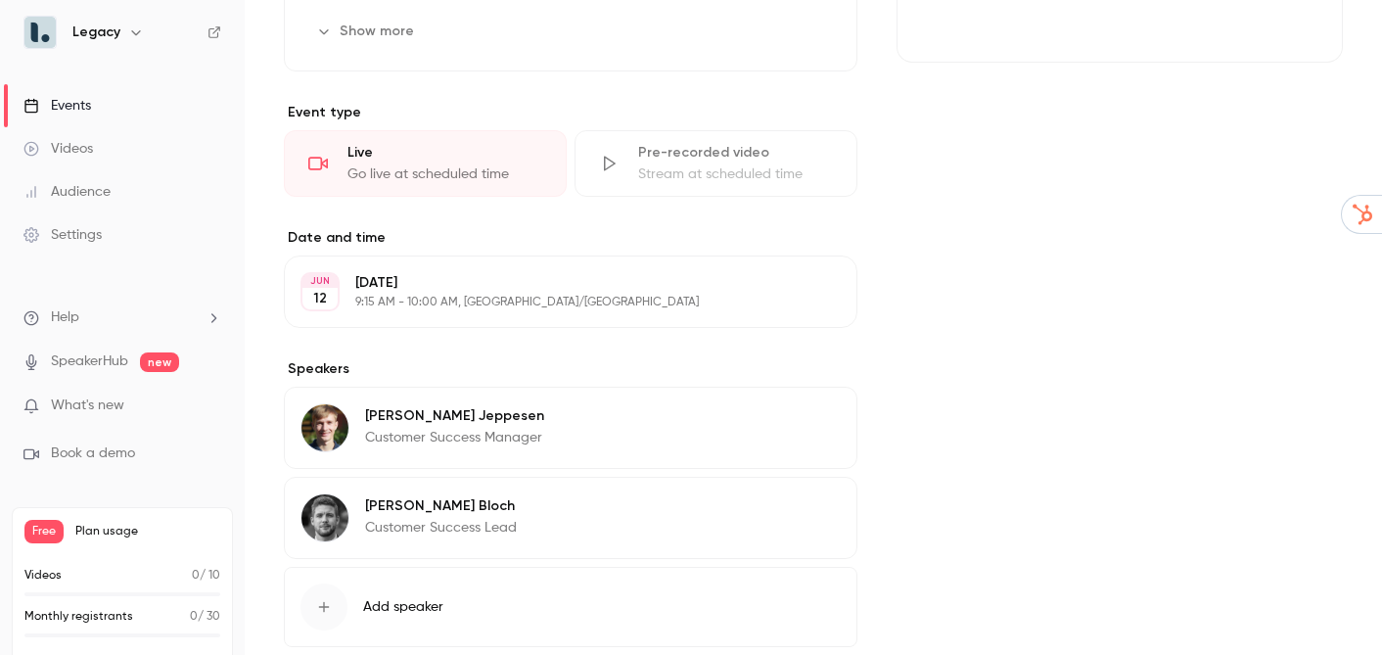
scroll to position [468, 0]
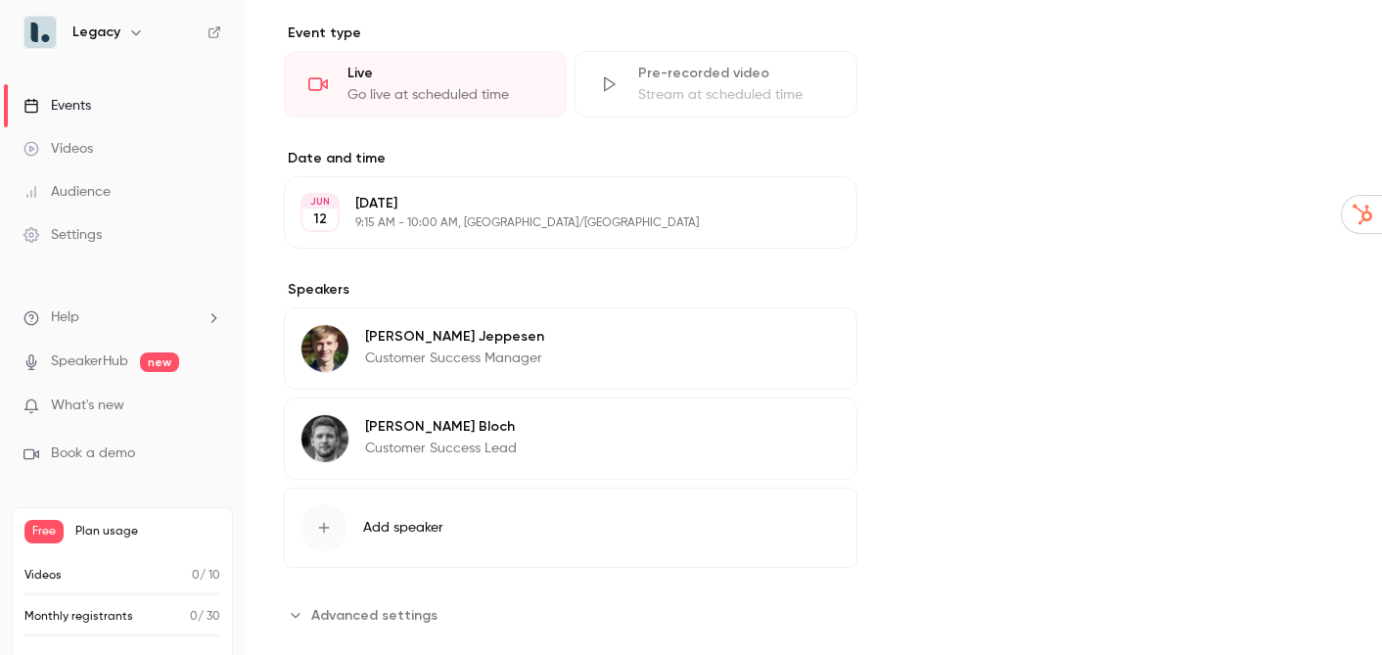
click at [809, 218] on button "Edit" at bounding box center [805, 212] width 71 height 31
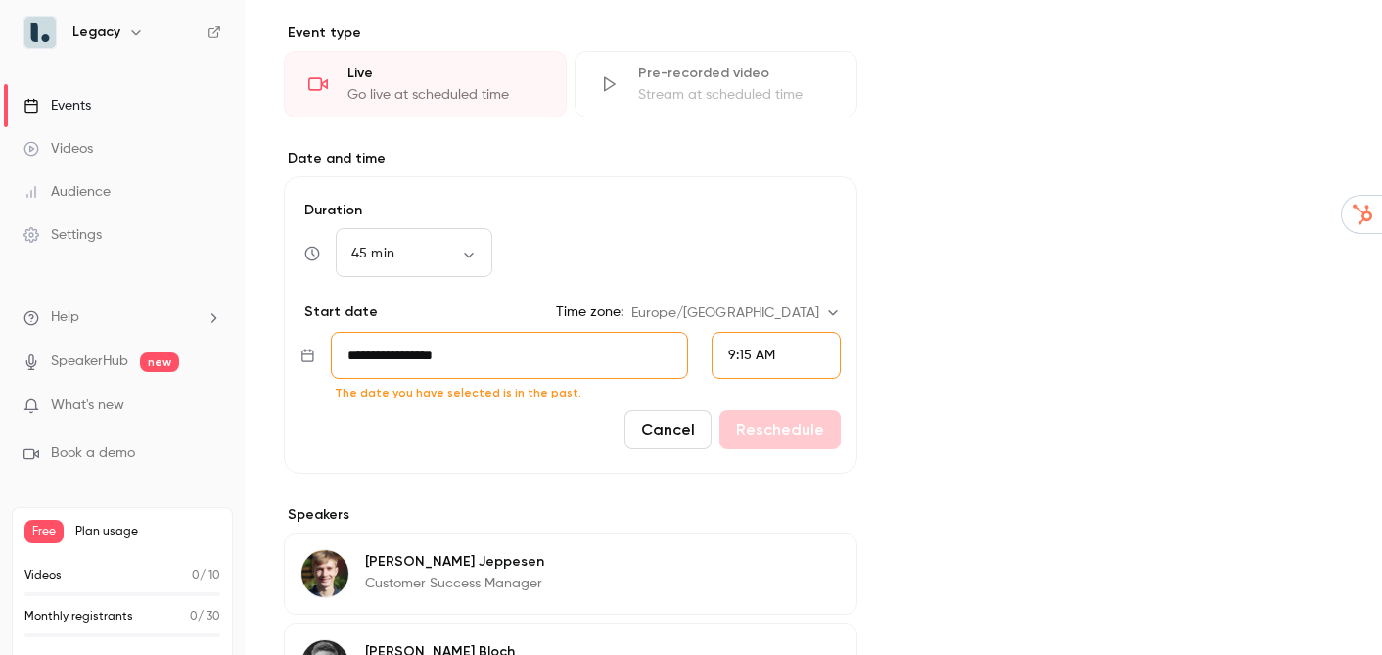
click at [695, 417] on button "Cancel" at bounding box center [668, 429] width 87 height 39
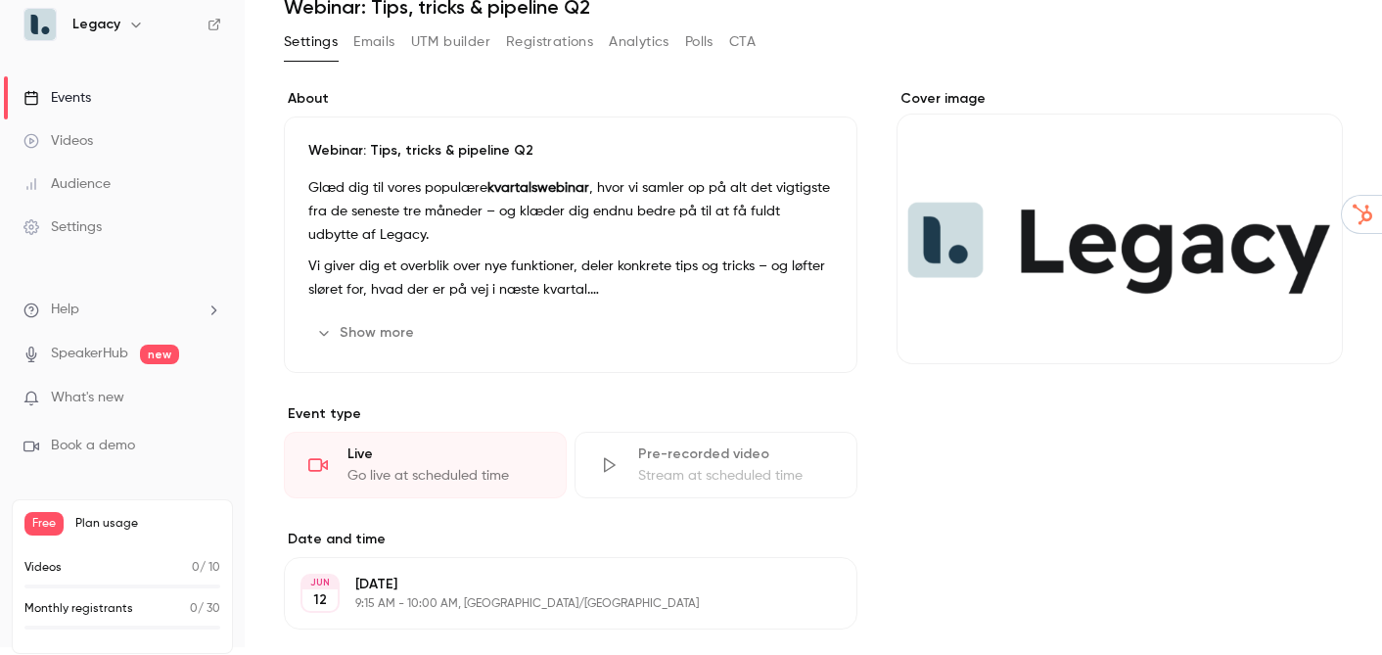
scroll to position [0, 0]
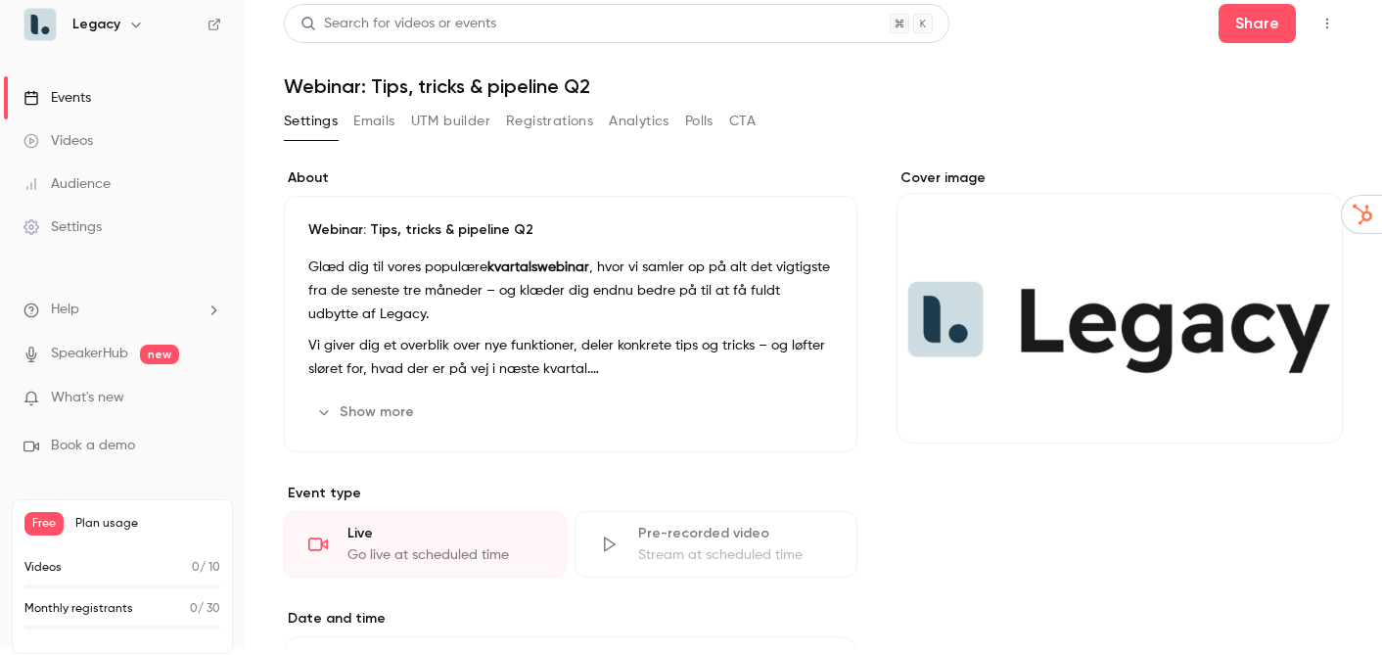
click at [77, 104] on div "Events" at bounding box center [57, 98] width 68 height 20
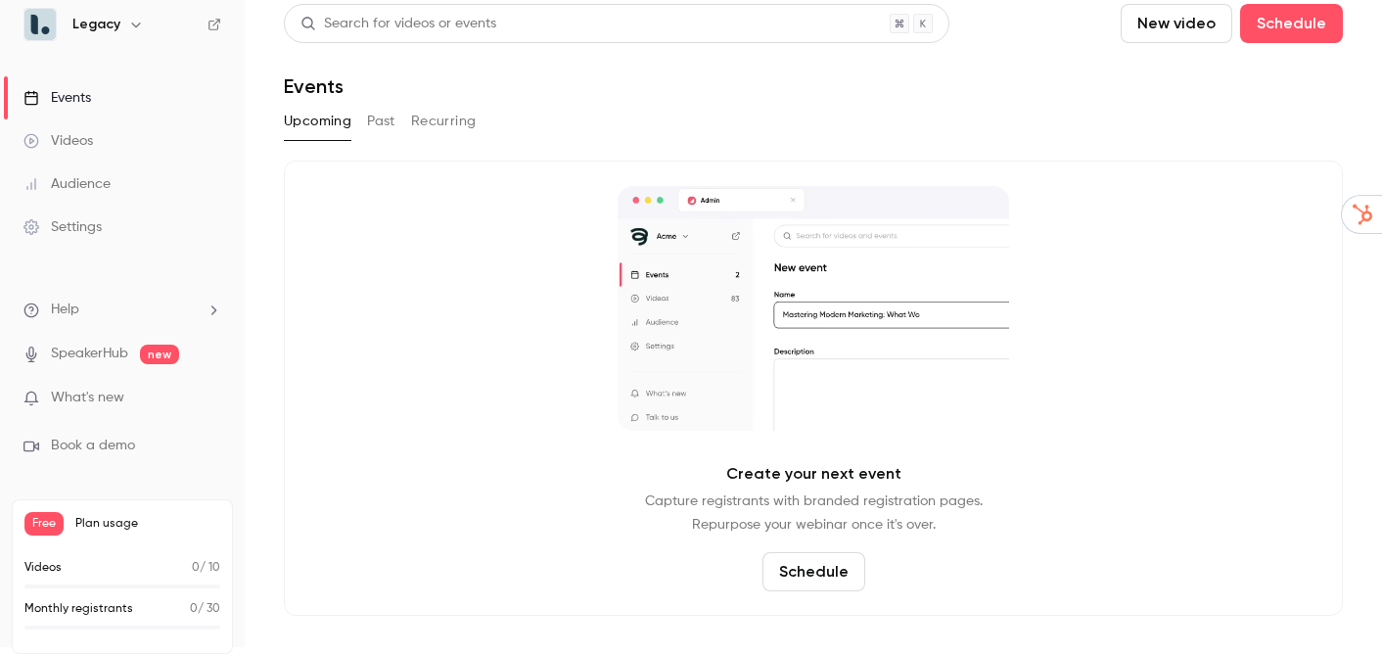
click at [368, 114] on button "Past" at bounding box center [381, 121] width 28 height 31
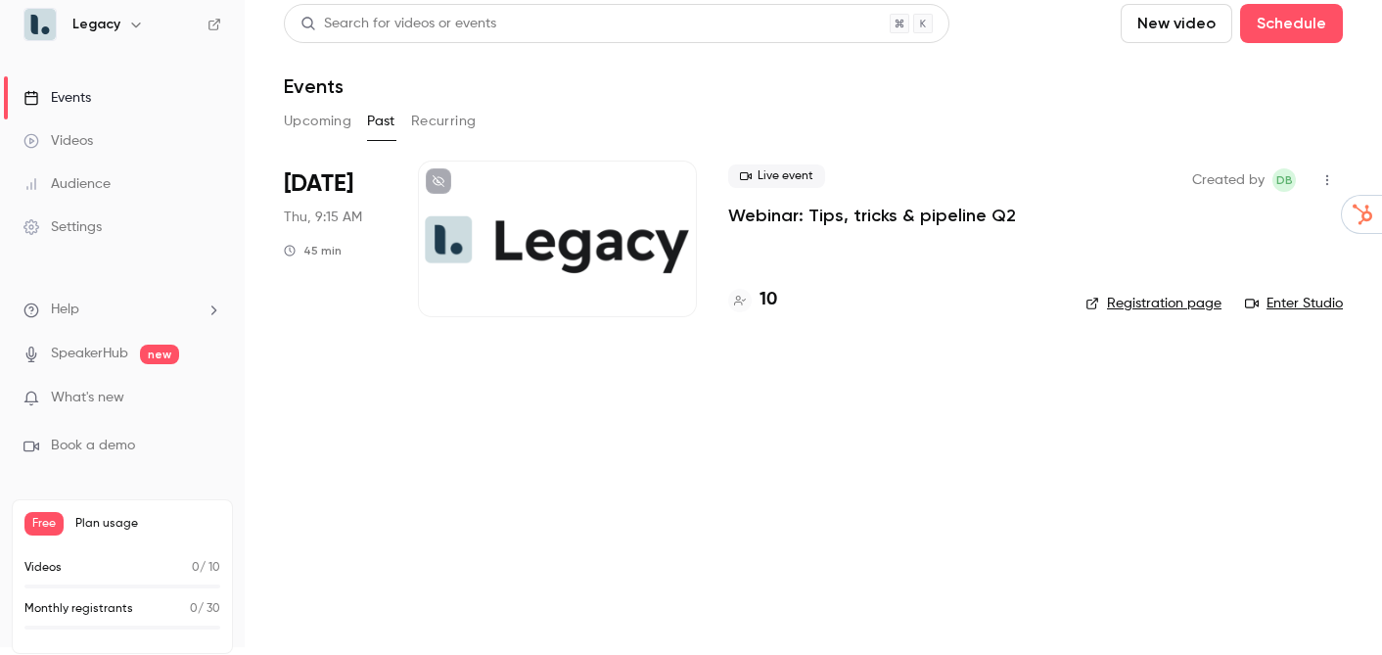
click at [1322, 173] on icon "button" at bounding box center [1328, 180] width 16 height 14
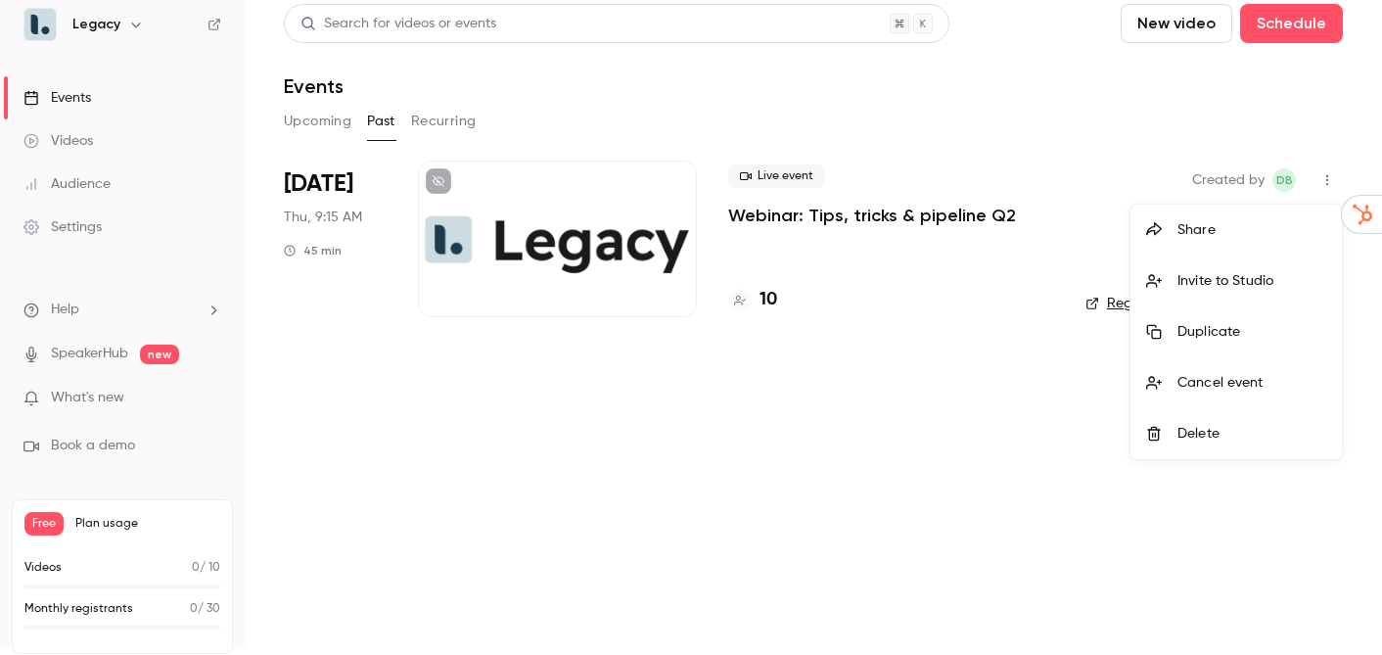
click at [1232, 216] on li "Share" at bounding box center [1236, 230] width 211 height 51
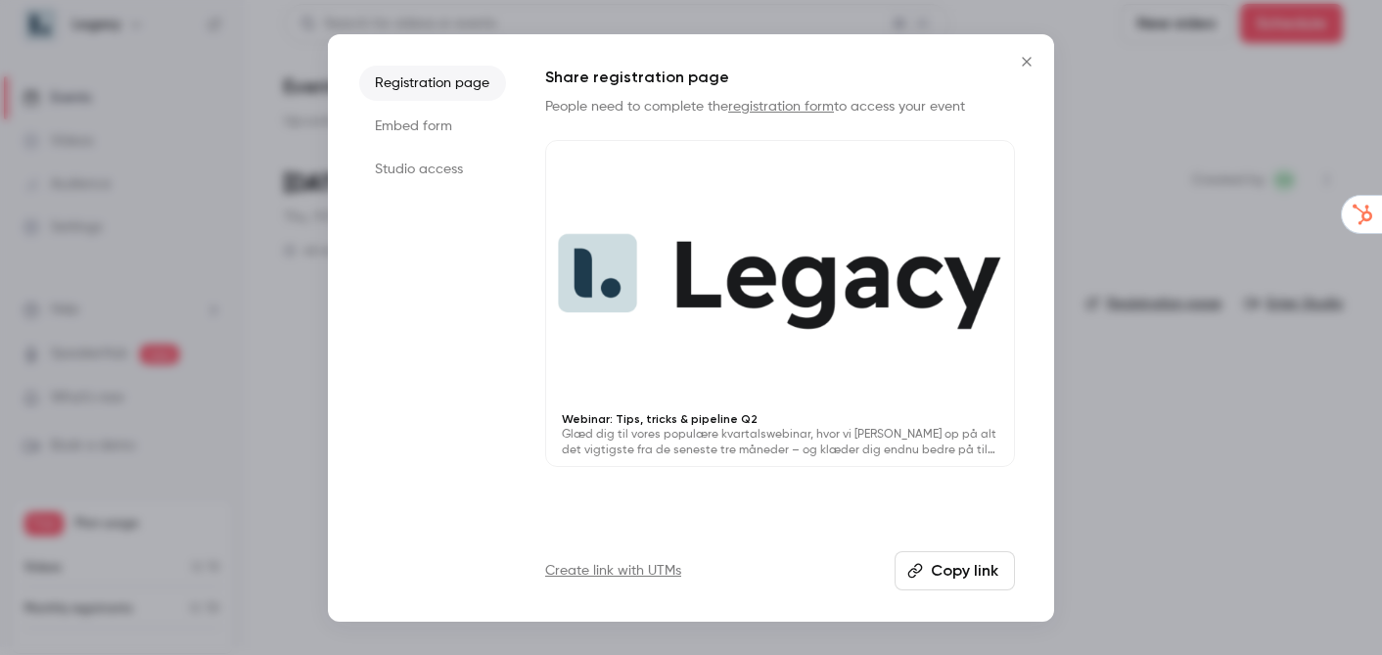
click at [392, 128] on li "Embed form" at bounding box center [432, 126] width 147 height 35
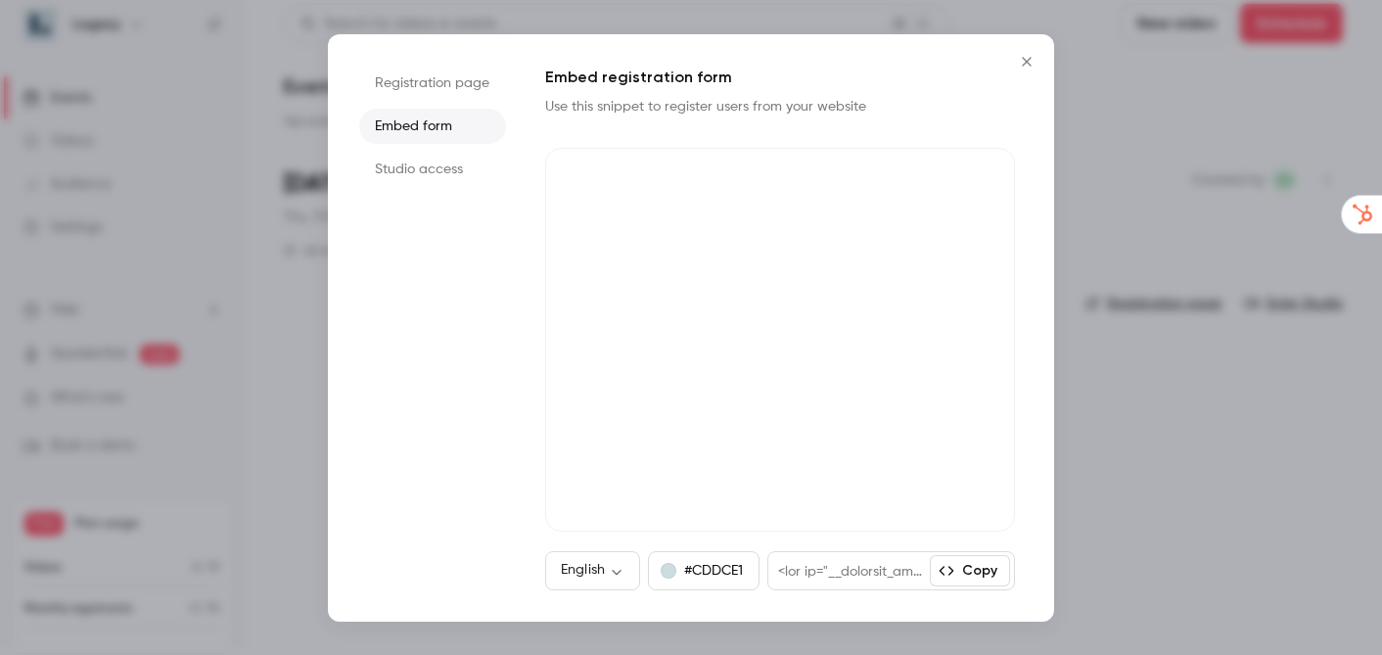
click at [418, 169] on li "Studio access" at bounding box center [432, 169] width 147 height 35
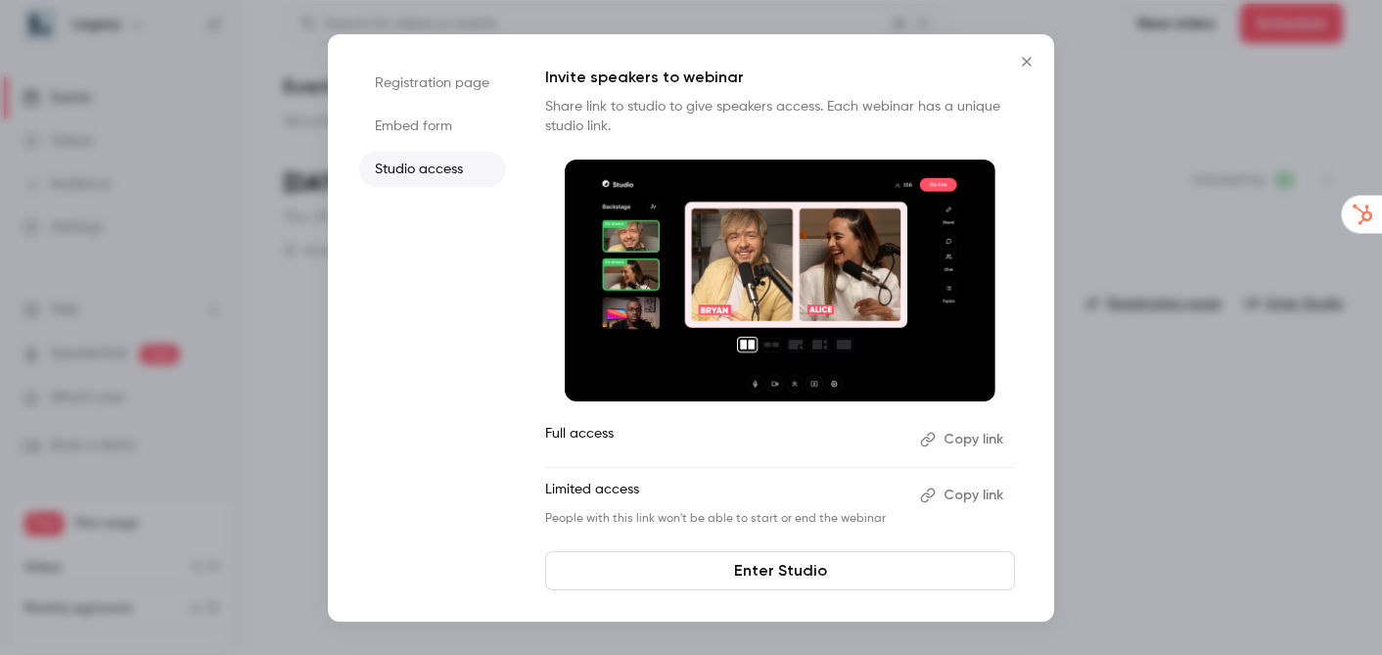
click at [979, 442] on button "Copy link" at bounding box center [964, 439] width 103 height 31
click at [1030, 59] on icon "Close" at bounding box center [1026, 62] width 23 height 16
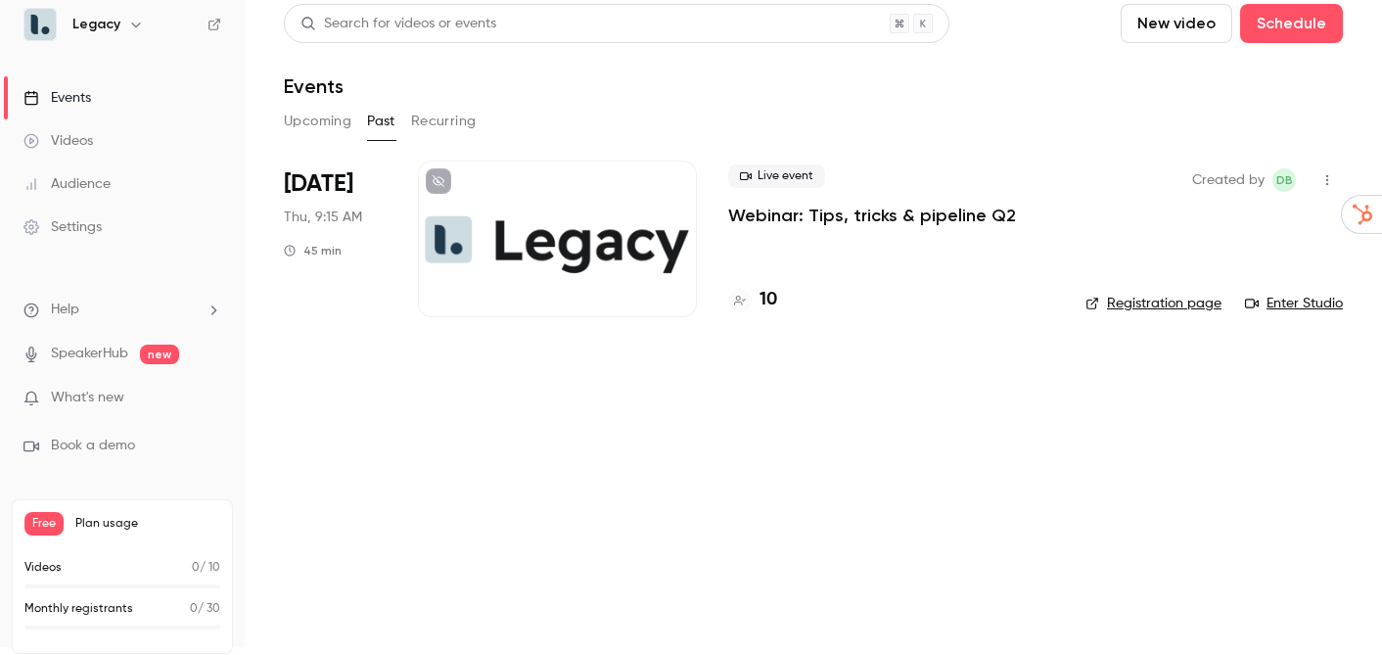
click at [1279, 306] on link "Enter Studio" at bounding box center [1294, 304] width 98 height 20
click at [788, 173] on span "Live event" at bounding box center [776, 175] width 97 height 23
click at [603, 265] on div at bounding box center [557, 239] width 279 height 157
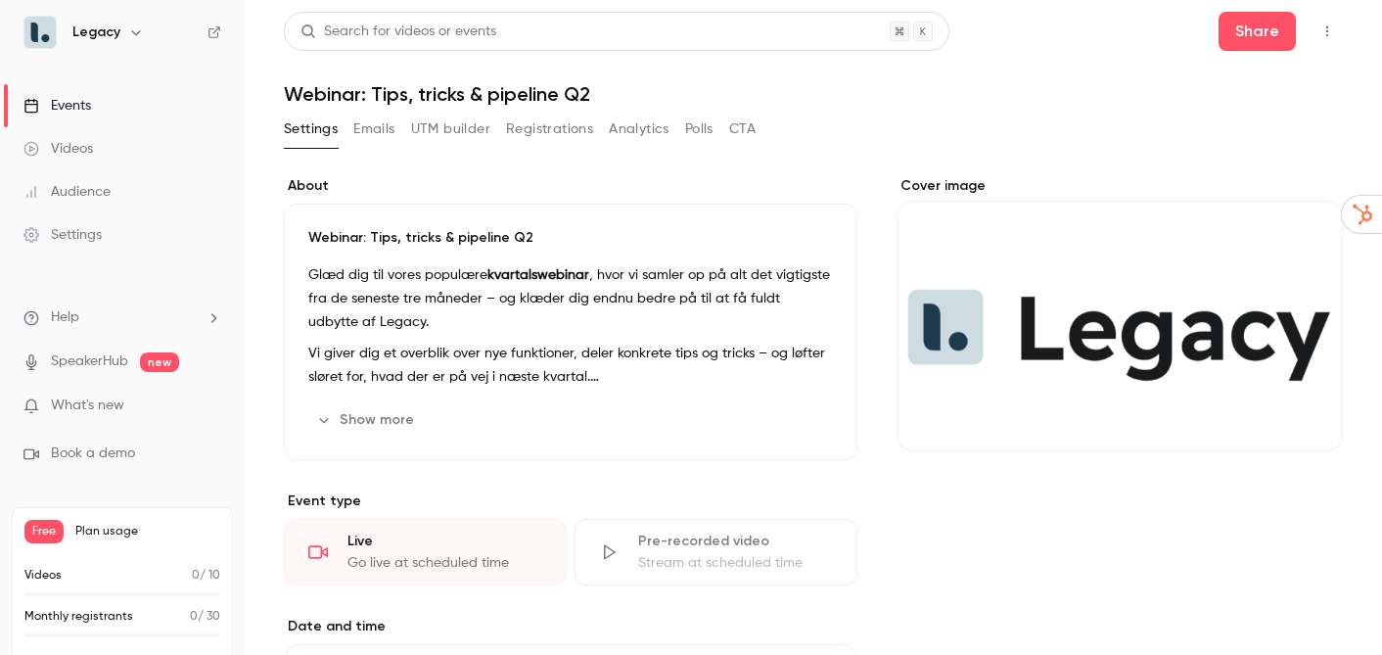
click at [416, 89] on h1 "Webinar: Tips, tricks & pipeline Q2" at bounding box center [813, 93] width 1059 height 23
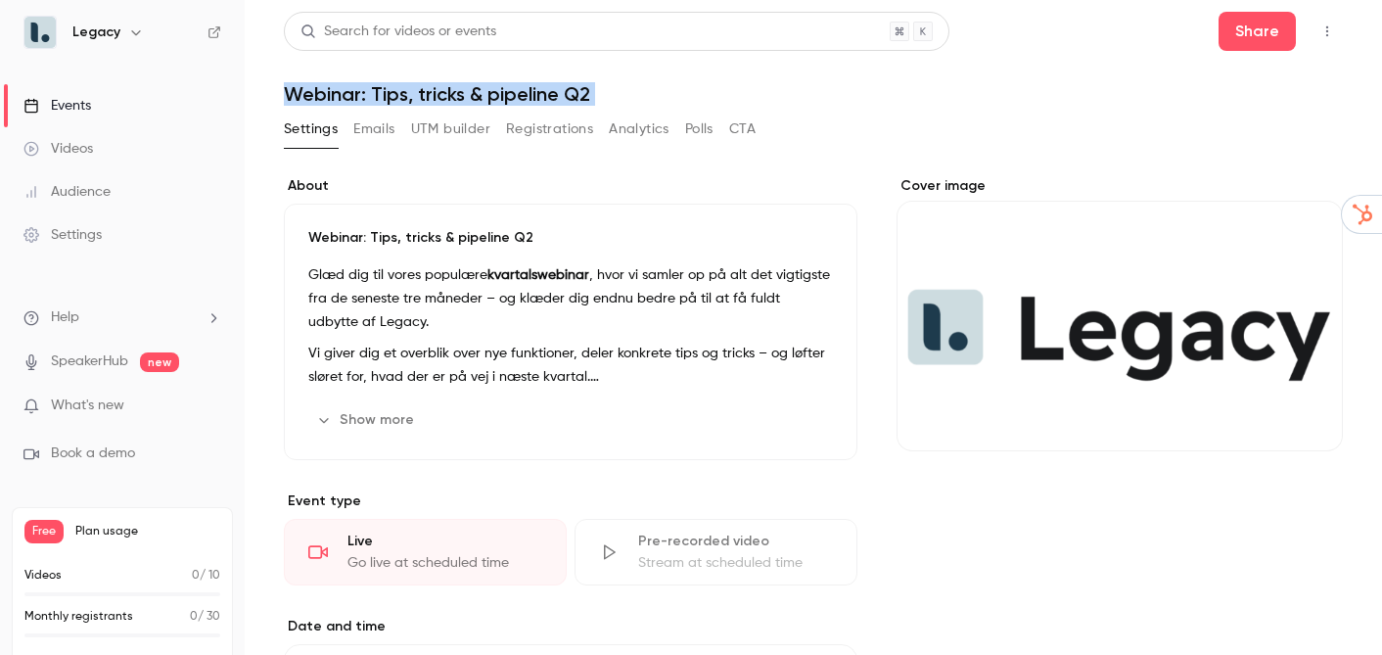
click at [416, 89] on h1 "Webinar: Tips, tricks & pipeline Q2" at bounding box center [813, 93] width 1059 height 23
copy div "Webinar: Tips, tricks & pipeline Q2 Settings Emails UTM builder Registrations A…"
